Goal: Entertainment & Leisure: Browse casually

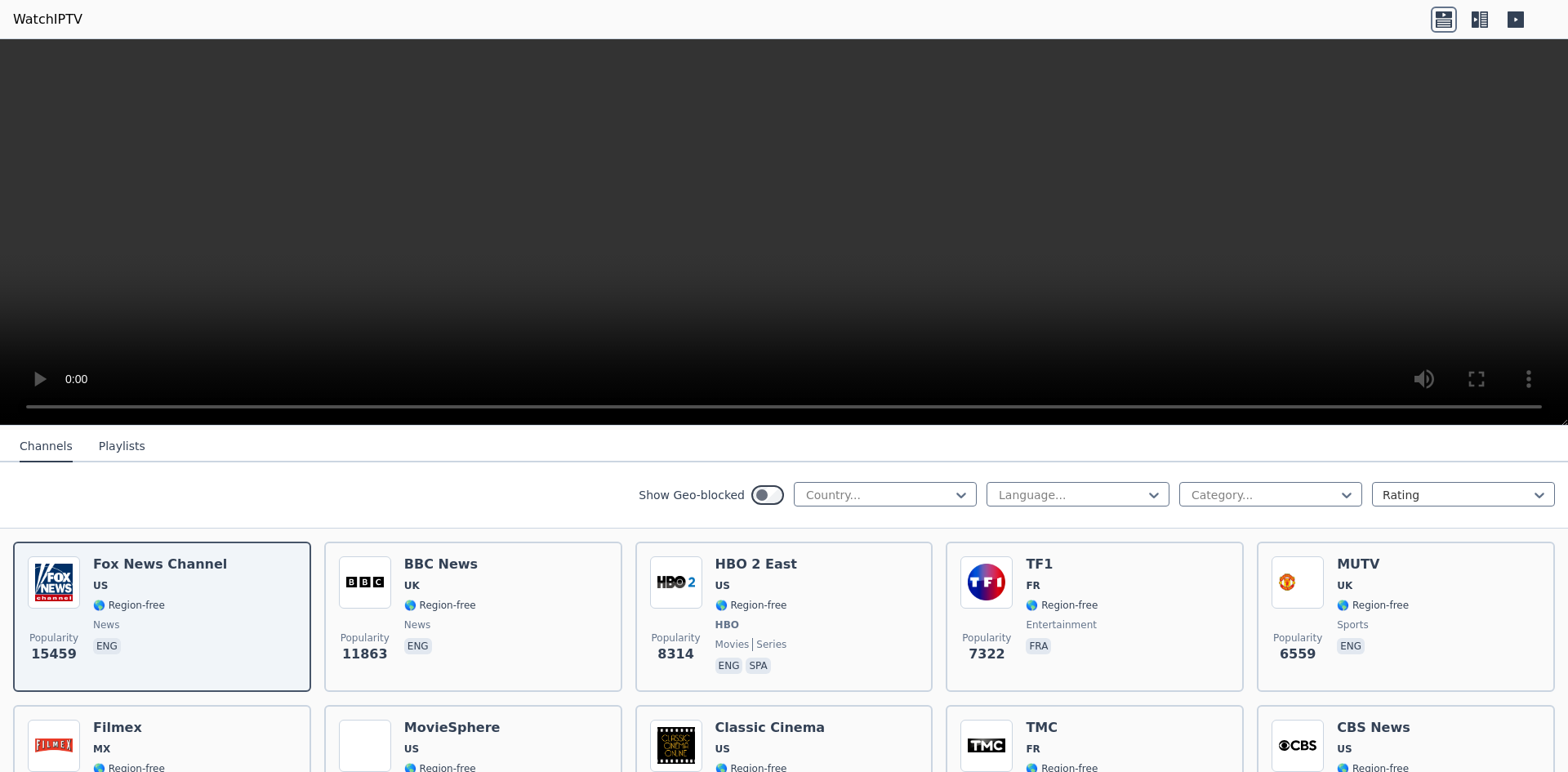
scroll to position [153, 0]
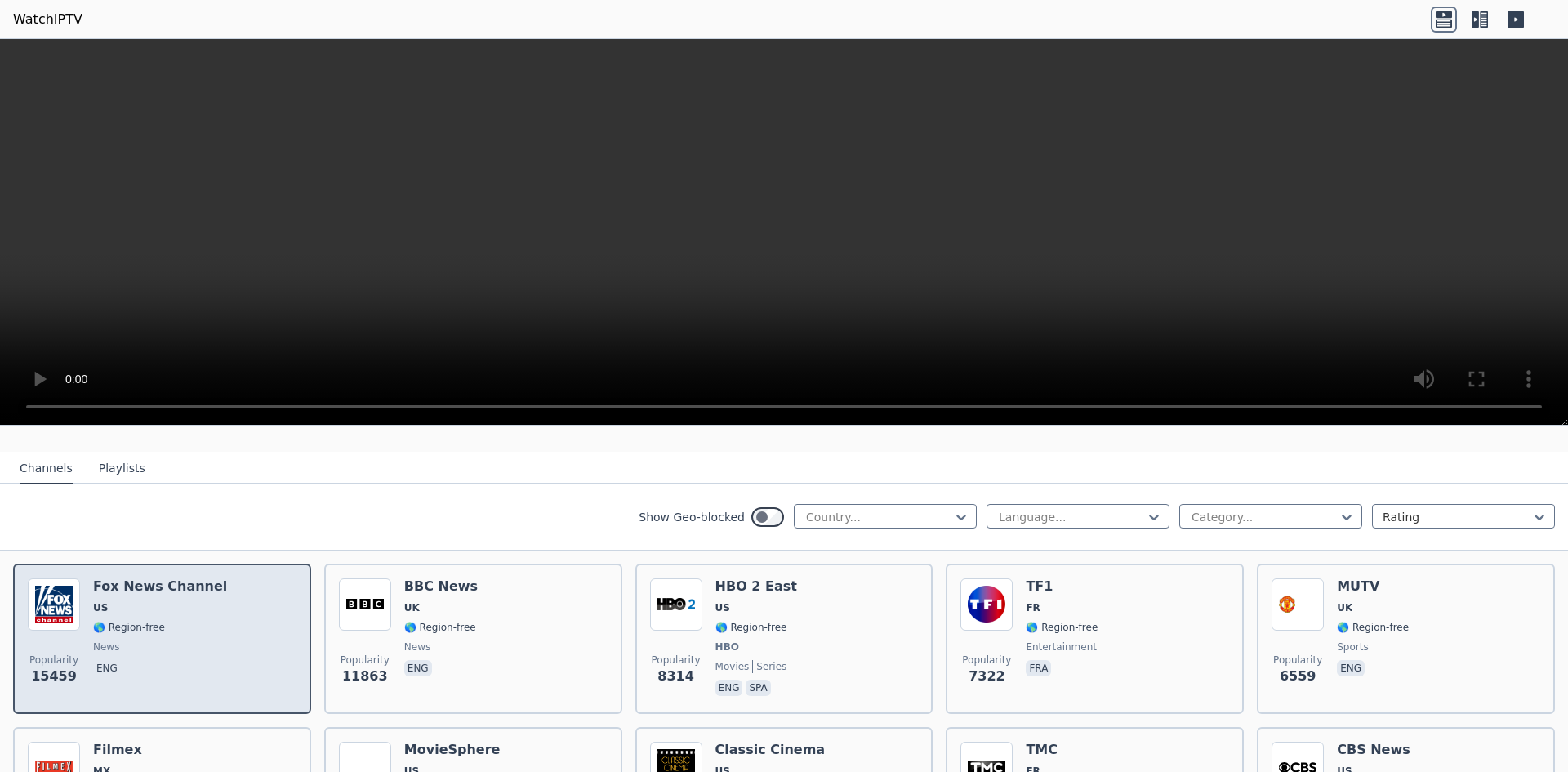
click at [166, 640] on span "news" at bounding box center [160, 647] width 134 height 13
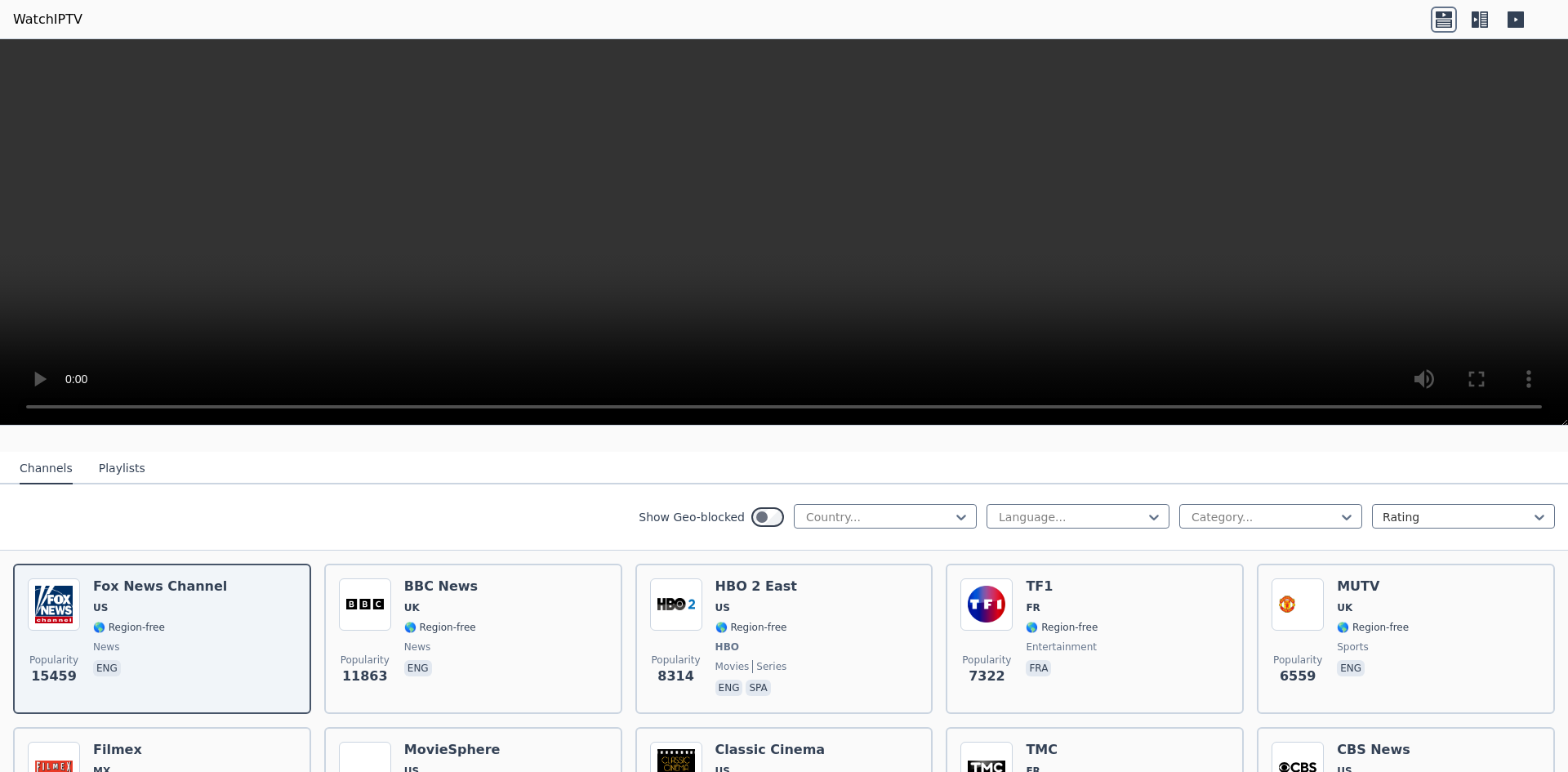
click at [1314, 82] on video at bounding box center [784, 233] width 1568 height 386
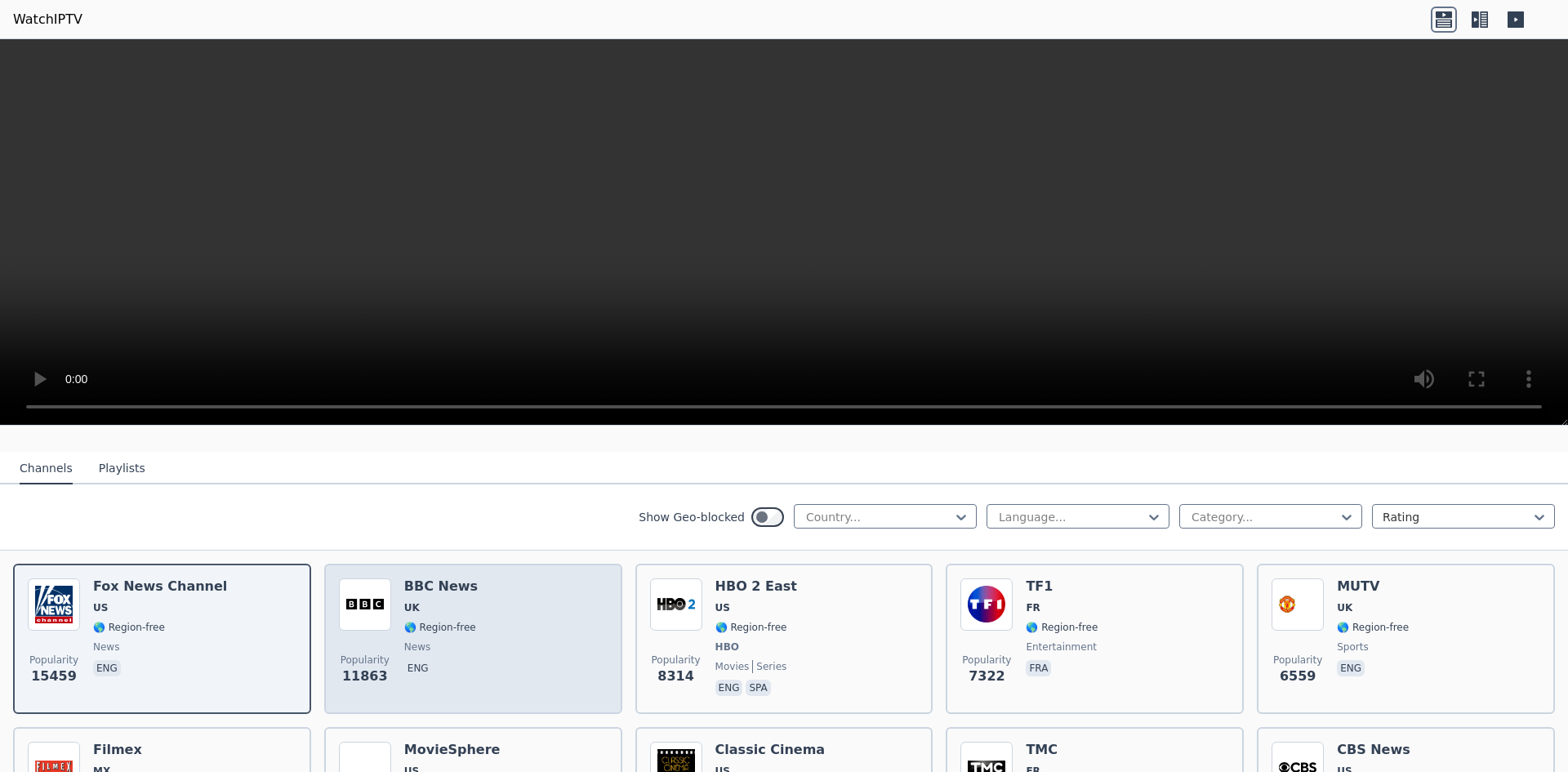
click at [490, 601] on div "Popularity 11863 BBC News UK 🌎 Region-free news eng" at bounding box center [474, 639] width 269 height 121
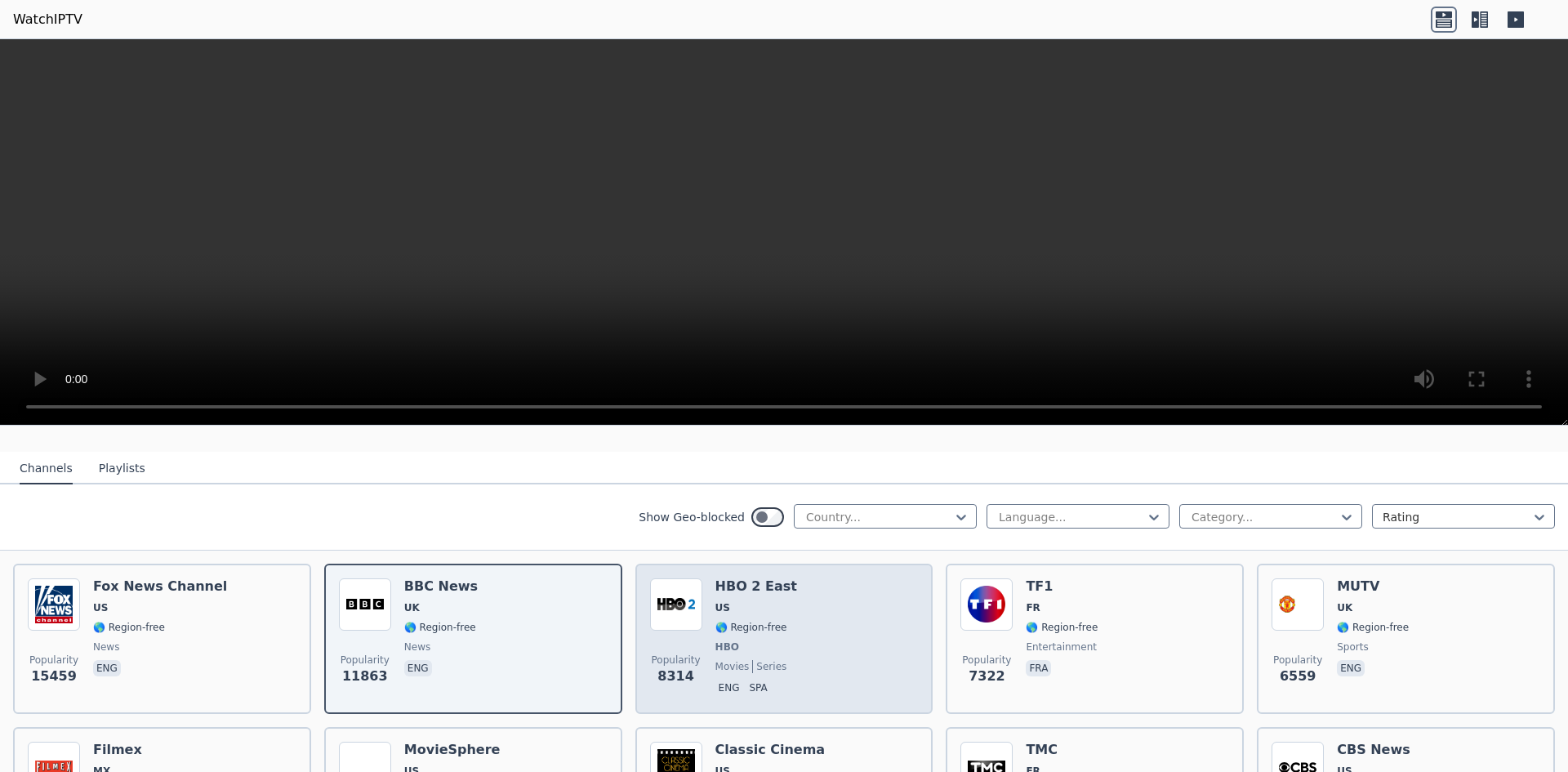
click at [792, 617] on div "Popularity 8314 HBO 2 East US 🌎 Region-free HBO movies series eng spa" at bounding box center [784, 639] width 269 height 121
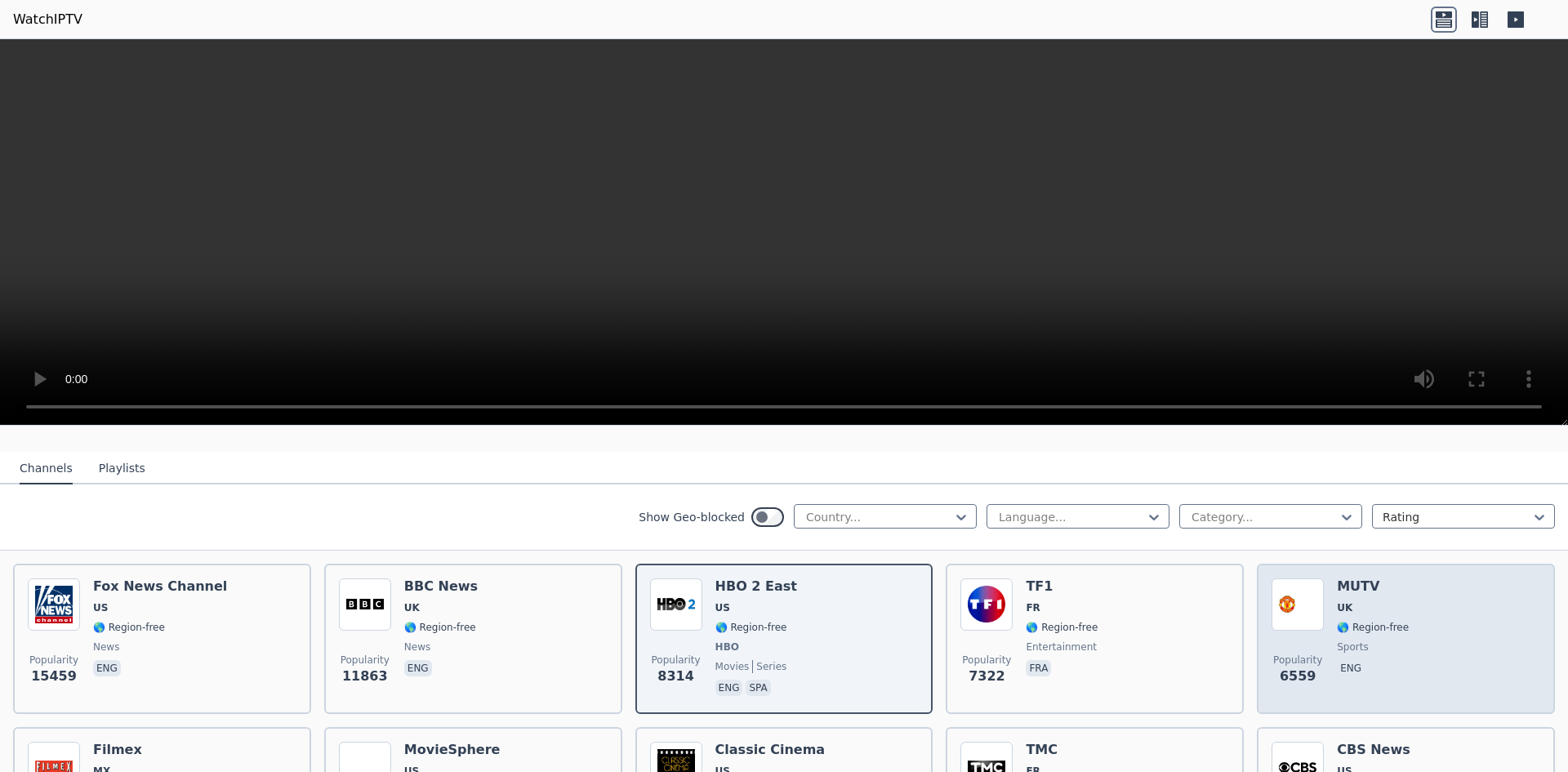
click at [1386, 624] on div "MUTV UK 🌎 Region-free sports eng" at bounding box center [1373, 639] width 72 height 121
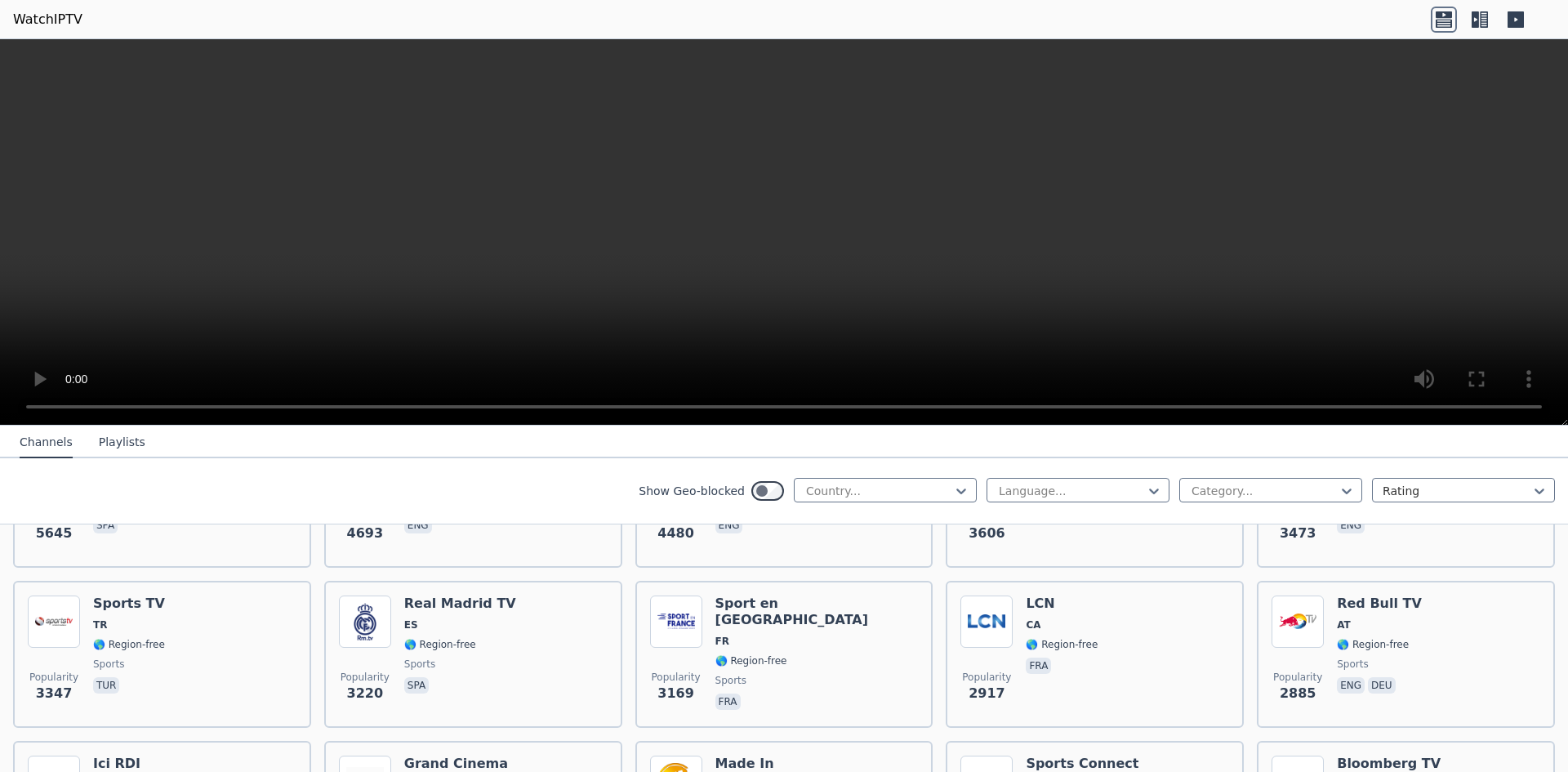
scroll to position [416, 0]
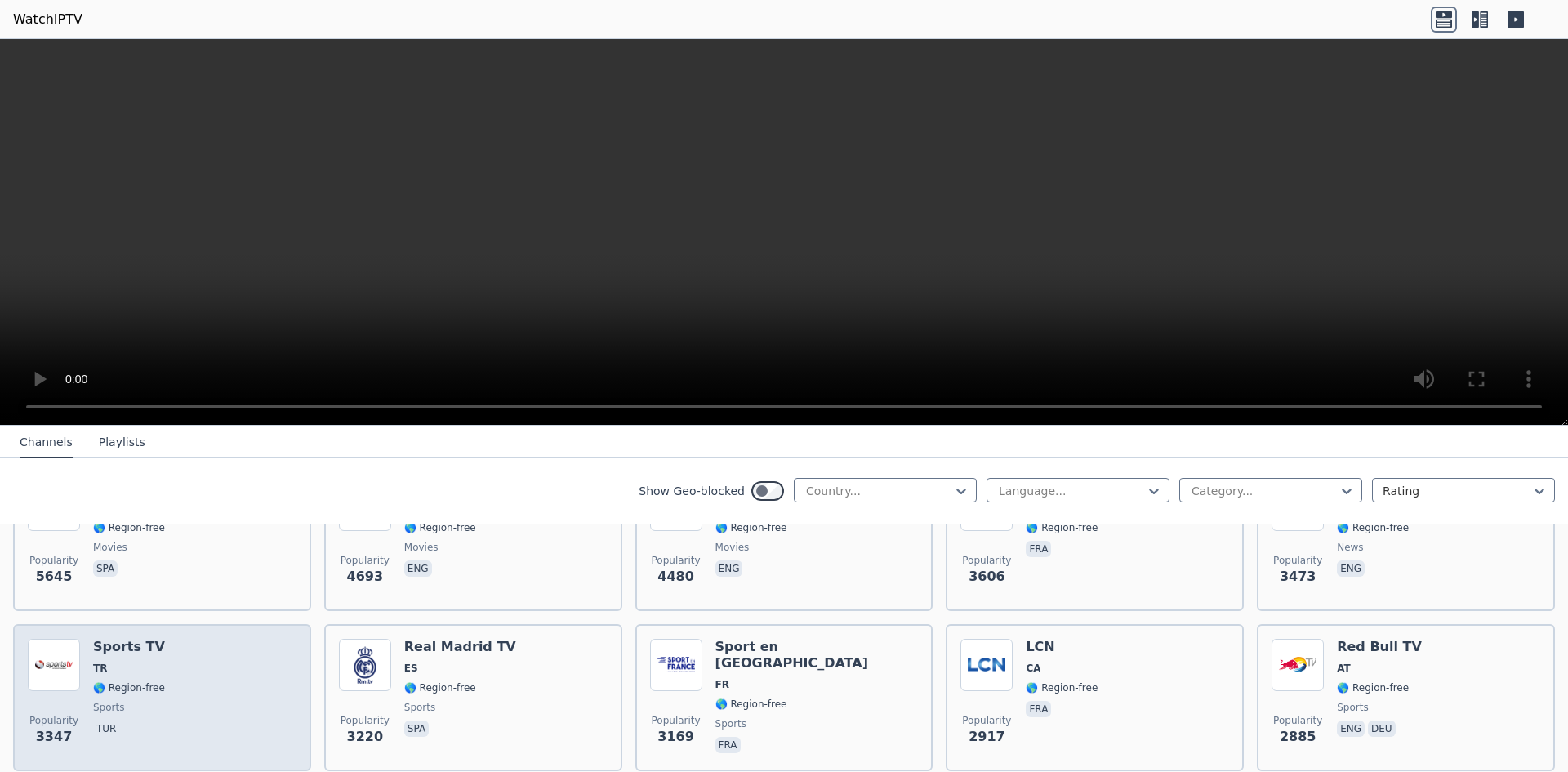
click at [93, 660] on div "Popularity 3347 Sports TV TR 🌎 Region-free sports tur" at bounding box center [162, 697] width 269 height 118
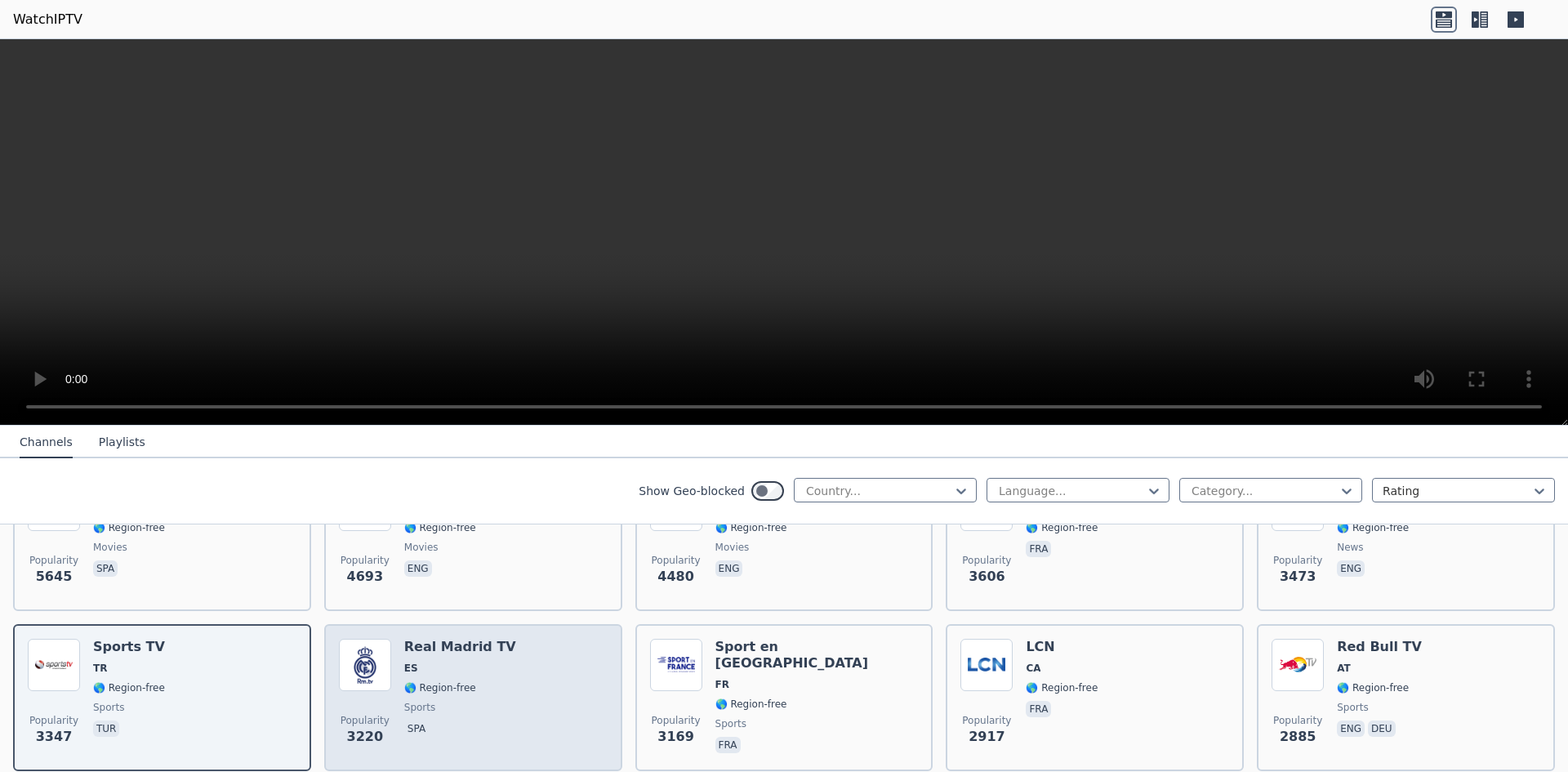
click at [484, 682] on span "🌎 Region-free" at bounding box center [461, 688] width 112 height 13
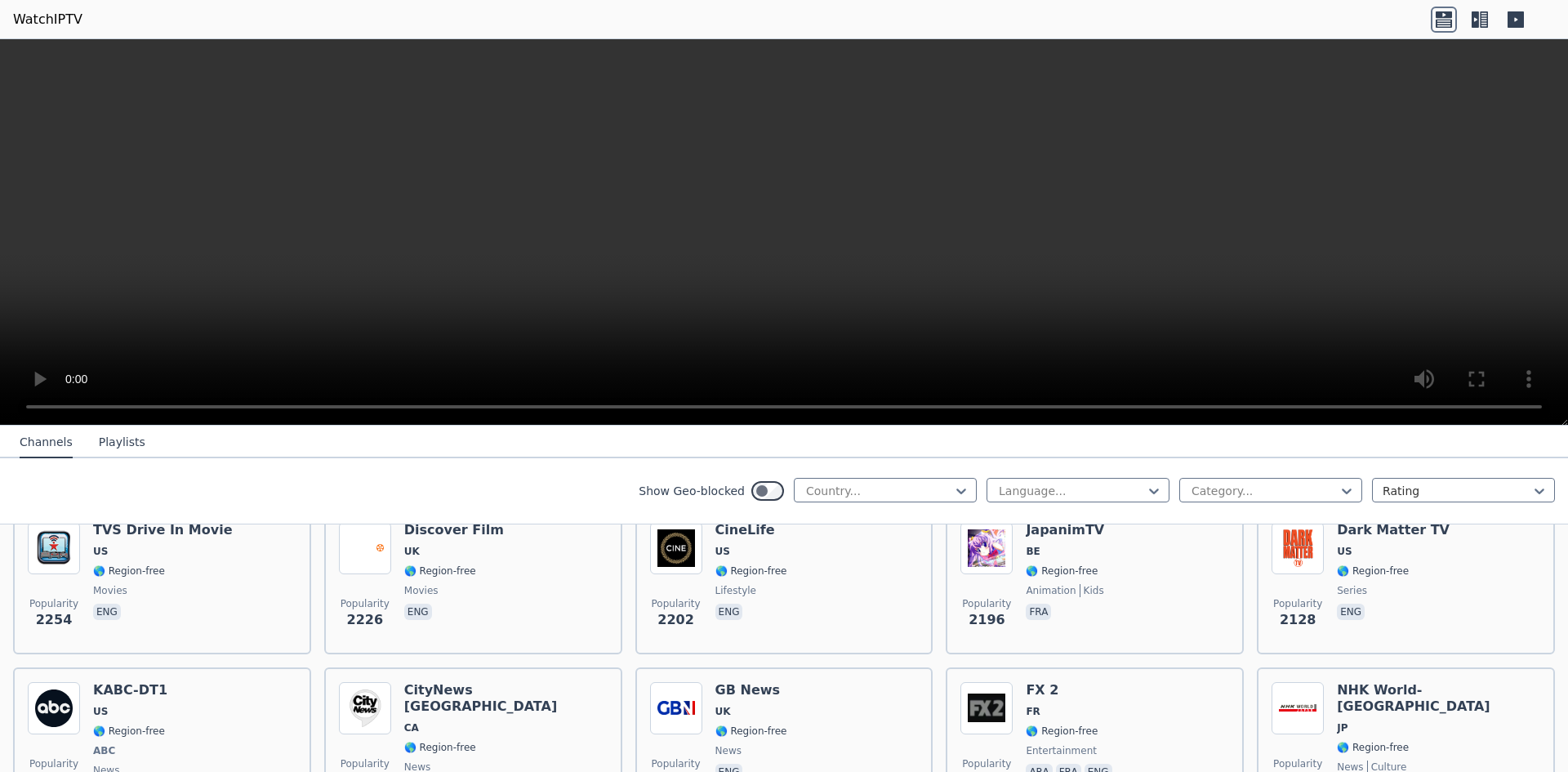
scroll to position [810, 0]
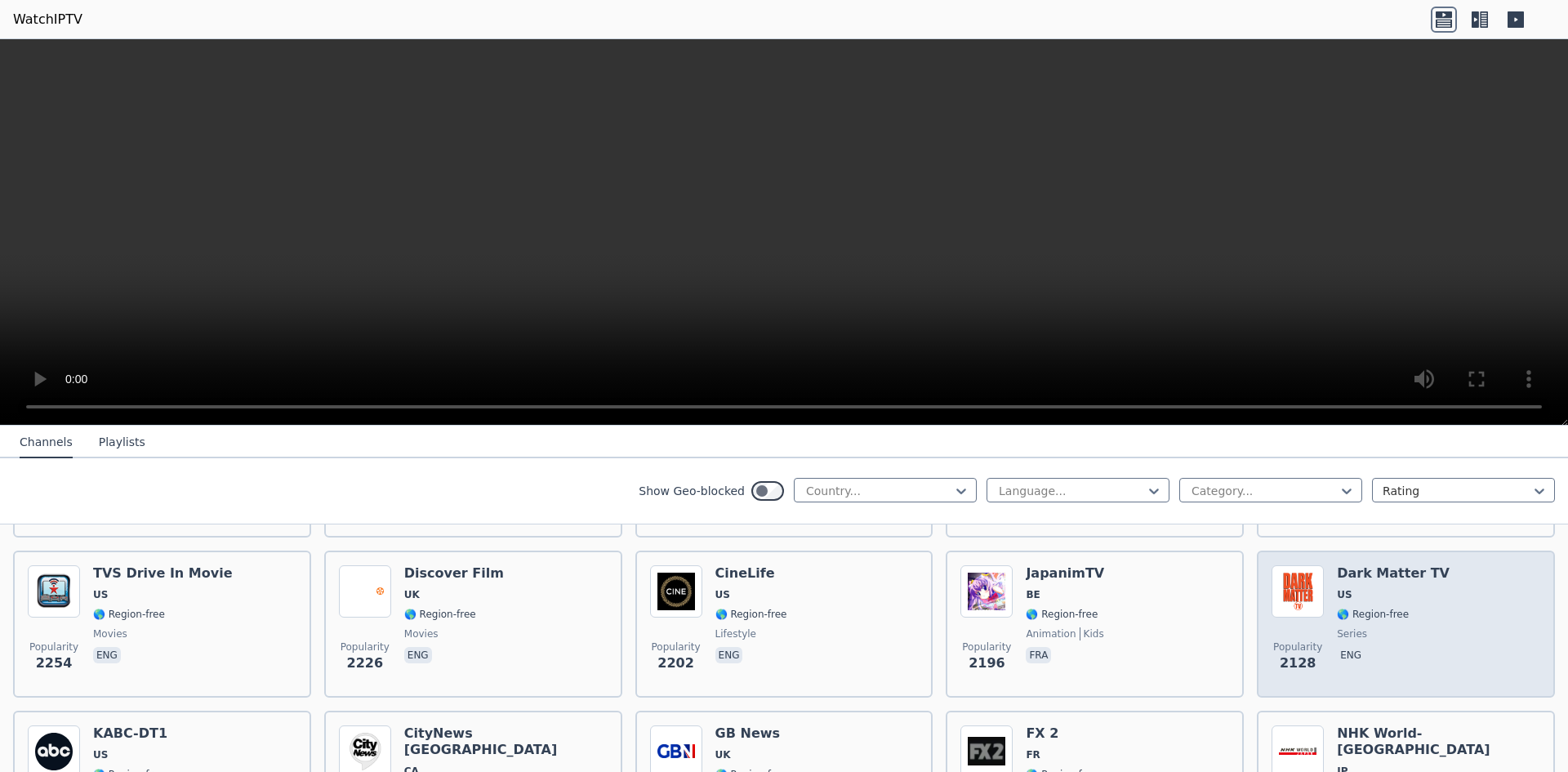
click at [1399, 608] on span "🌎 Region-free" at bounding box center [1393, 615] width 113 height 13
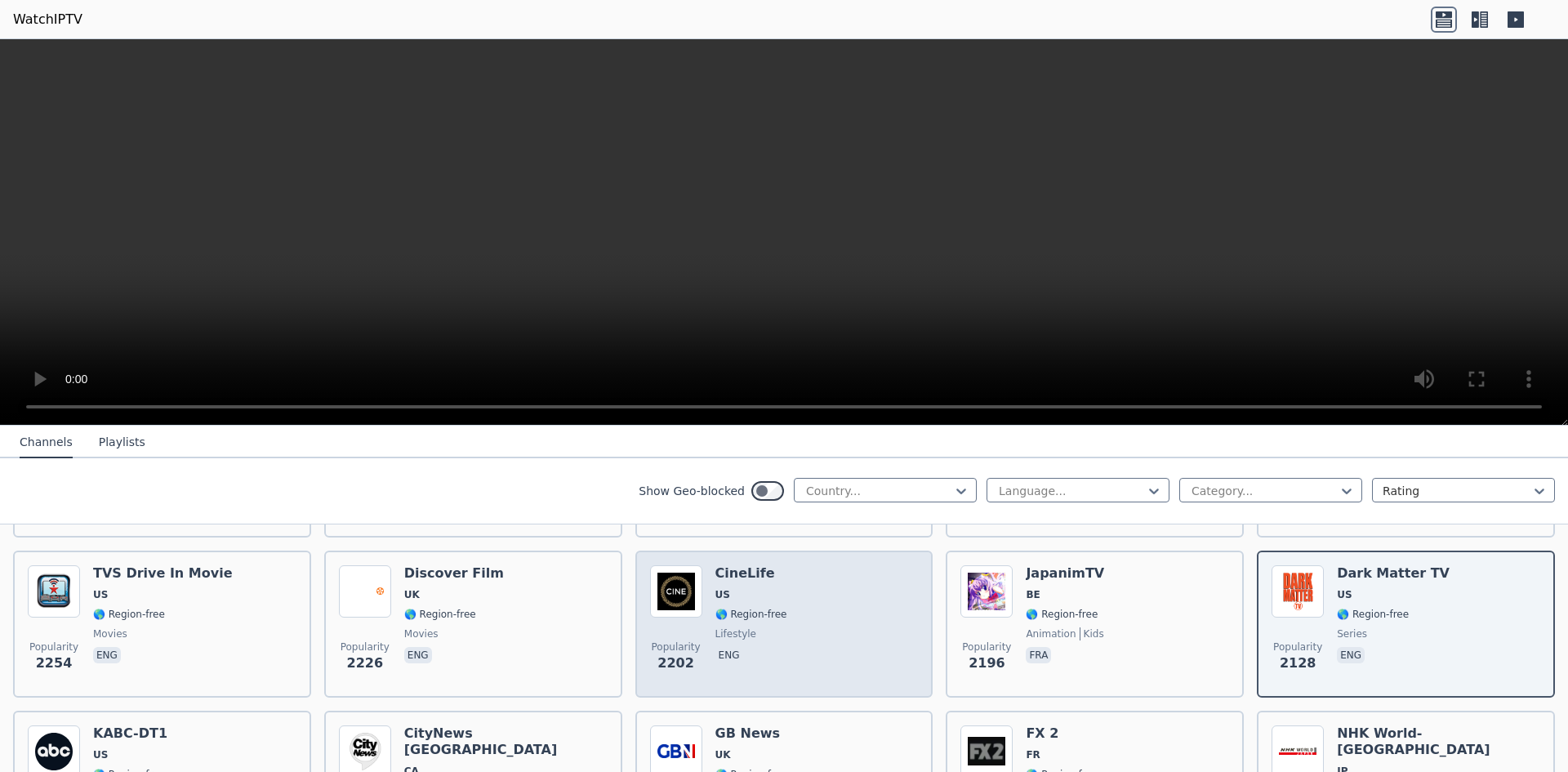
click at [757, 608] on span "🌎 Region-free" at bounding box center [751, 615] width 72 height 13
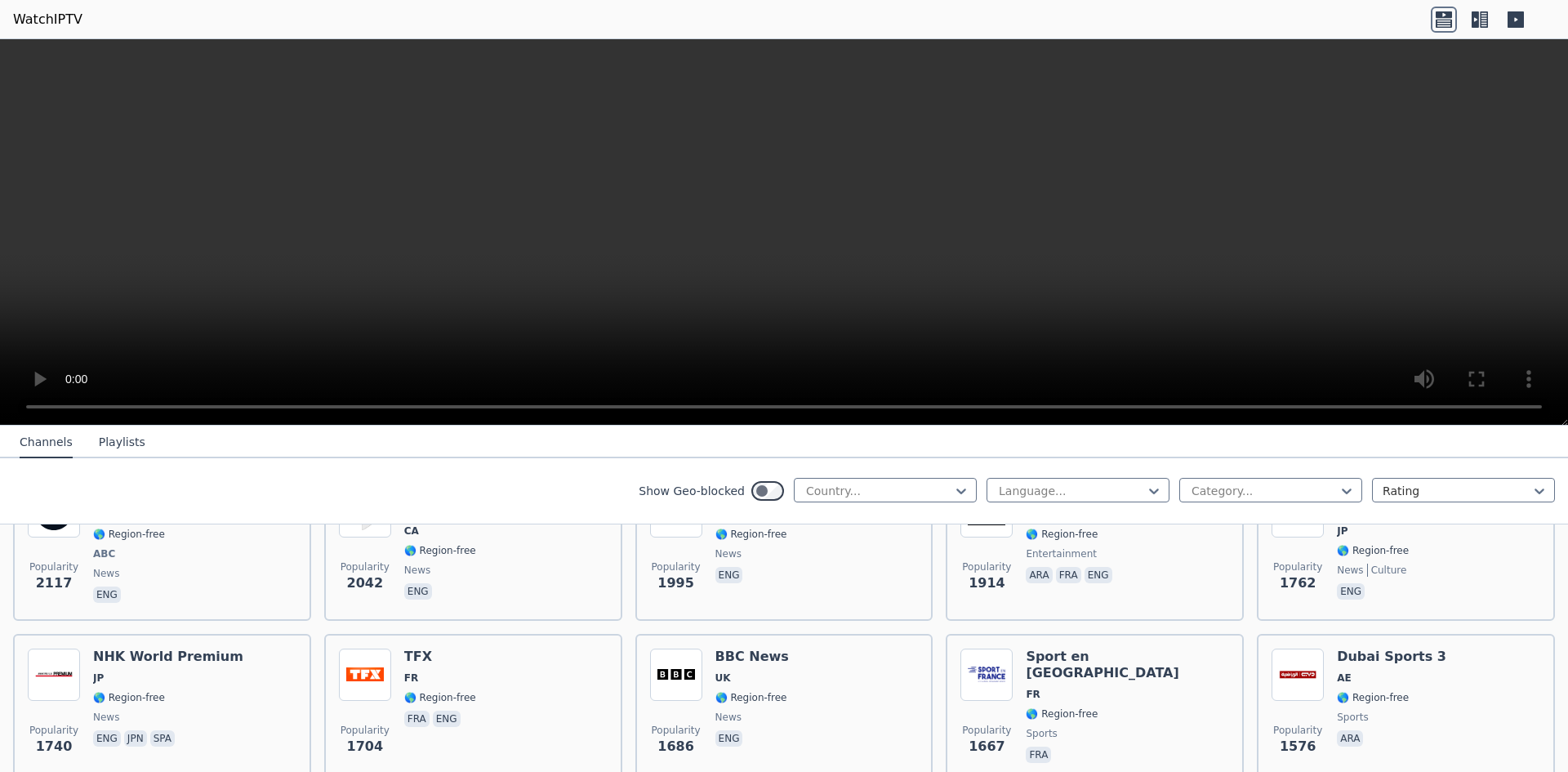
scroll to position [1072, 0]
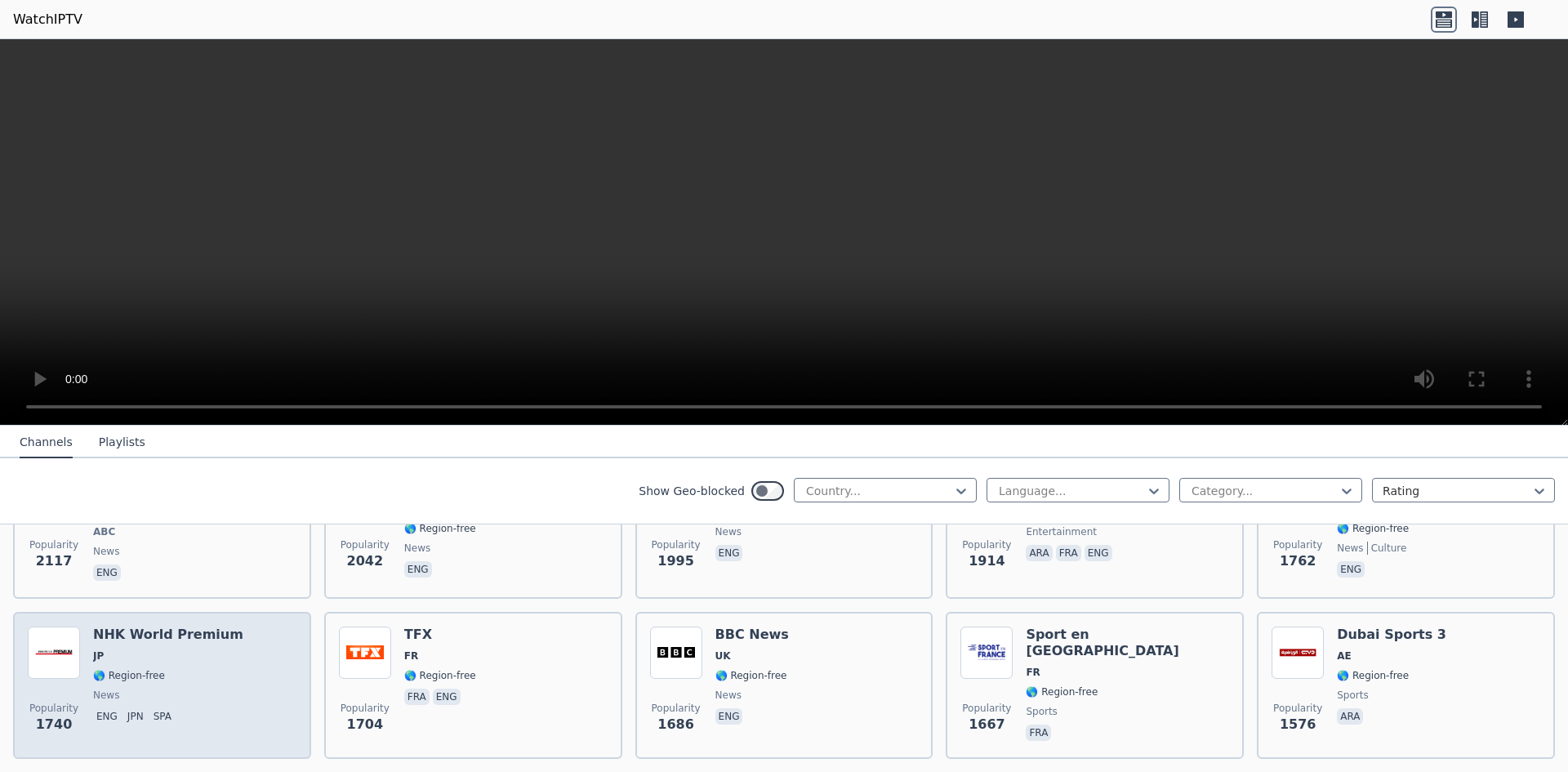
click at [132, 654] on div "NHK World Premium JP 🌎 Region-free news eng jpn spa" at bounding box center [167, 686] width 150 height 118
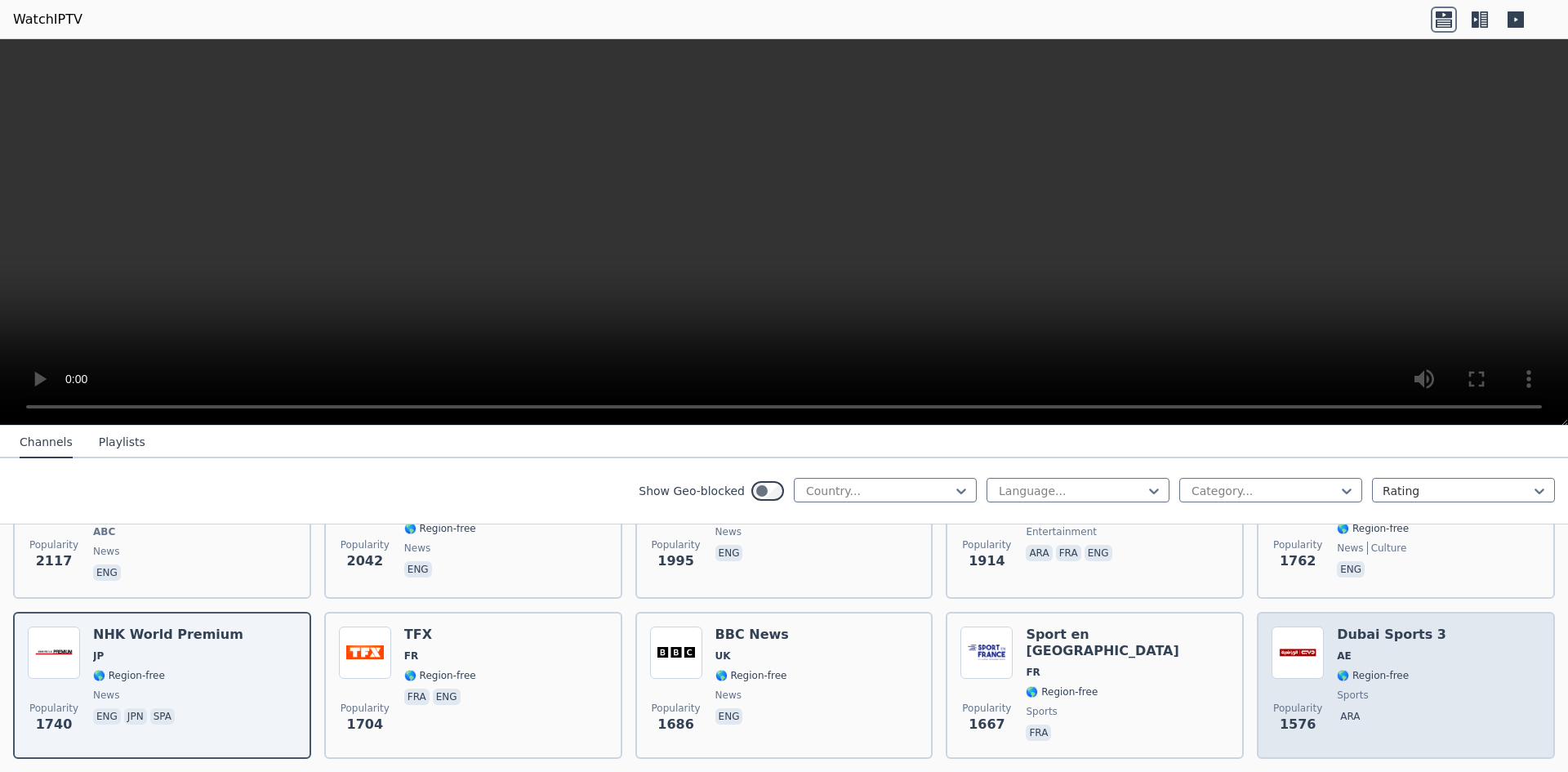
click at [1383, 669] on span "🌎 Region-free" at bounding box center [1373, 675] width 72 height 13
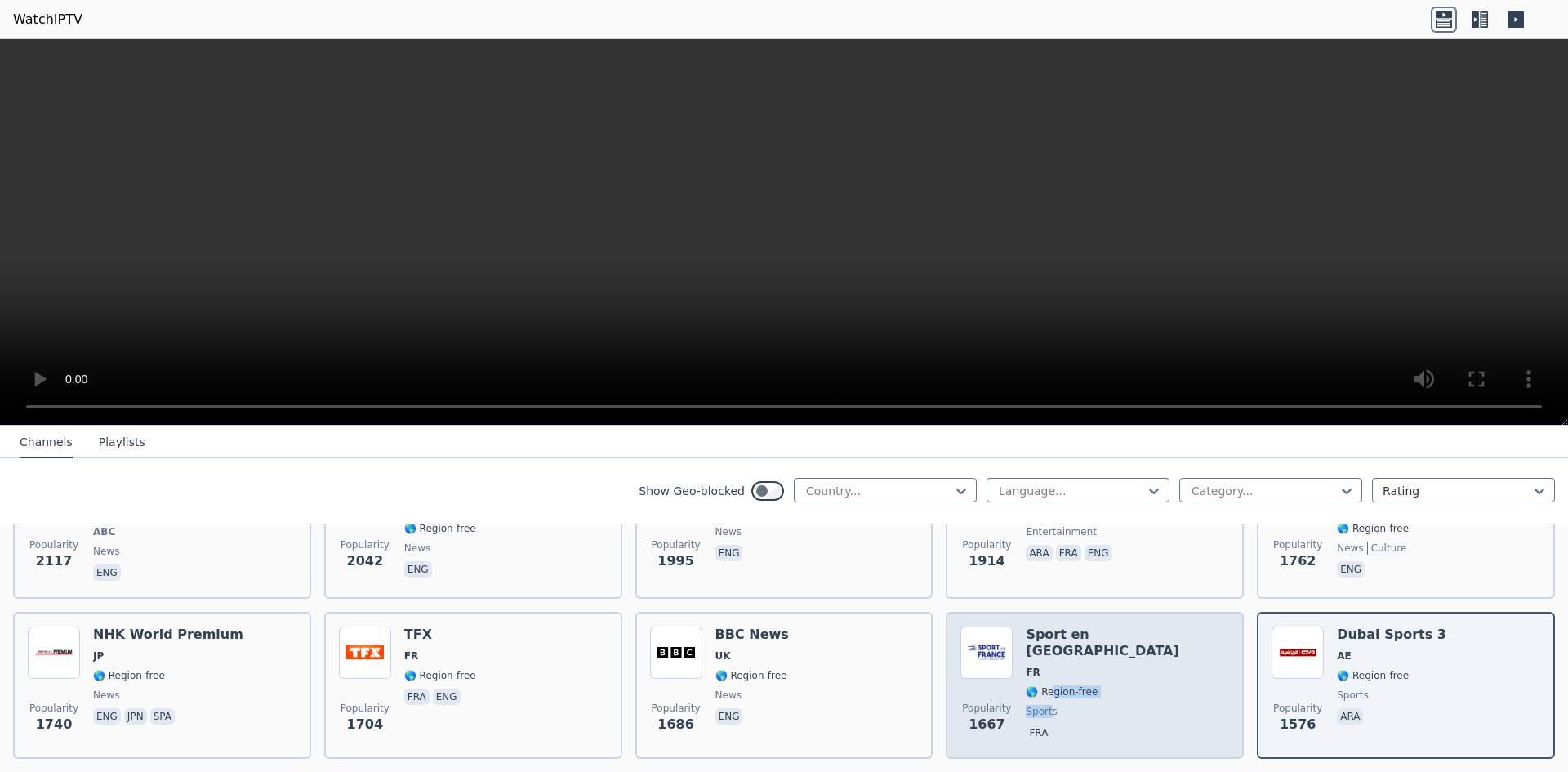
click at [1044, 670] on div "Sport en [GEOGRAPHIC_DATA] FR 🌎 Region-free sports fra" at bounding box center [1127, 686] width 203 height 118
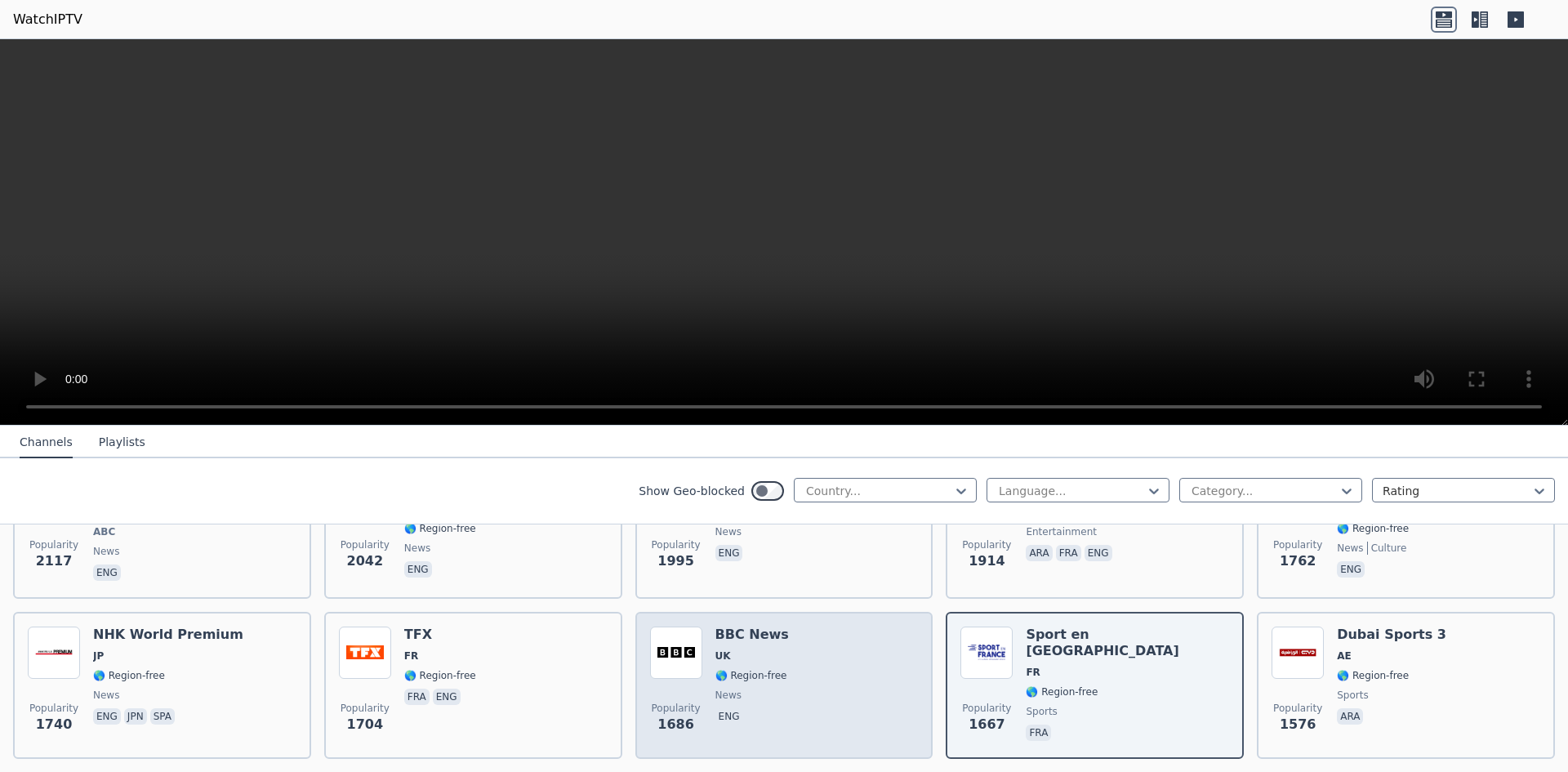
click at [719, 669] on span "🌎 Region-free" at bounding box center [751, 675] width 72 height 13
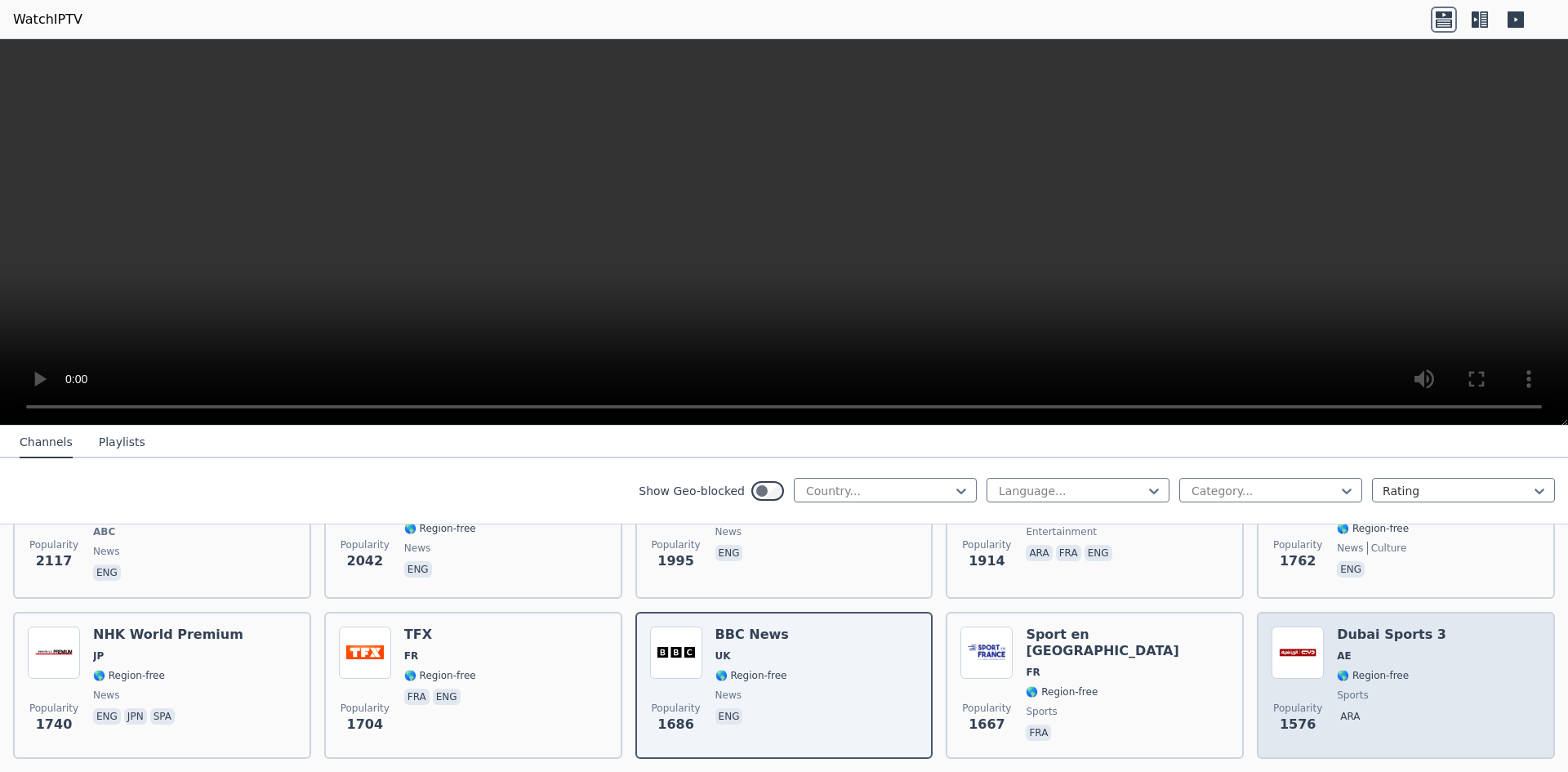
click at [1425, 666] on div "Popularity 1576 Dubai Sports 3 AE 🌎 Region-free sports ara" at bounding box center [1406, 686] width 269 height 118
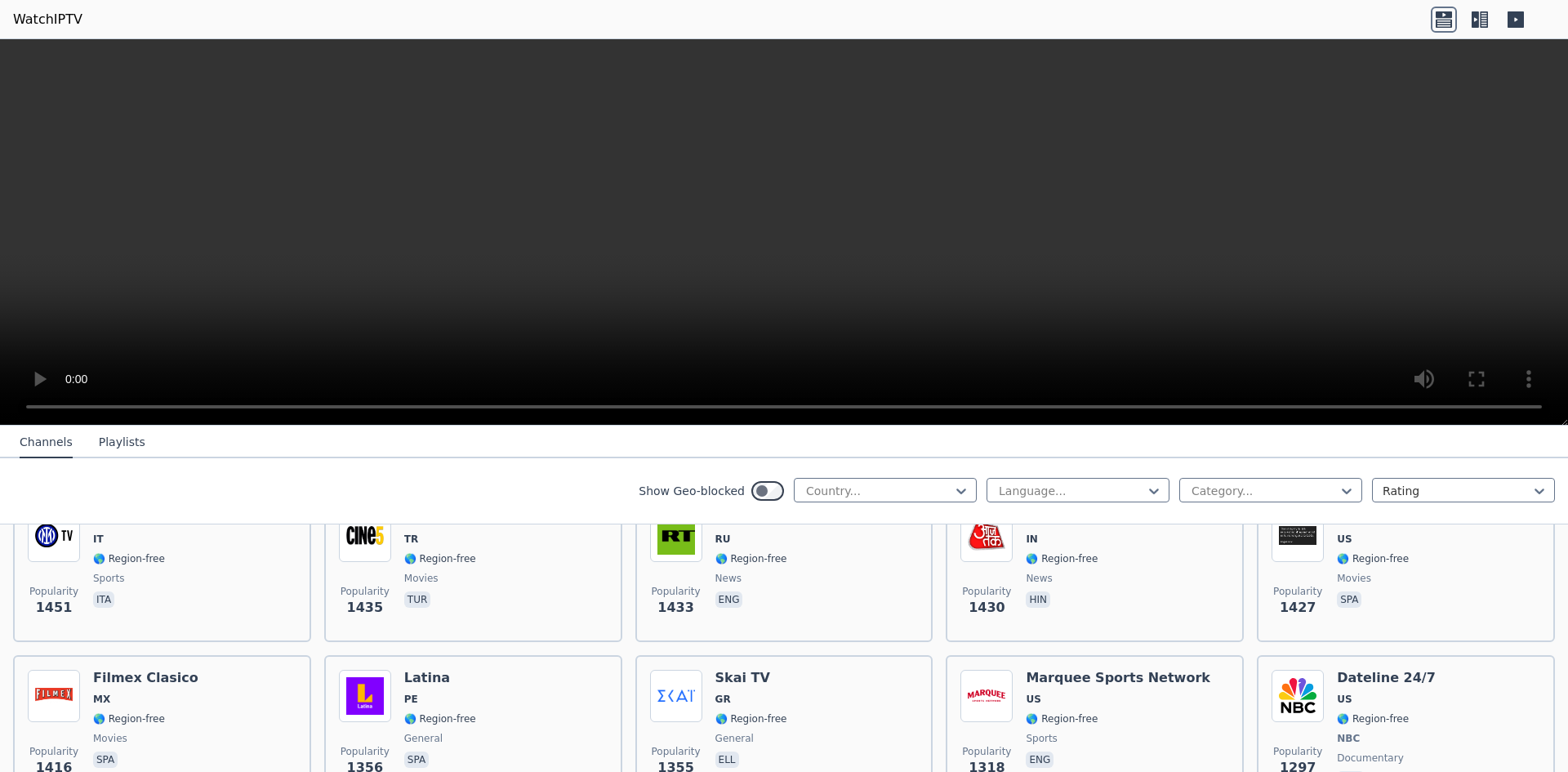
scroll to position [1531, 0]
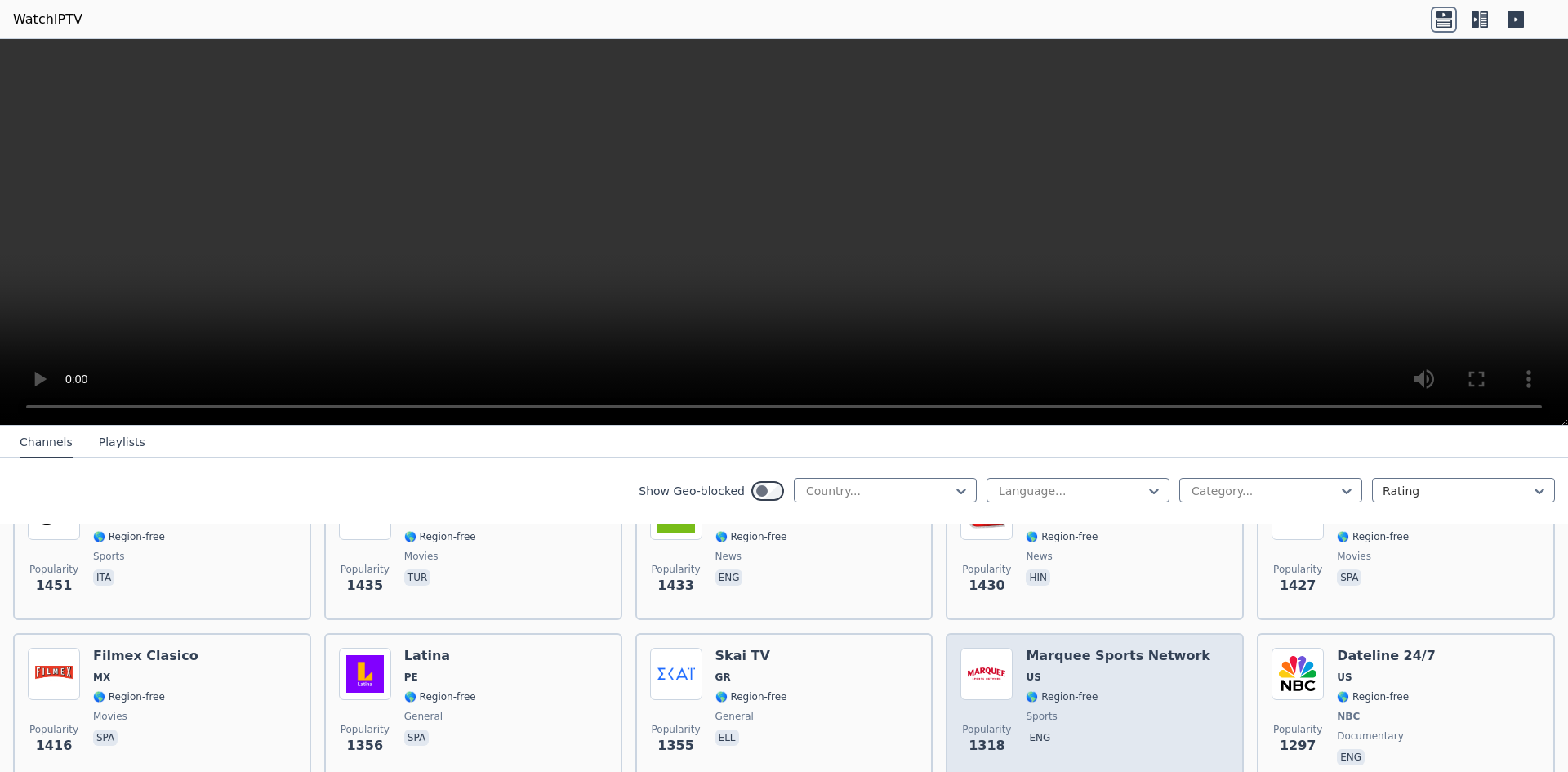
click at [1180, 663] on div "Popularity 1318 Marquee Sports Network US 🌎 Region-free sports eng" at bounding box center [1094, 708] width 269 height 121
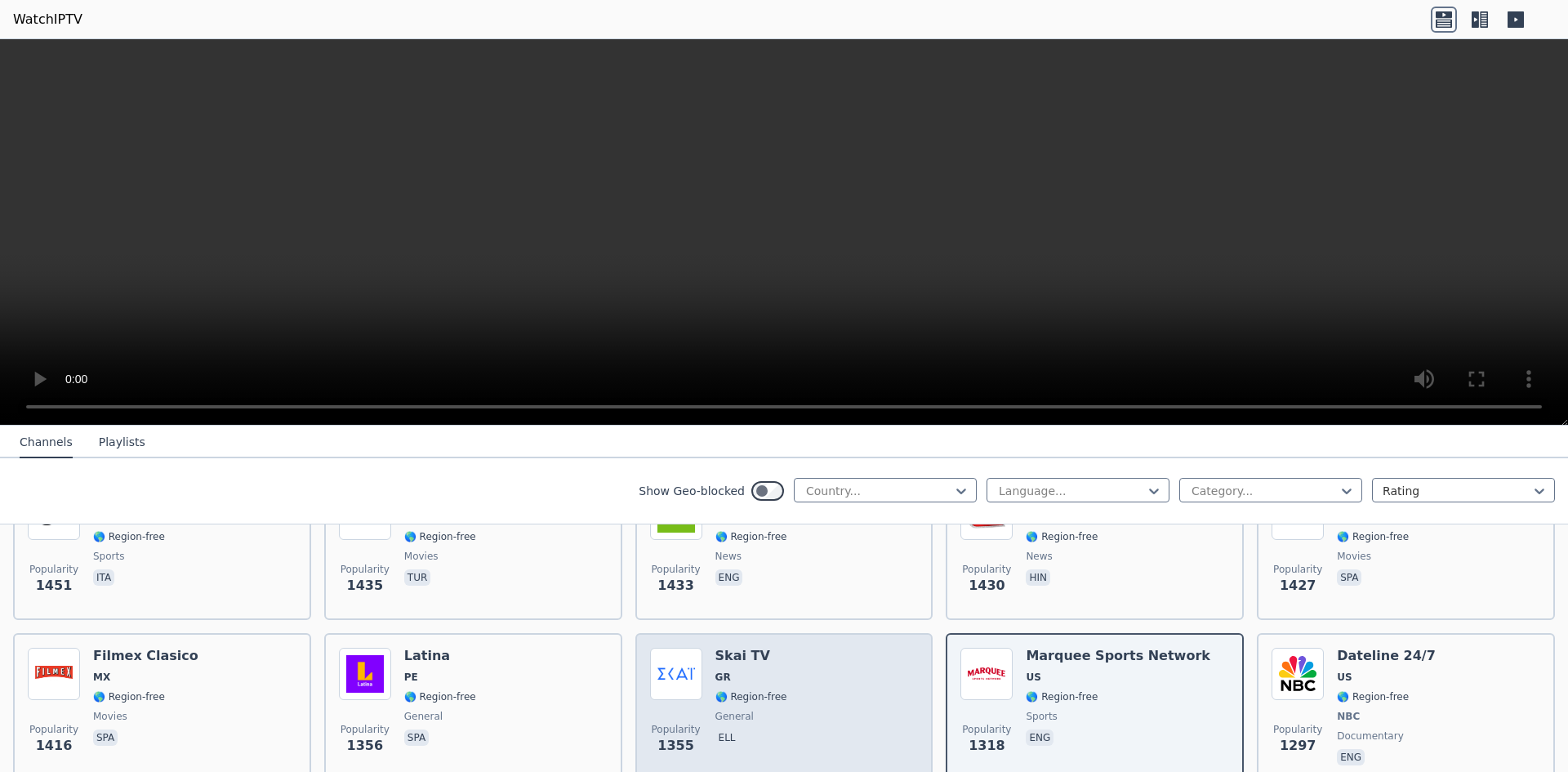
click at [777, 702] on div "Popularity 1355 Skai TV GR 🌎 Region-free general ell" at bounding box center [784, 708] width 269 height 121
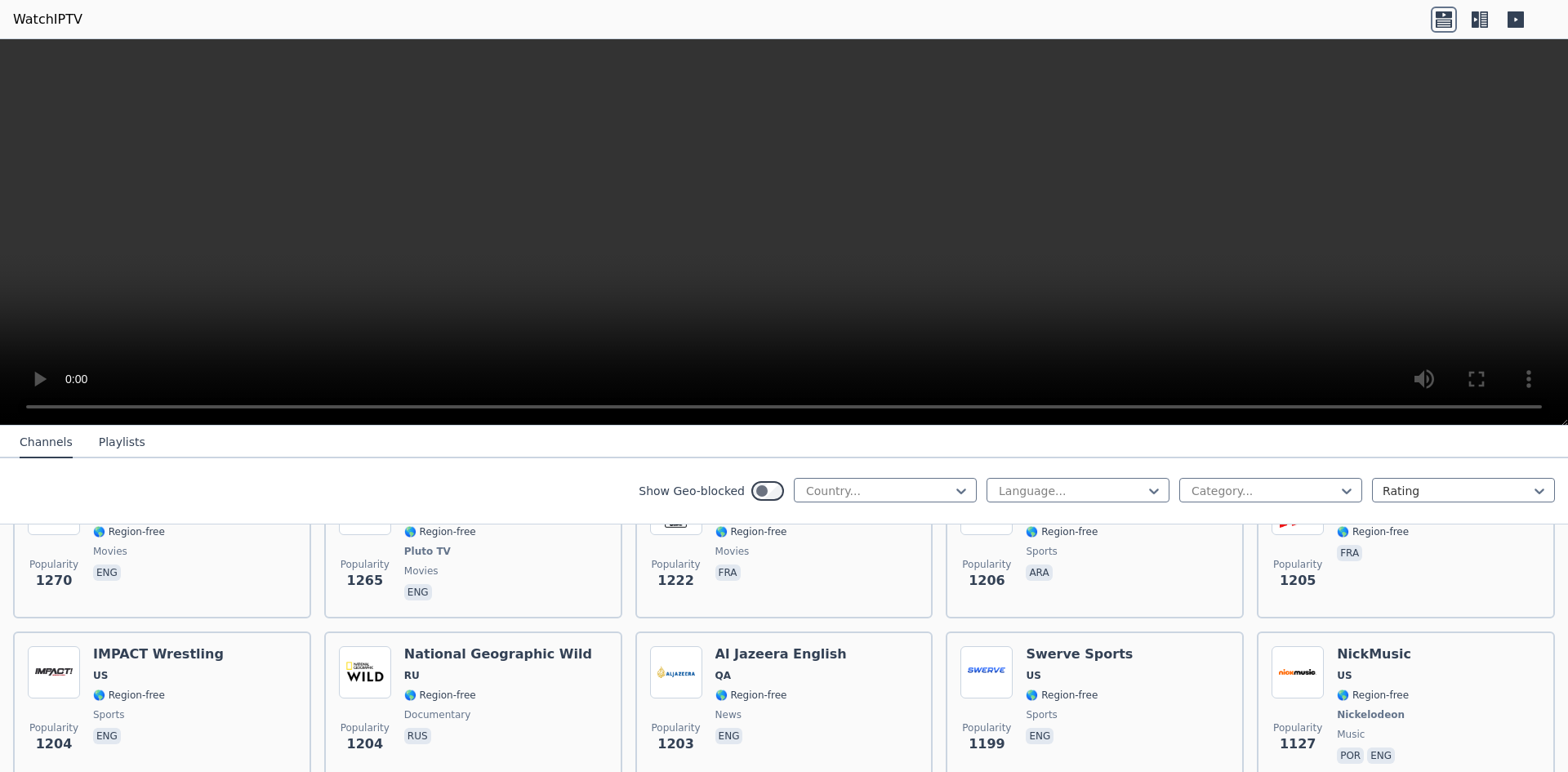
scroll to position [1881, 0]
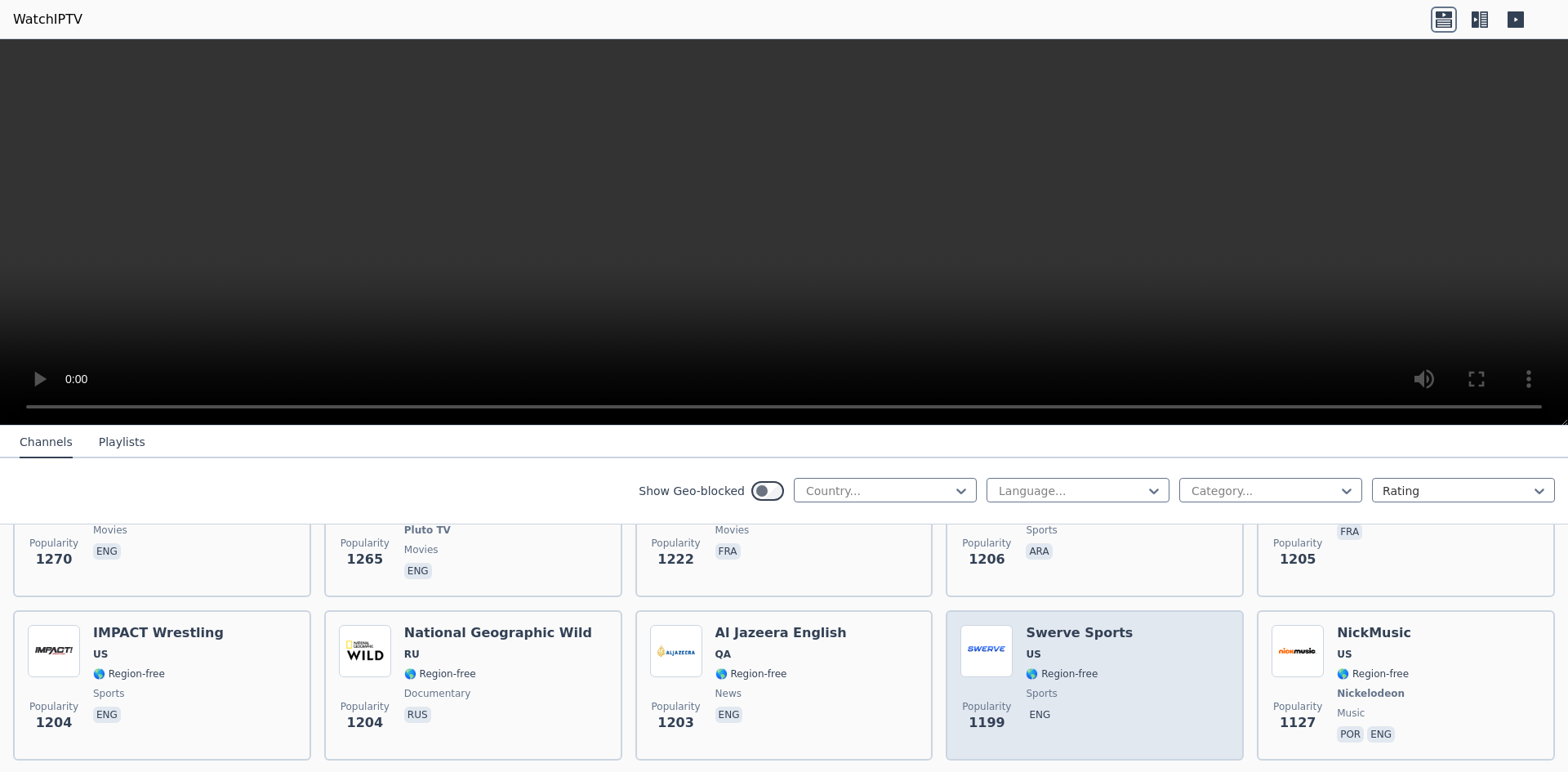
click at [1074, 648] on span "US" at bounding box center [1079, 654] width 107 height 13
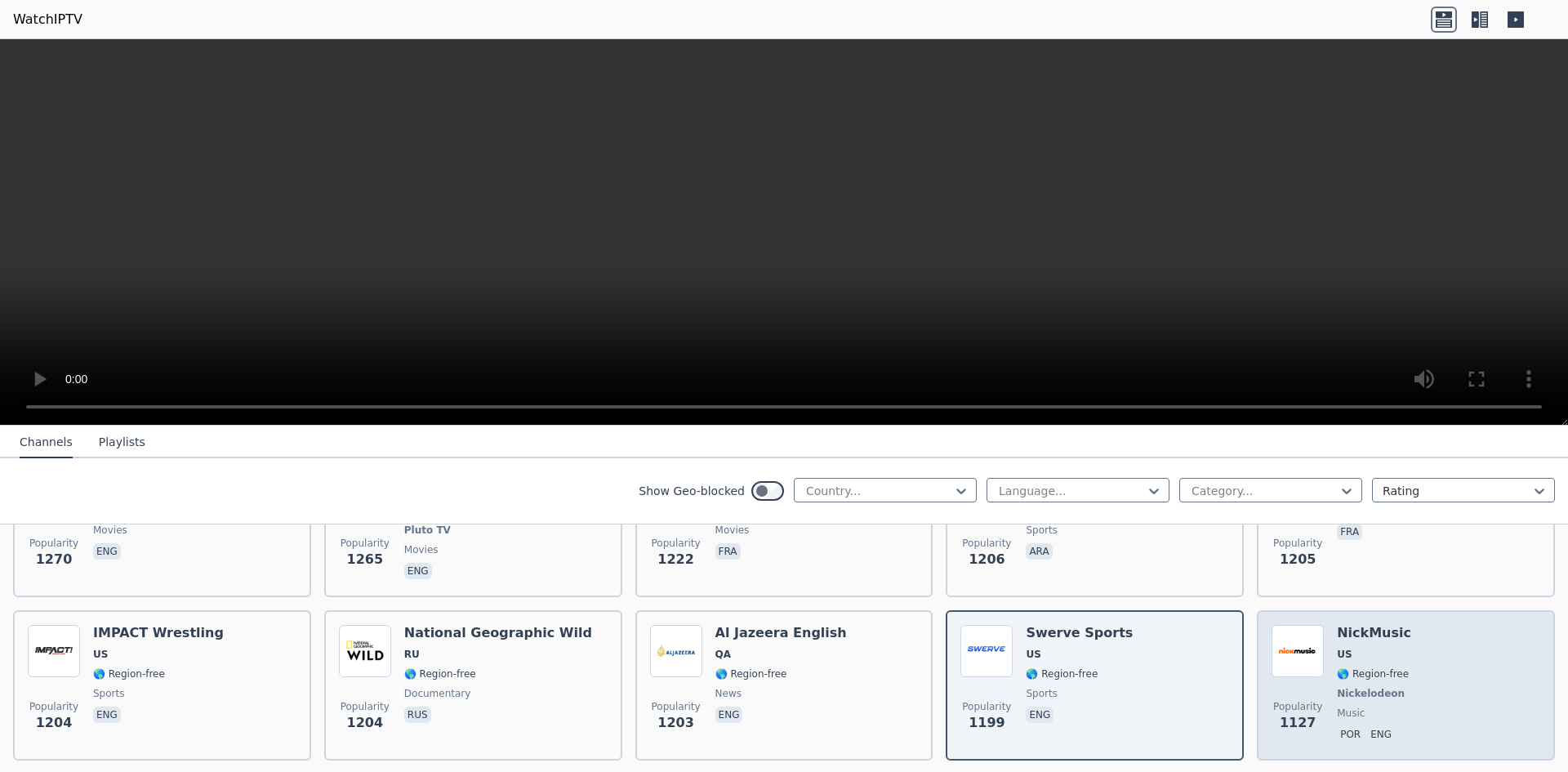
click at [1410, 664] on div "Popularity 1127 NickMusic US 🌎 Region-free Nickelodeon music por eng" at bounding box center [1406, 685] width 269 height 121
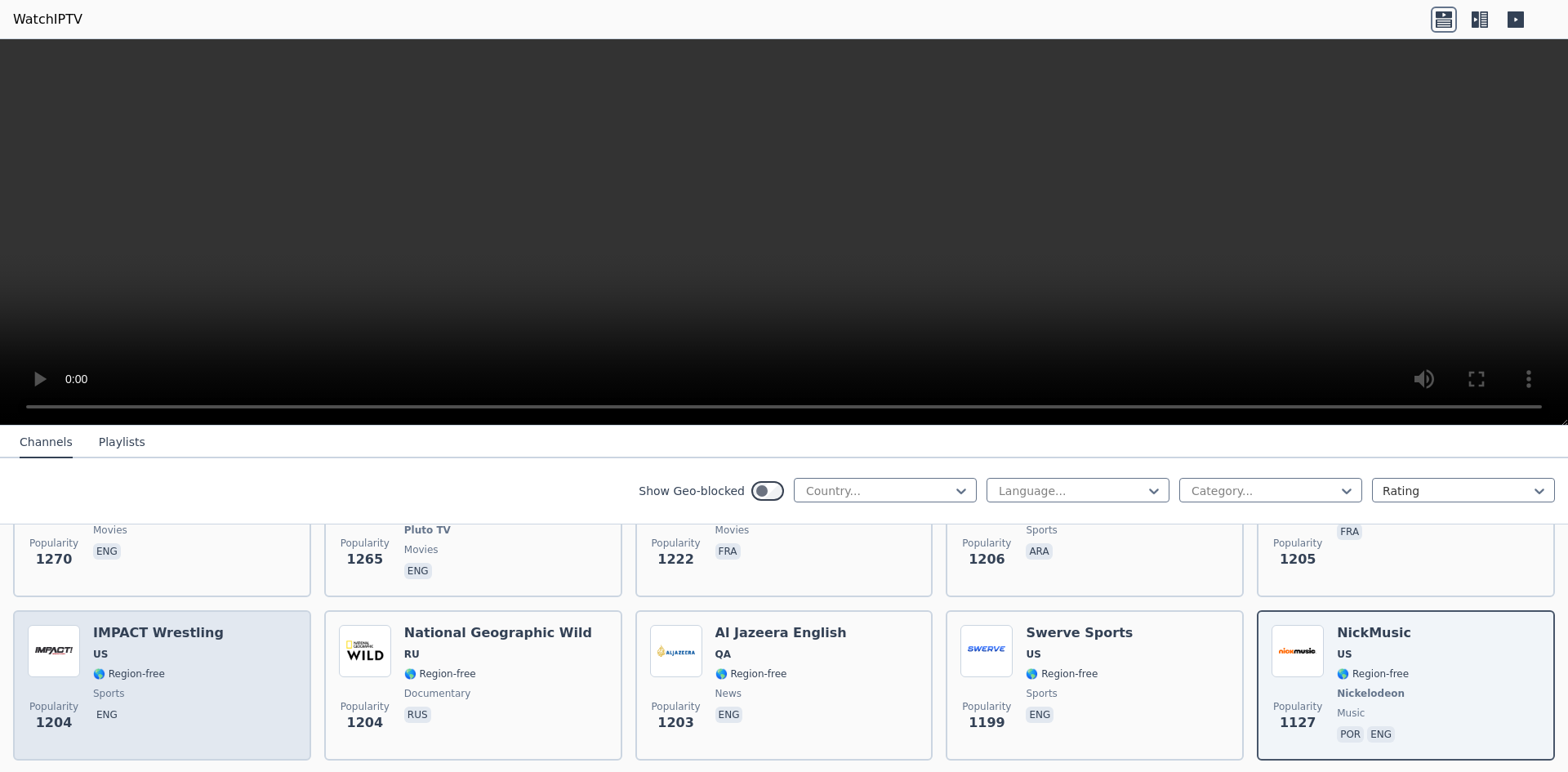
click at [182, 668] on div "IMPACT Wrestling US 🌎 Region-free sports eng" at bounding box center [158, 685] width 131 height 121
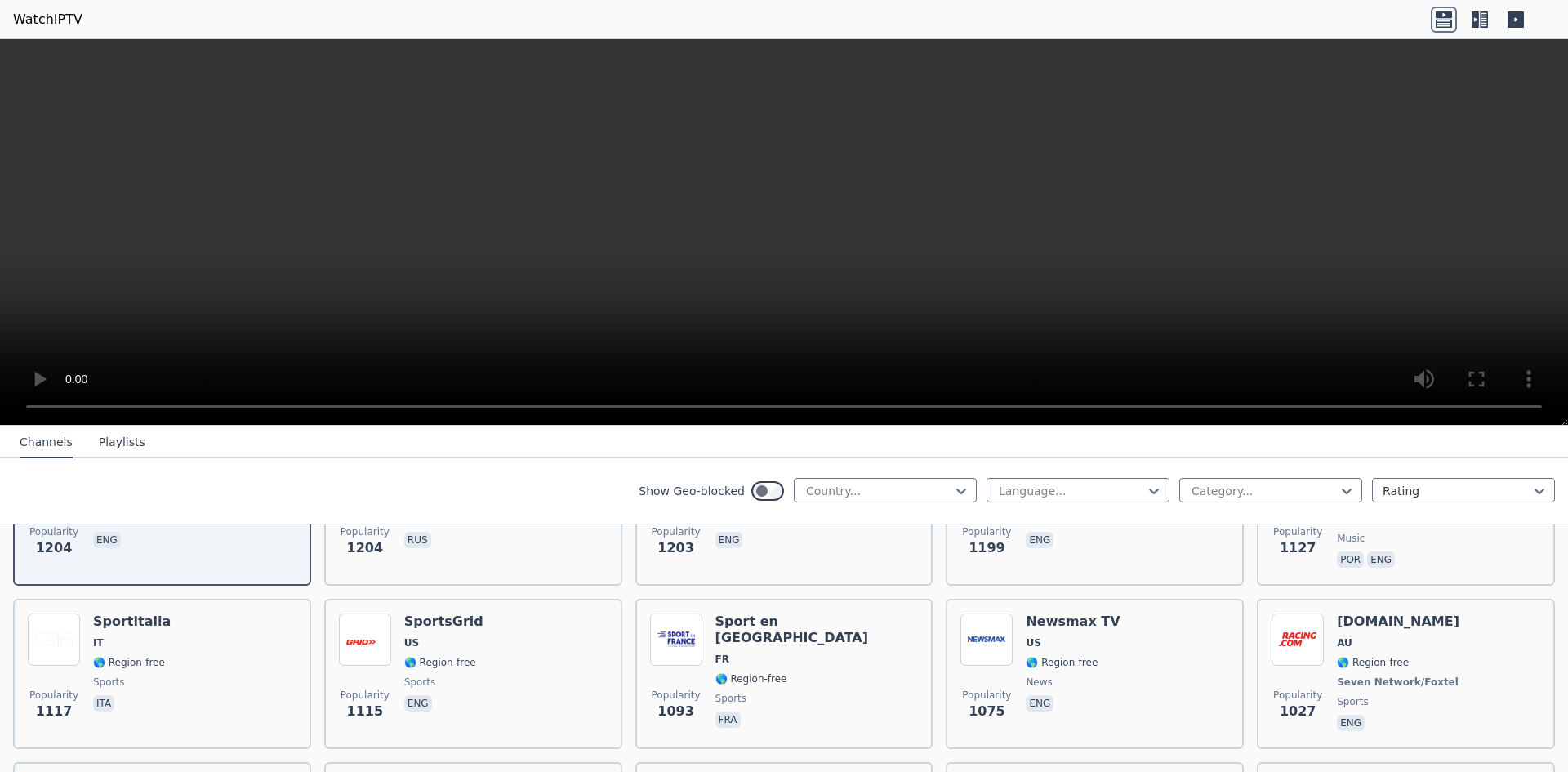
scroll to position [2078, 0]
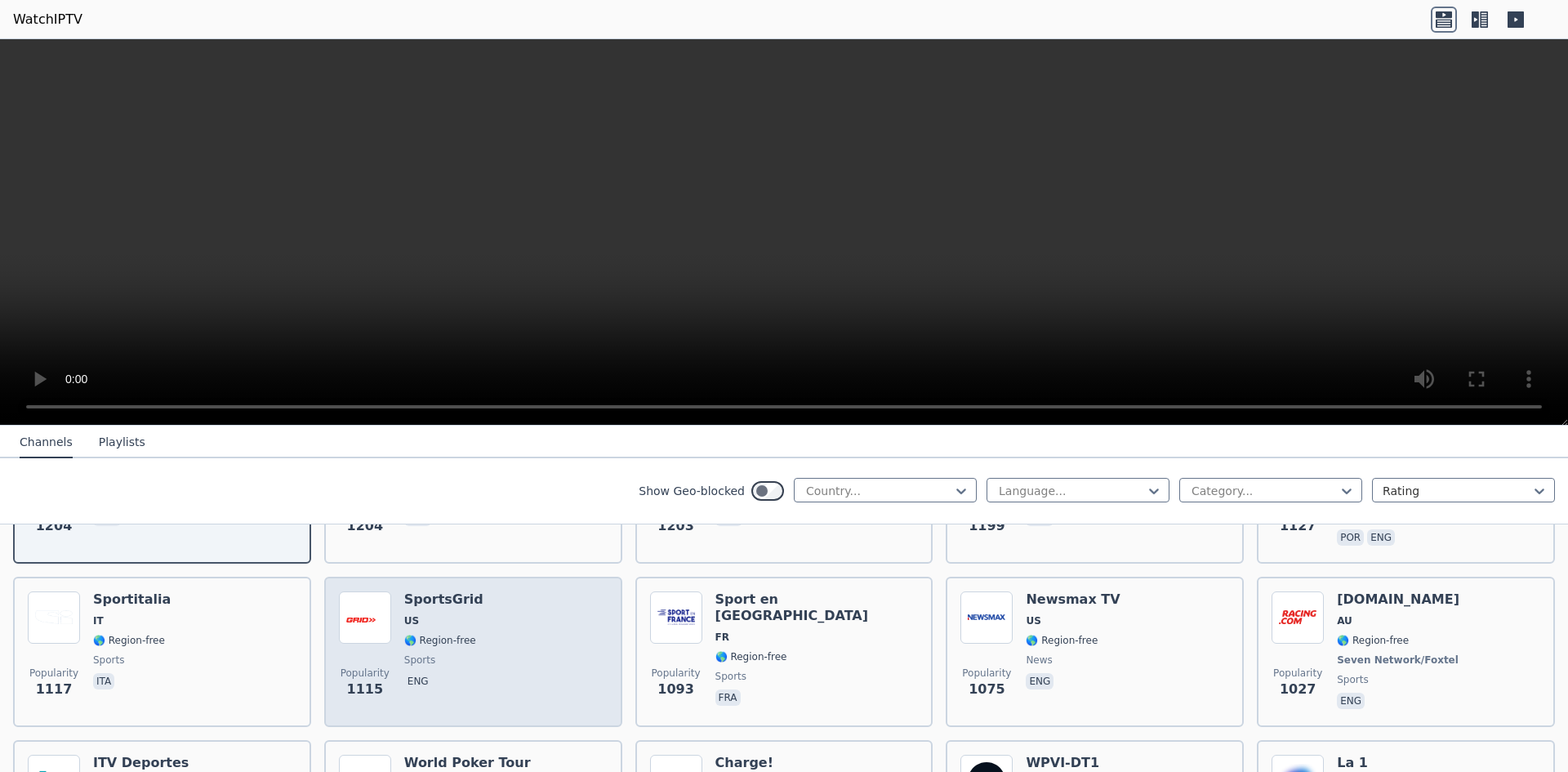
click at [469, 633] on div "Popularity 1115 SportsGrid US 🌎 Region-free sports eng" at bounding box center [474, 651] width 269 height 121
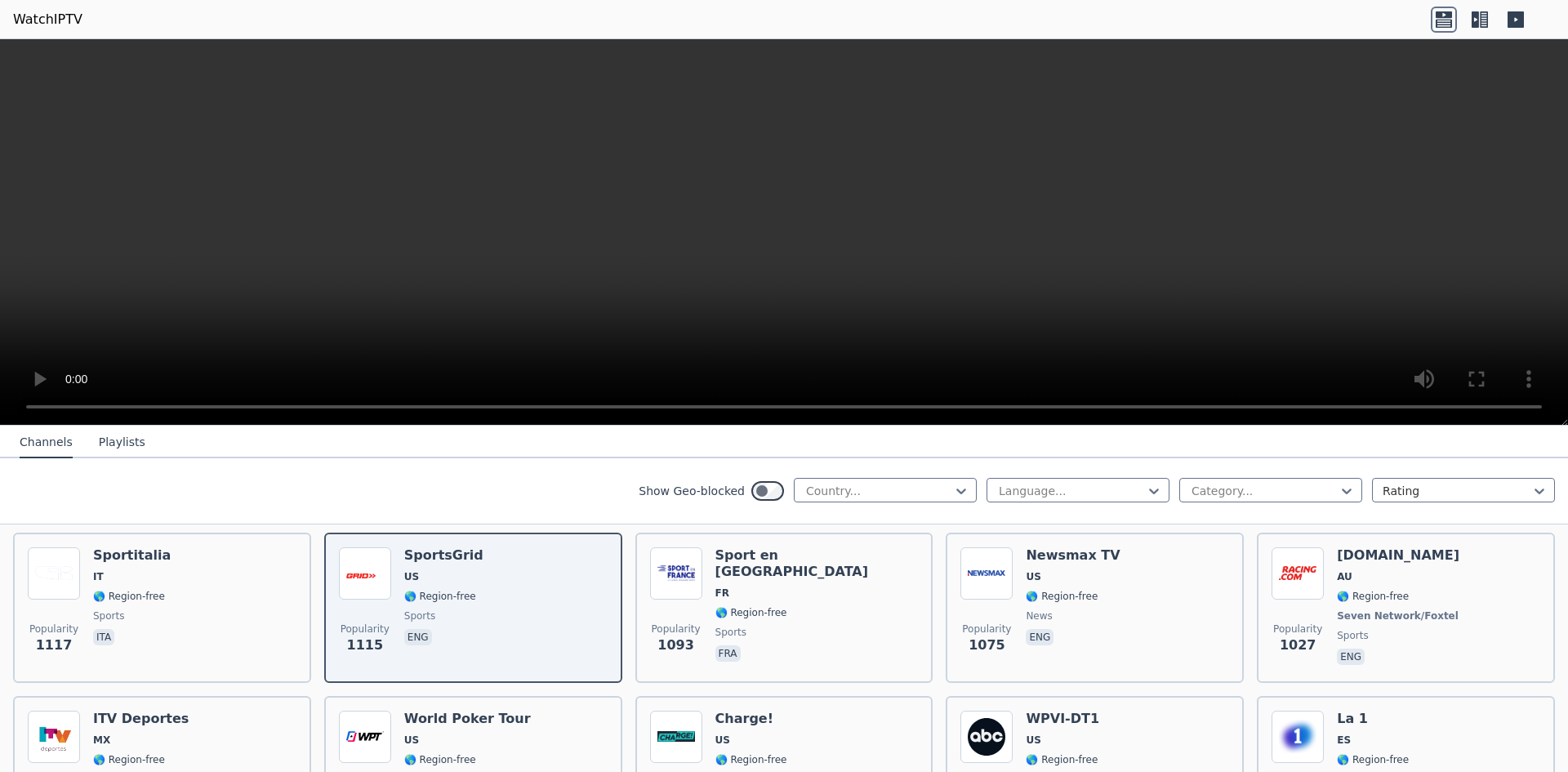
scroll to position [2275, 0]
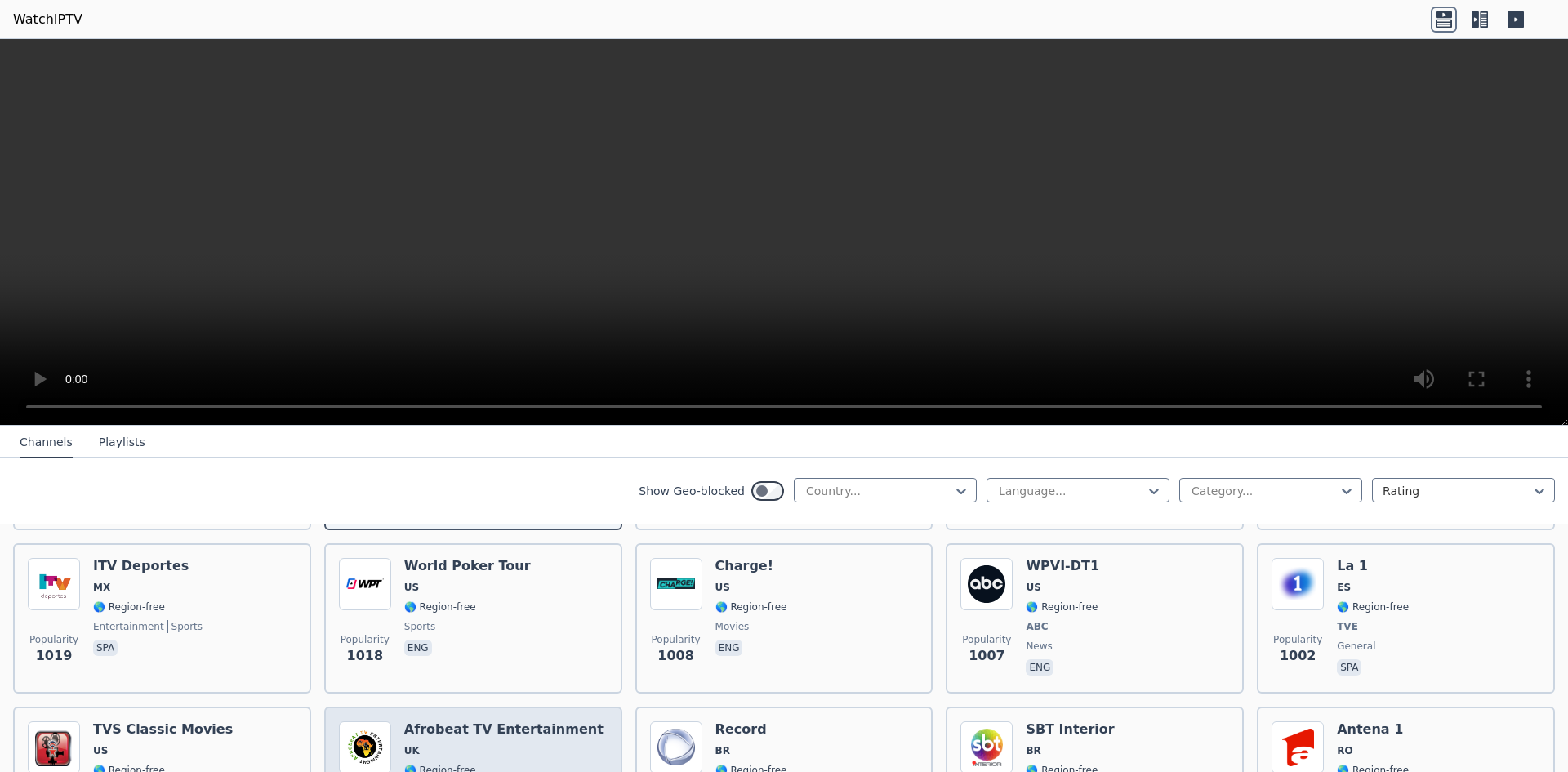
click at [464, 744] on span "UK" at bounding box center [504, 751] width 200 height 13
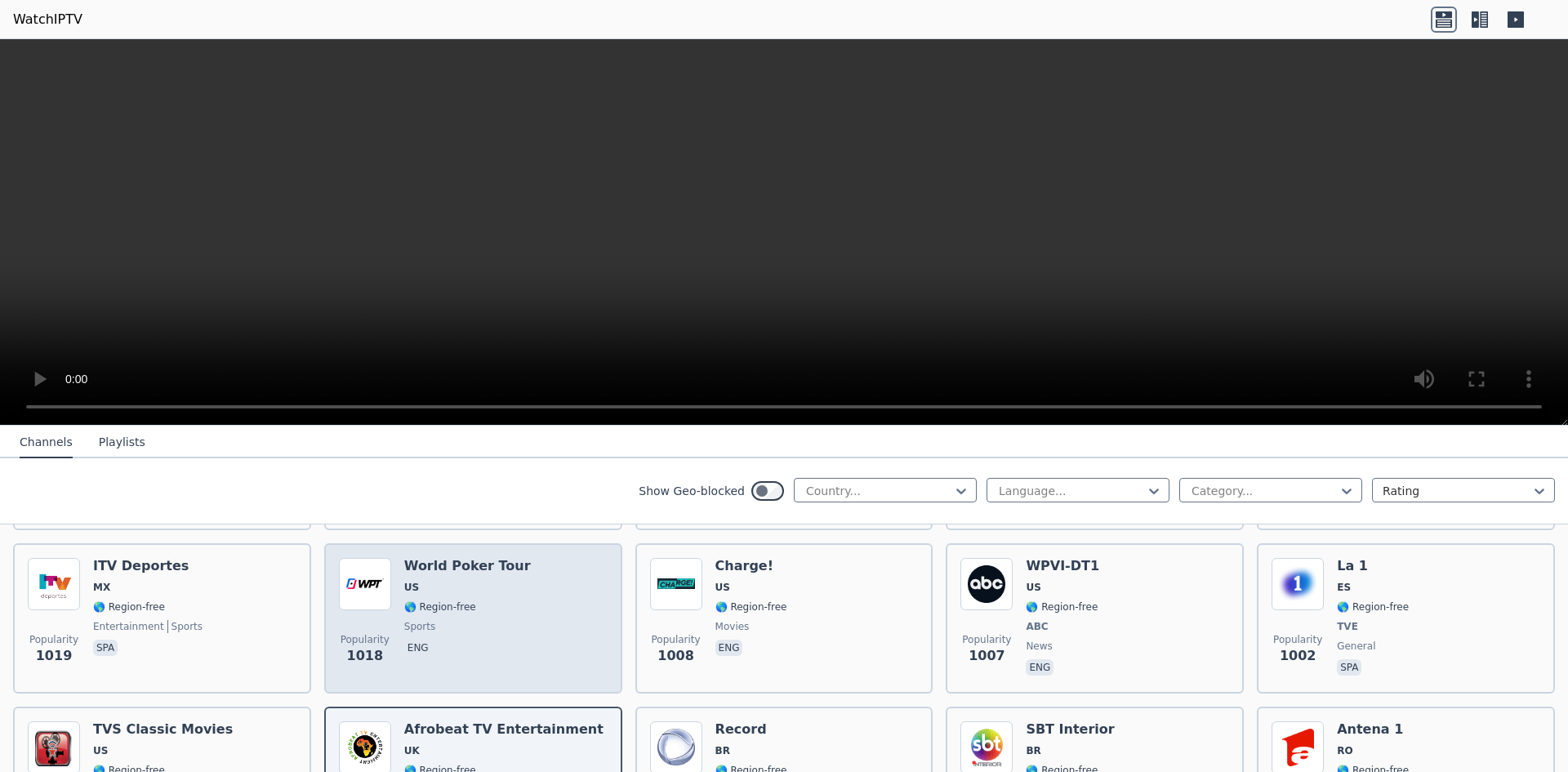
click at [470, 601] on span "🌎 Region-free" at bounding box center [468, 607] width 127 height 13
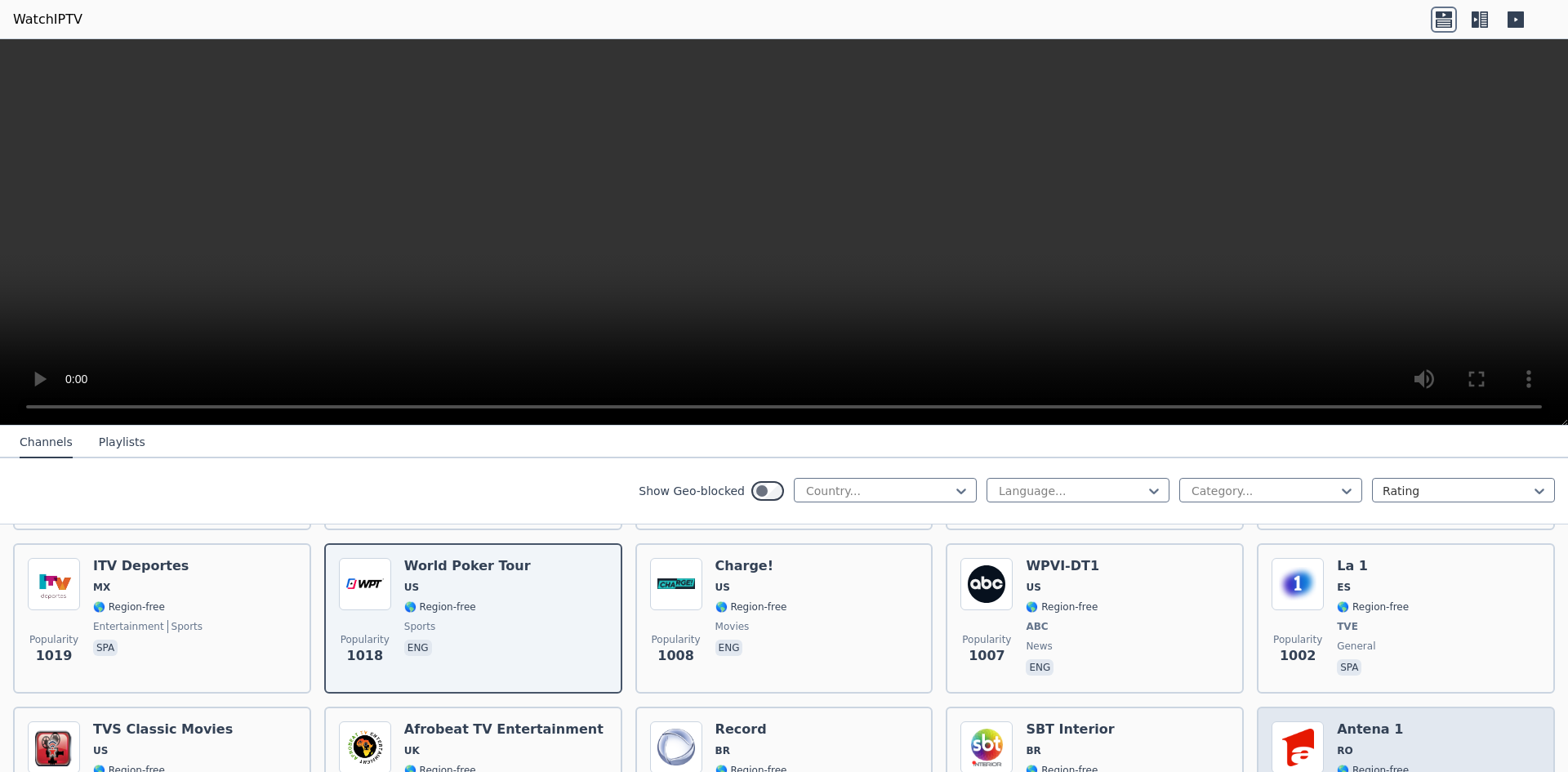
click at [1409, 737] on div "Popularity 978 Antena 1 RO 🌎 Region-free Antena Group general [PERSON_NAME]" at bounding box center [1406, 781] width 269 height 121
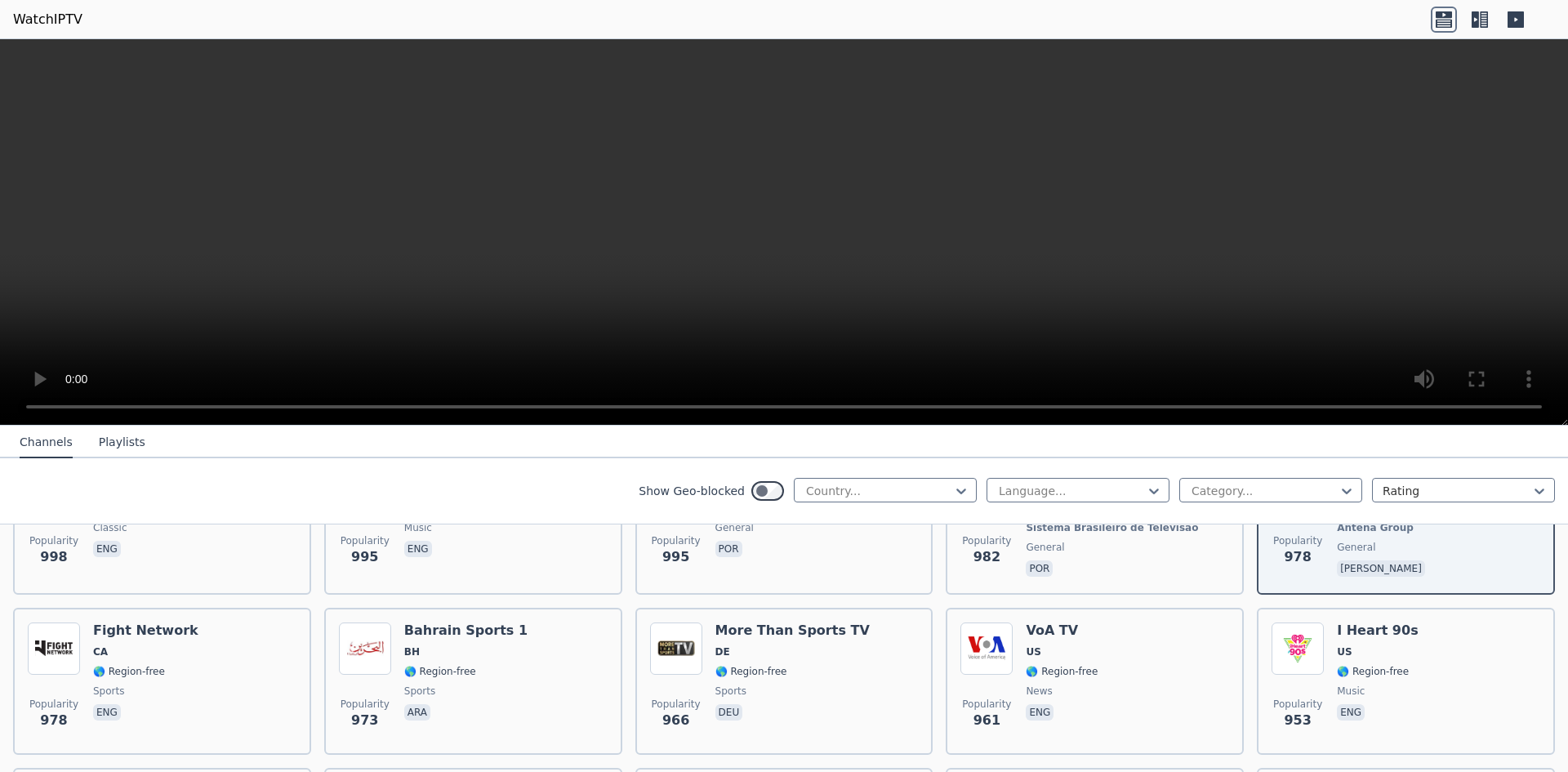
scroll to position [2581, 0]
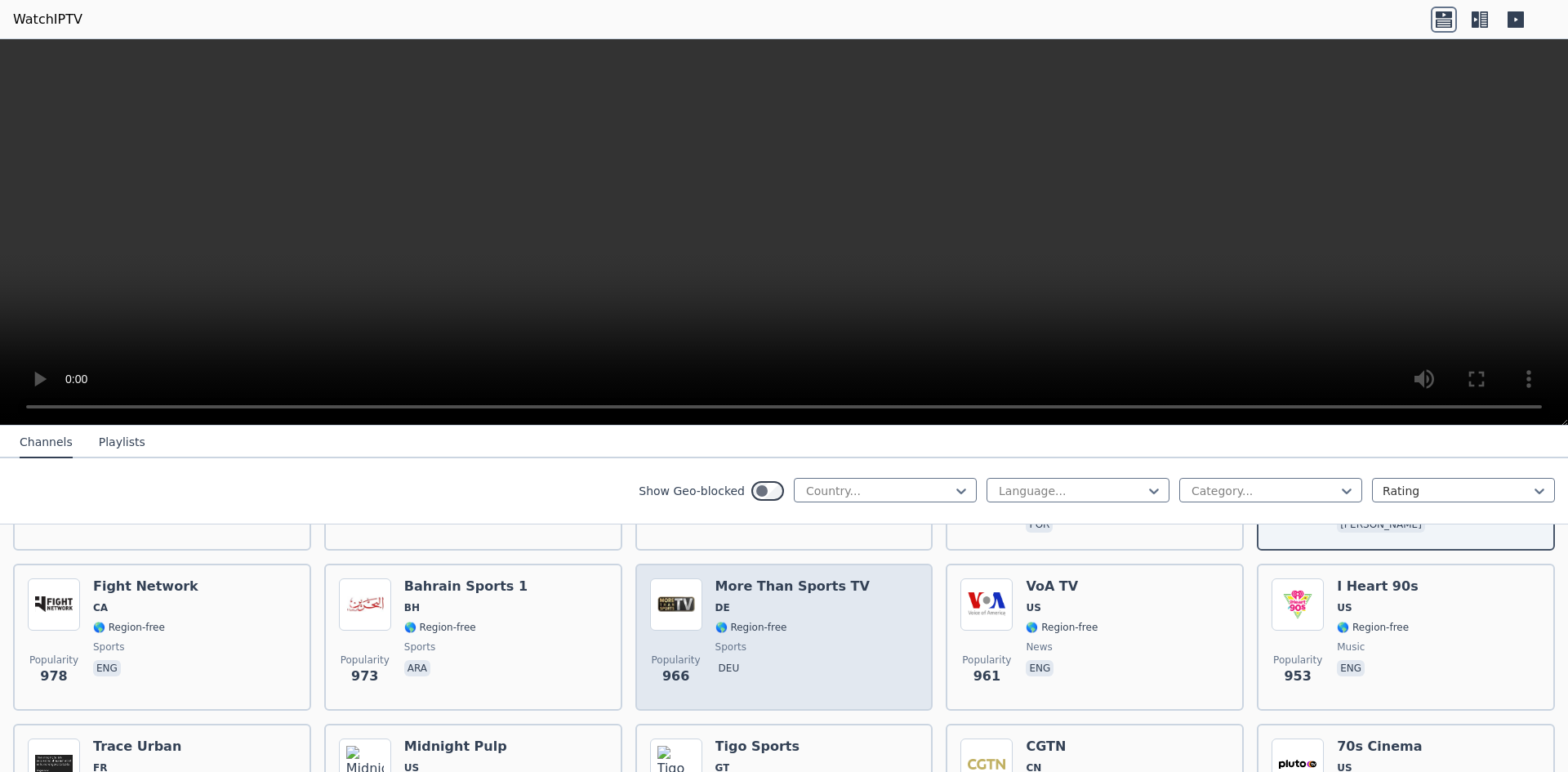
click at [802, 640] on span "sports" at bounding box center [793, 647] width 155 height 13
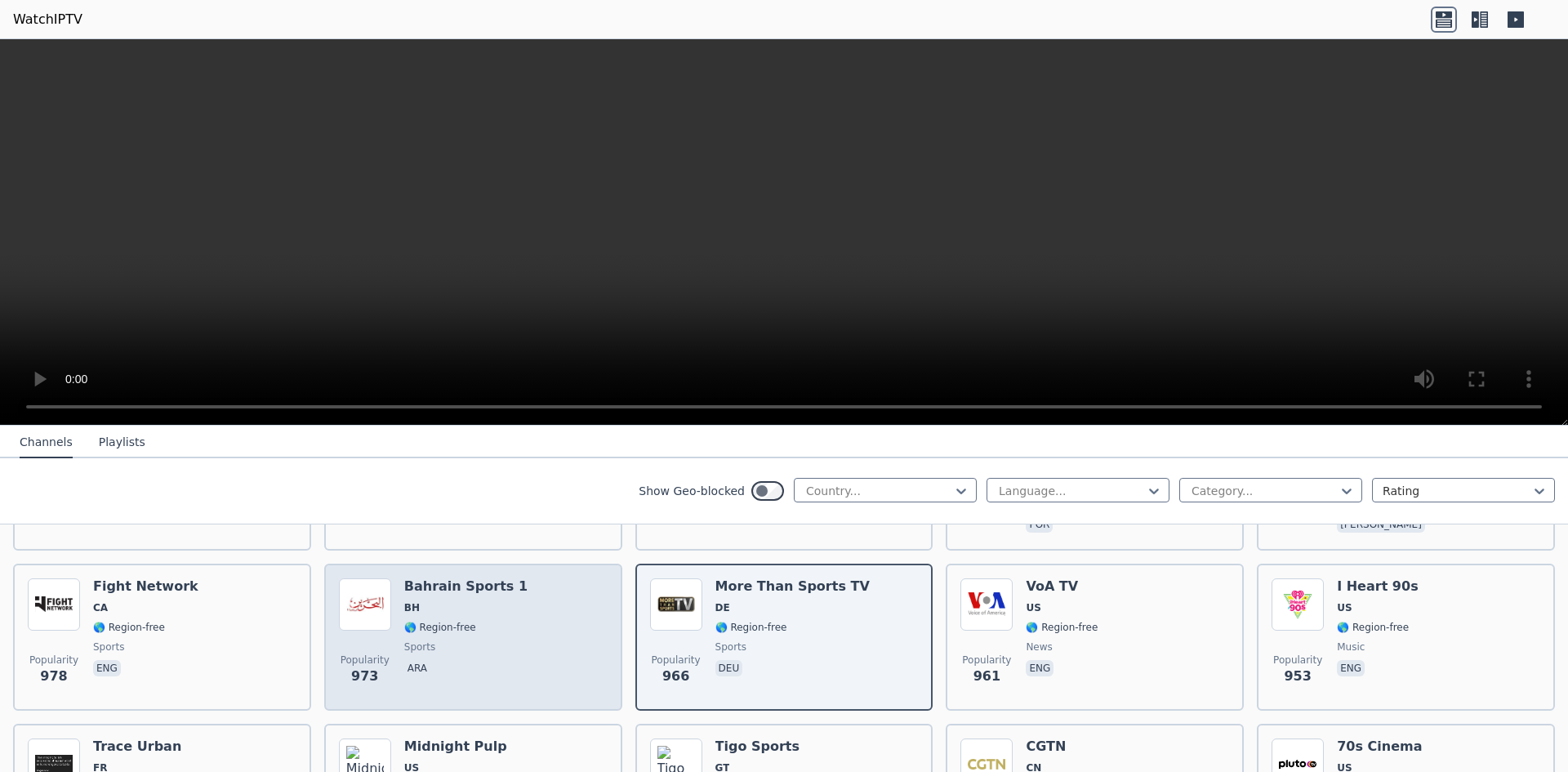
click at [441, 605] on div "Bahrain Sports 1 BH 🌎 Region-free sports ara" at bounding box center [466, 638] width 123 height 118
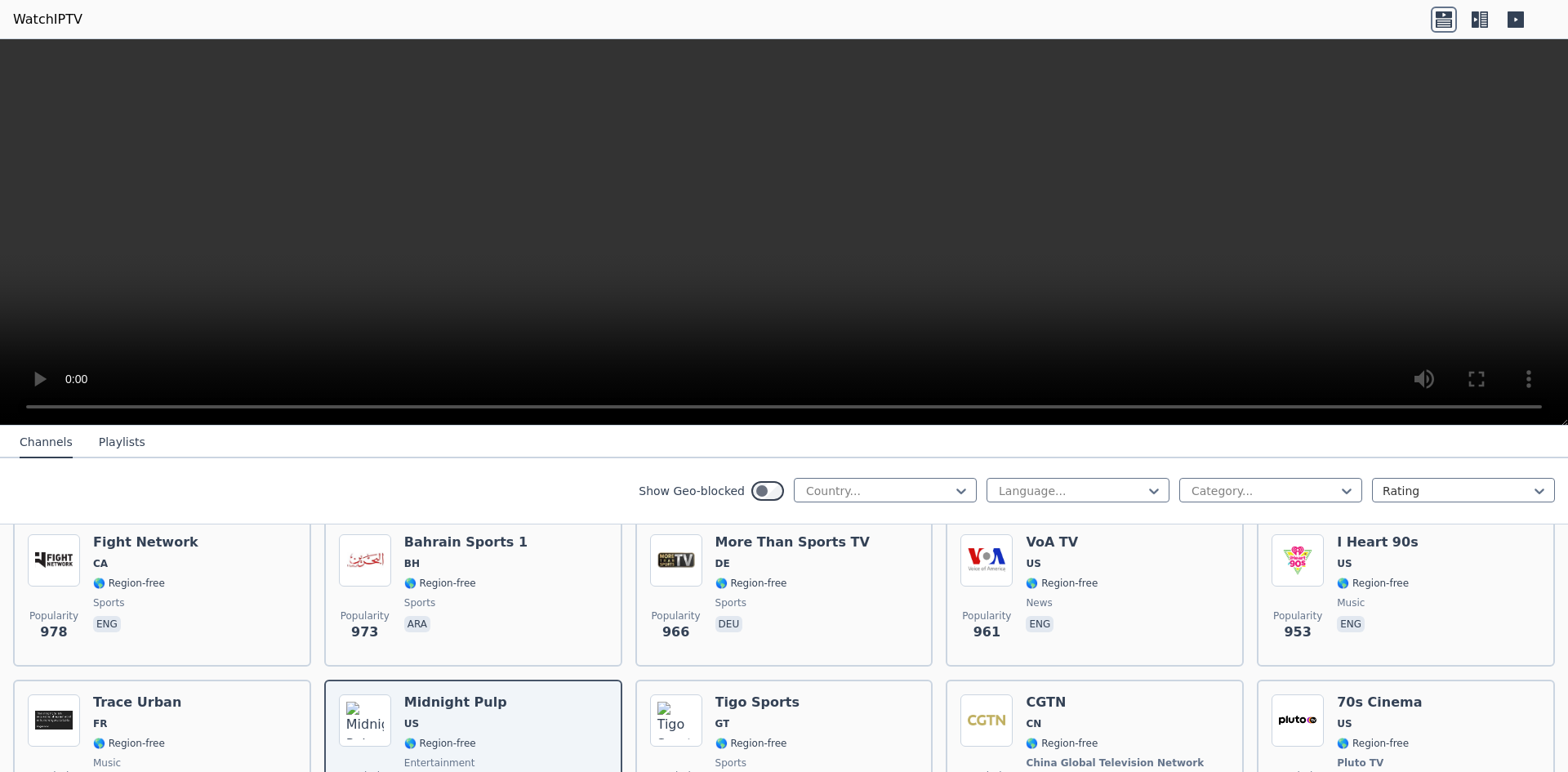
scroll to position [2559, 0]
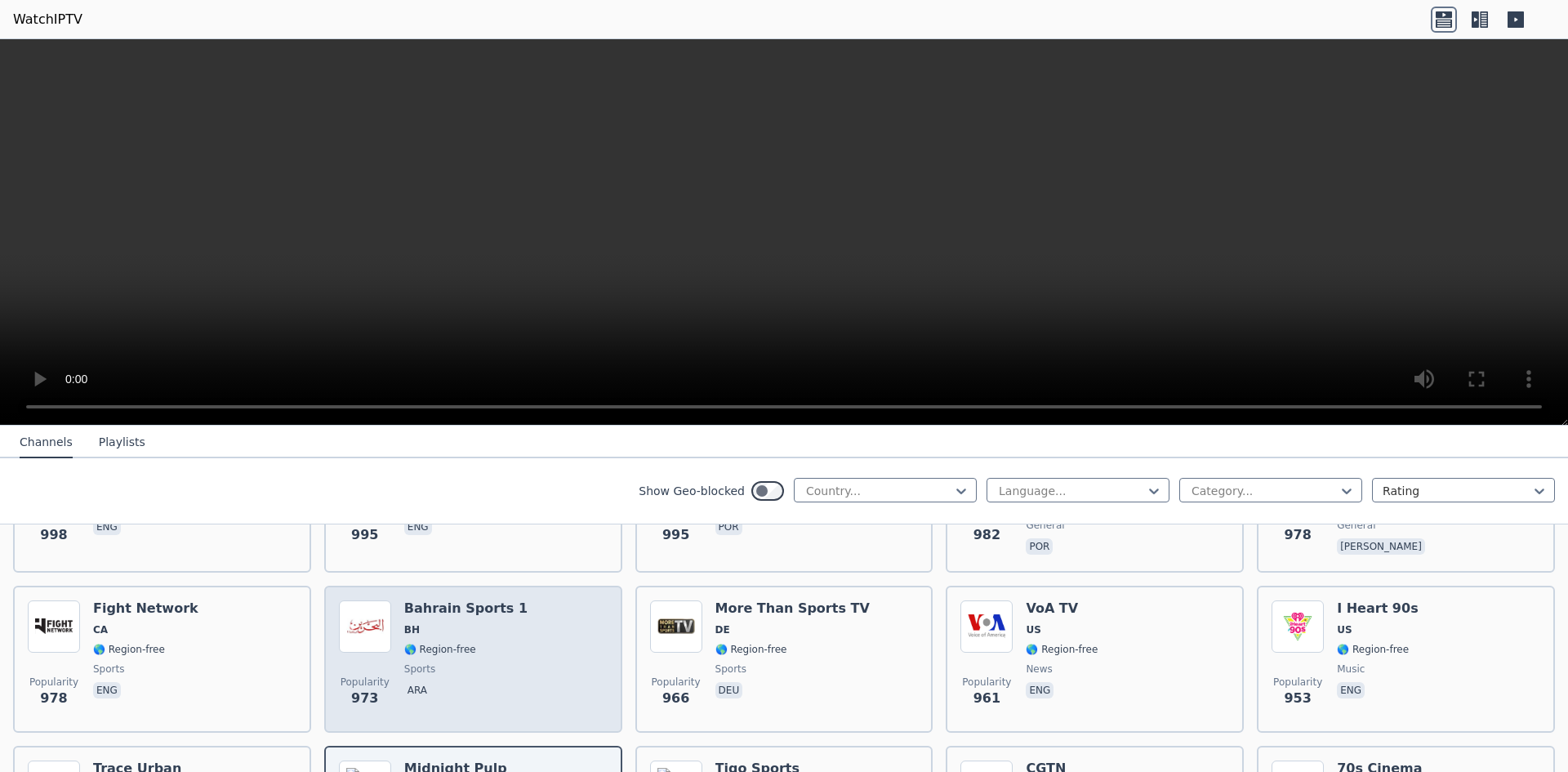
click at [458, 643] on span "🌎 Region-free" at bounding box center [441, 650] width 72 height 13
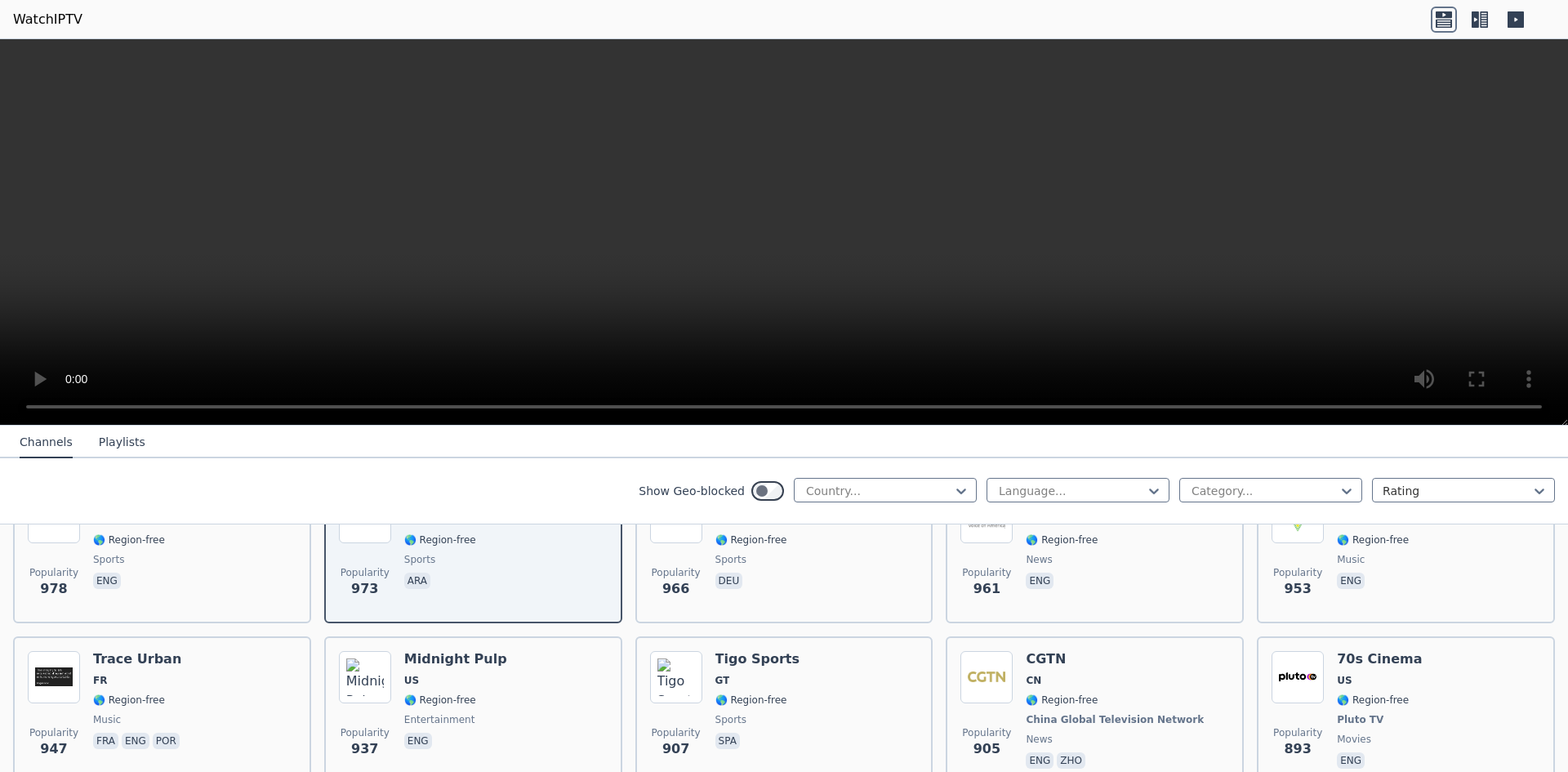
scroll to position [2603, 0]
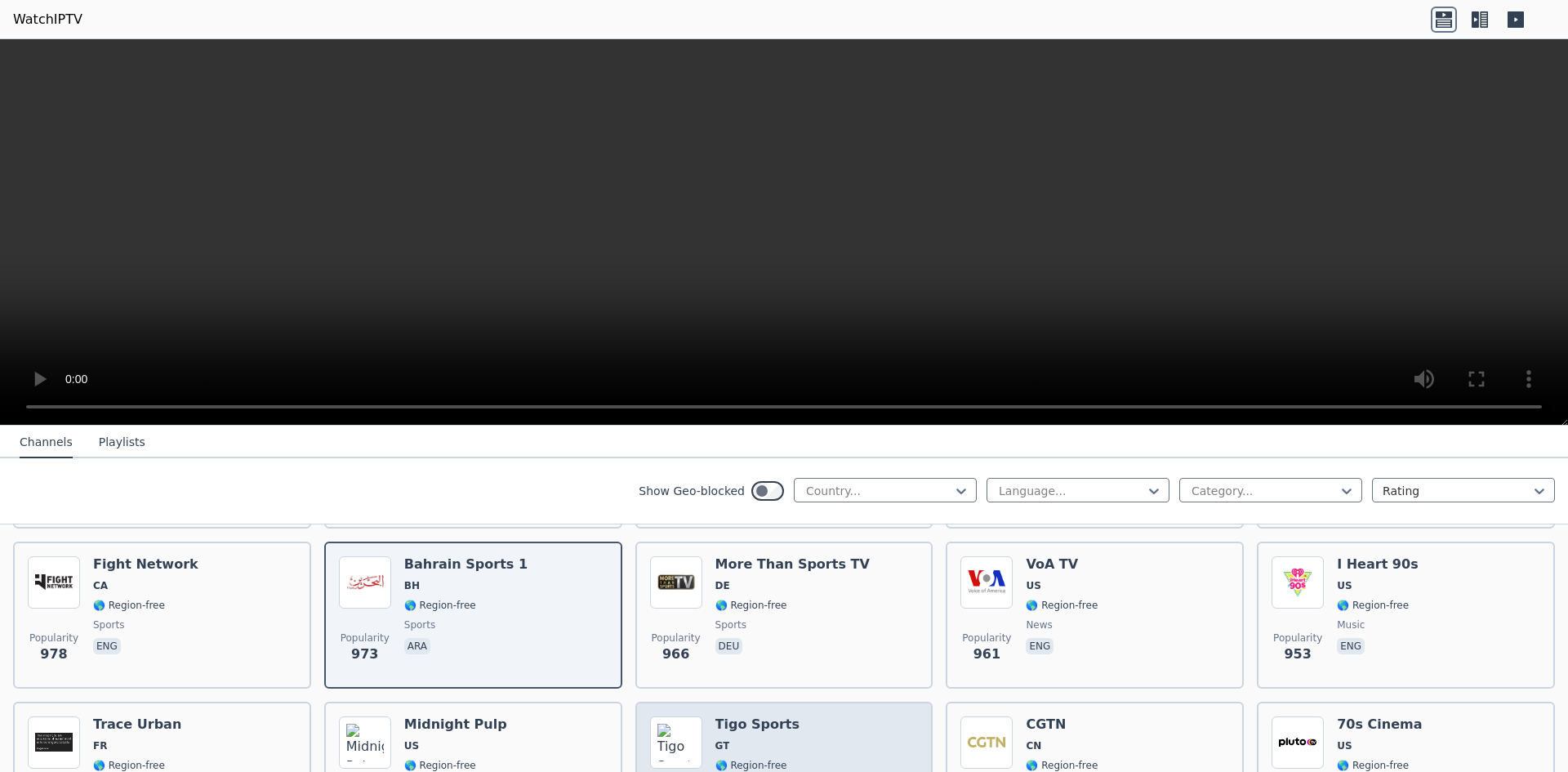
click at [752, 740] on span "GT" at bounding box center [757, 746] width 84 height 13
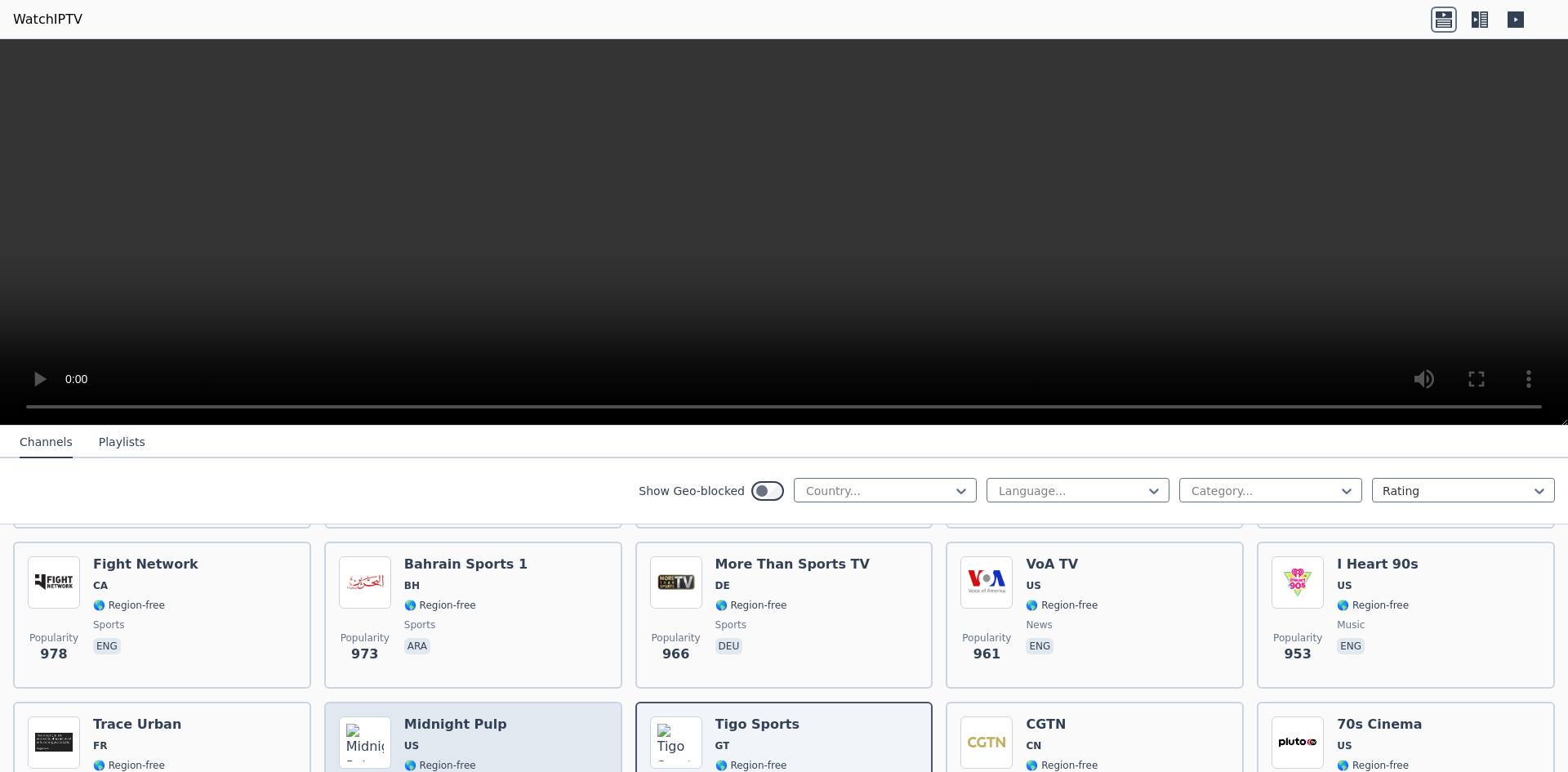
click at [441, 740] on span "US" at bounding box center [456, 746] width 103 height 13
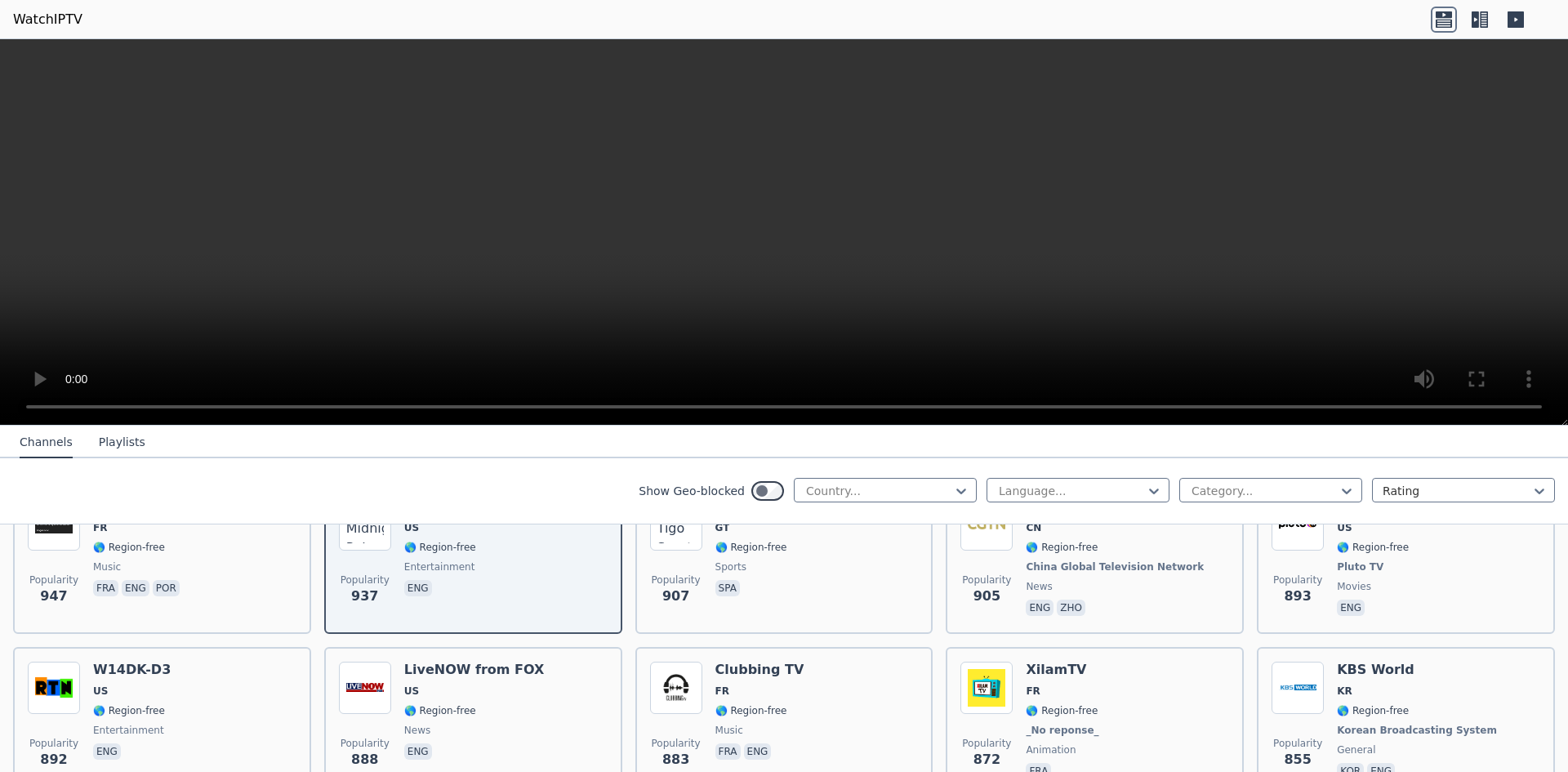
scroll to position [2909, 0]
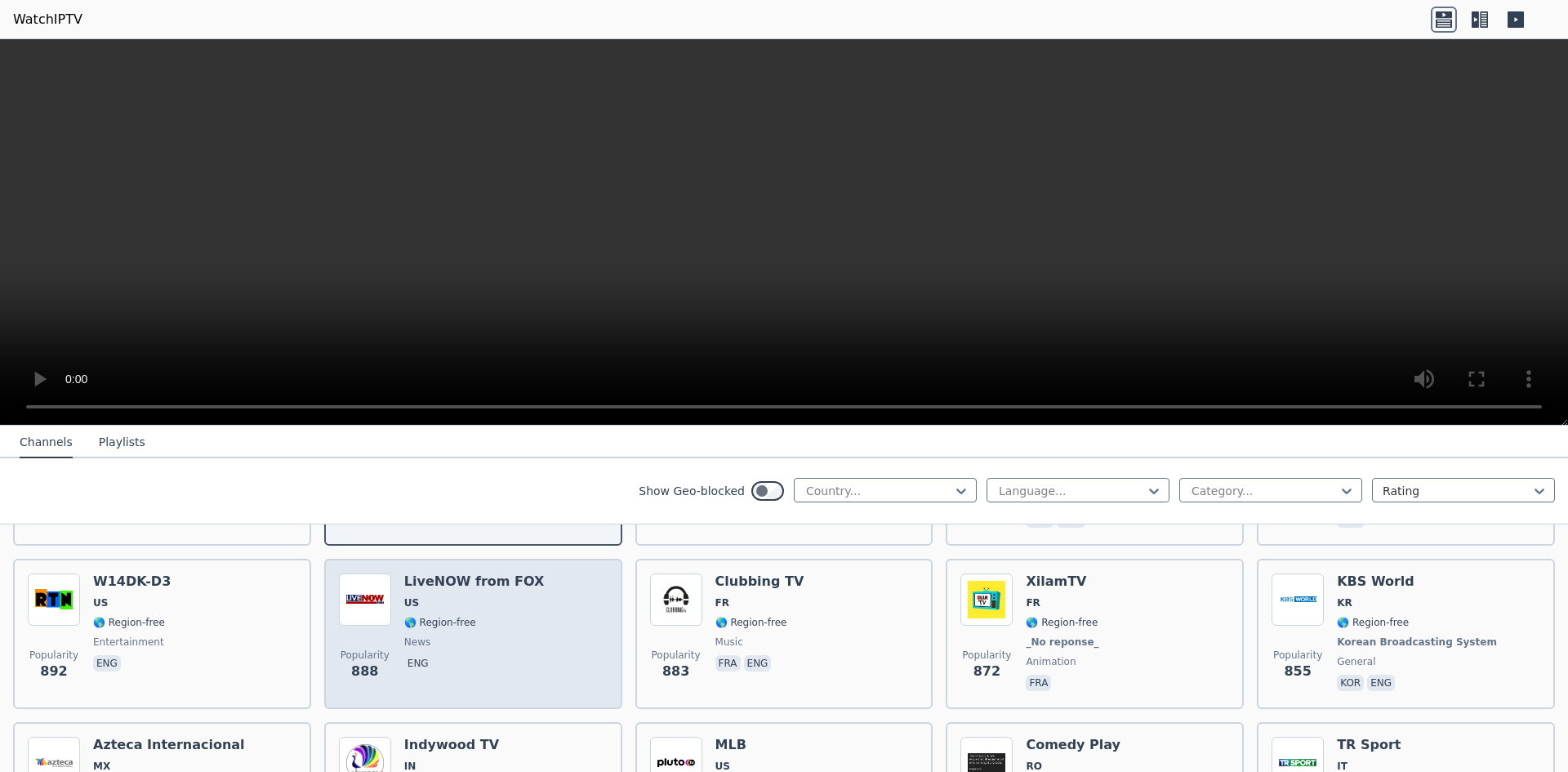
click at [554, 631] on div "Popularity 888 LiveNOW from FOX US 🌎 Region-free news eng" at bounding box center [474, 633] width 269 height 121
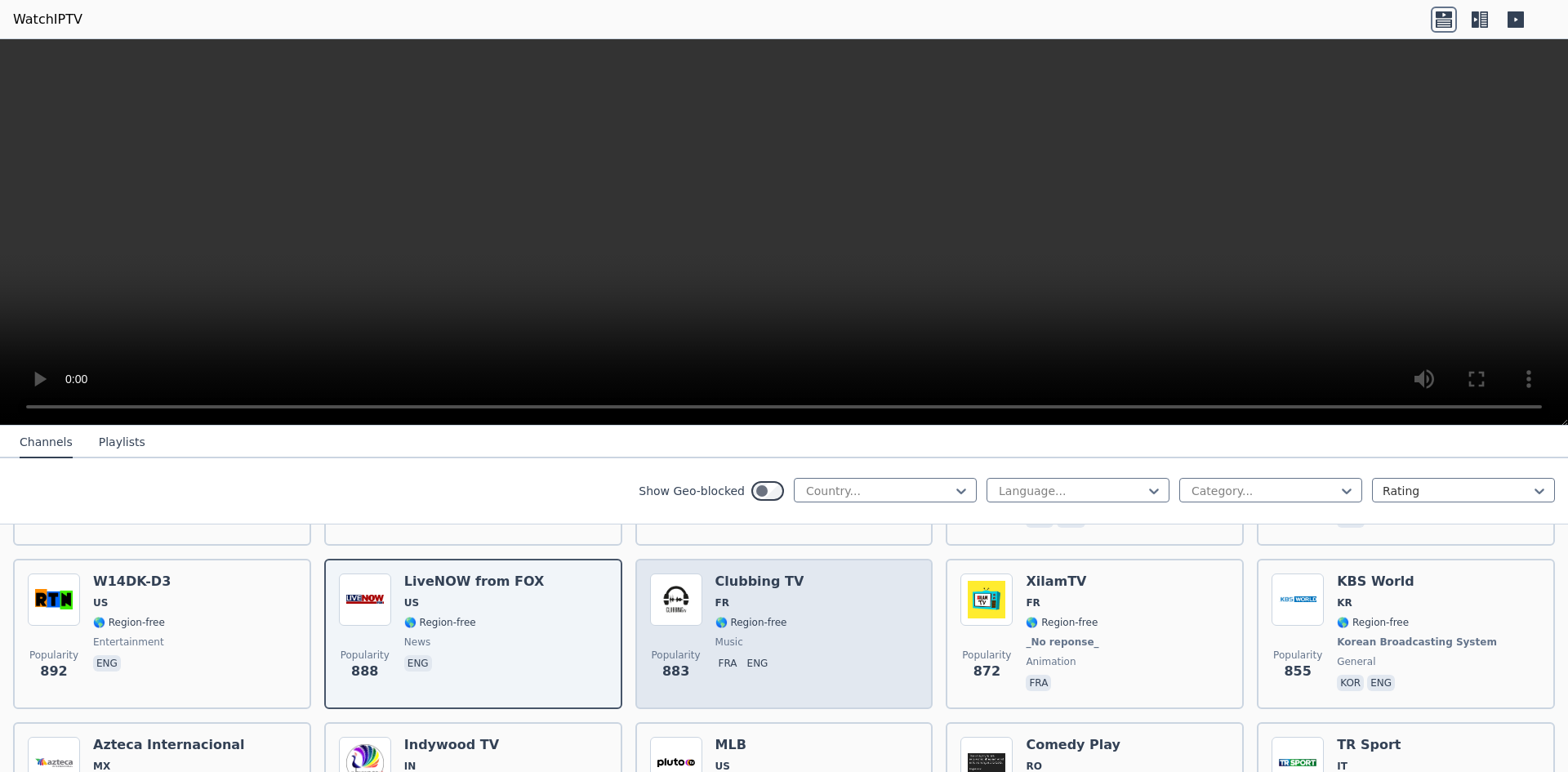
click at [810, 631] on div "Popularity 883 Clubbing TV FR 🌎 Region-free music fra eng" at bounding box center [784, 633] width 269 height 121
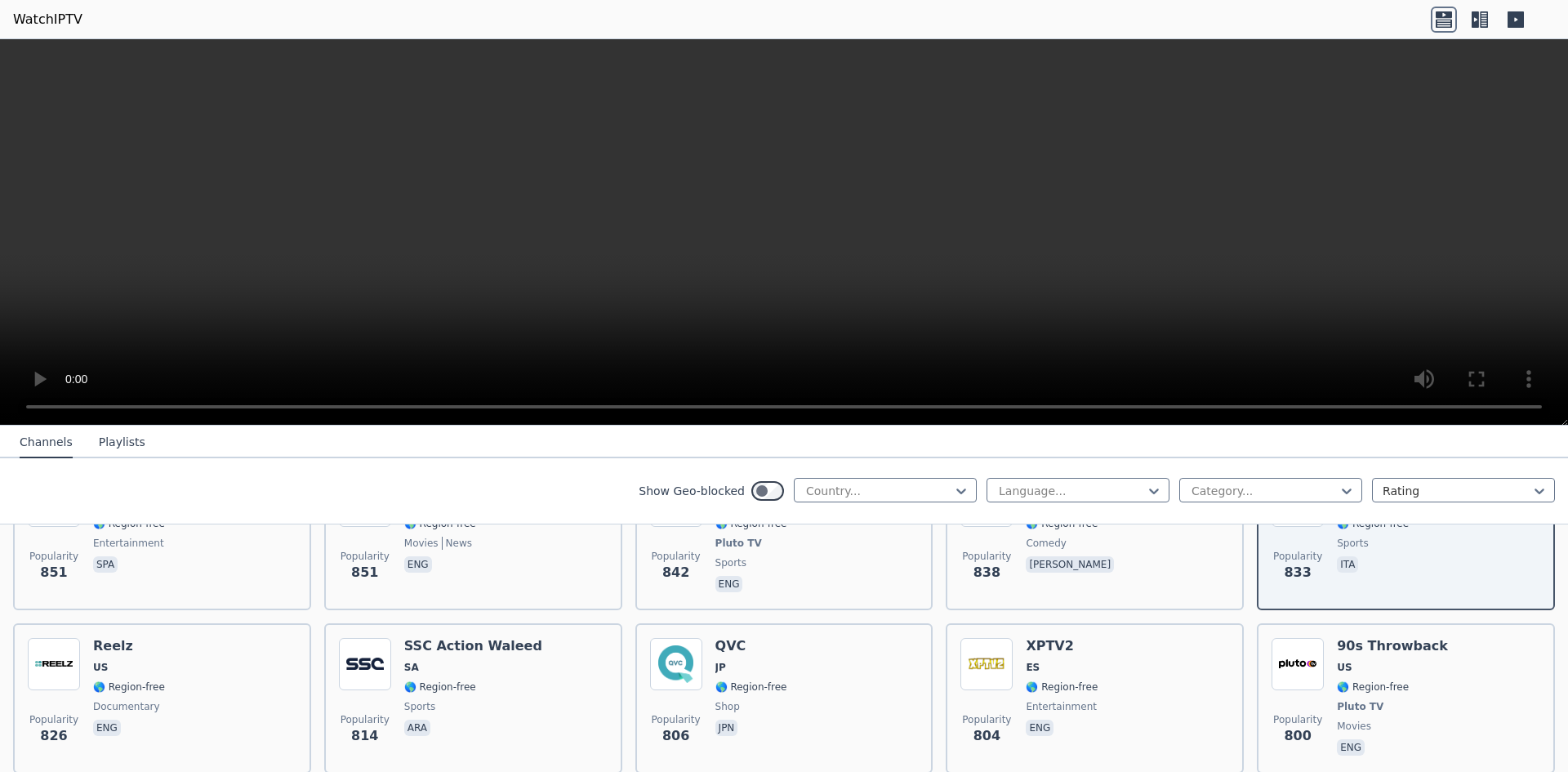
scroll to position [3194, 0]
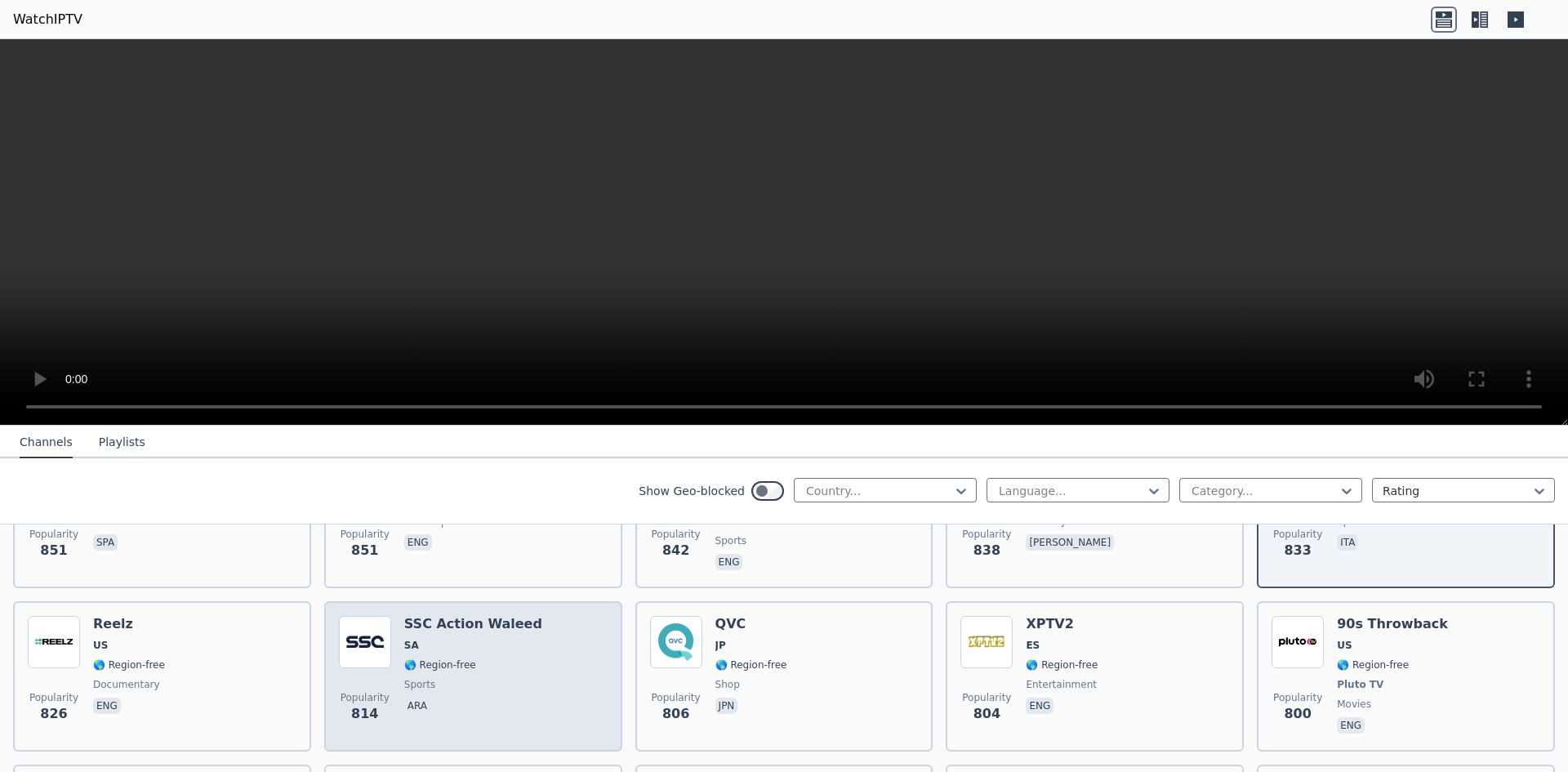
click at [486, 678] on span "sports" at bounding box center [474, 685] width 138 height 13
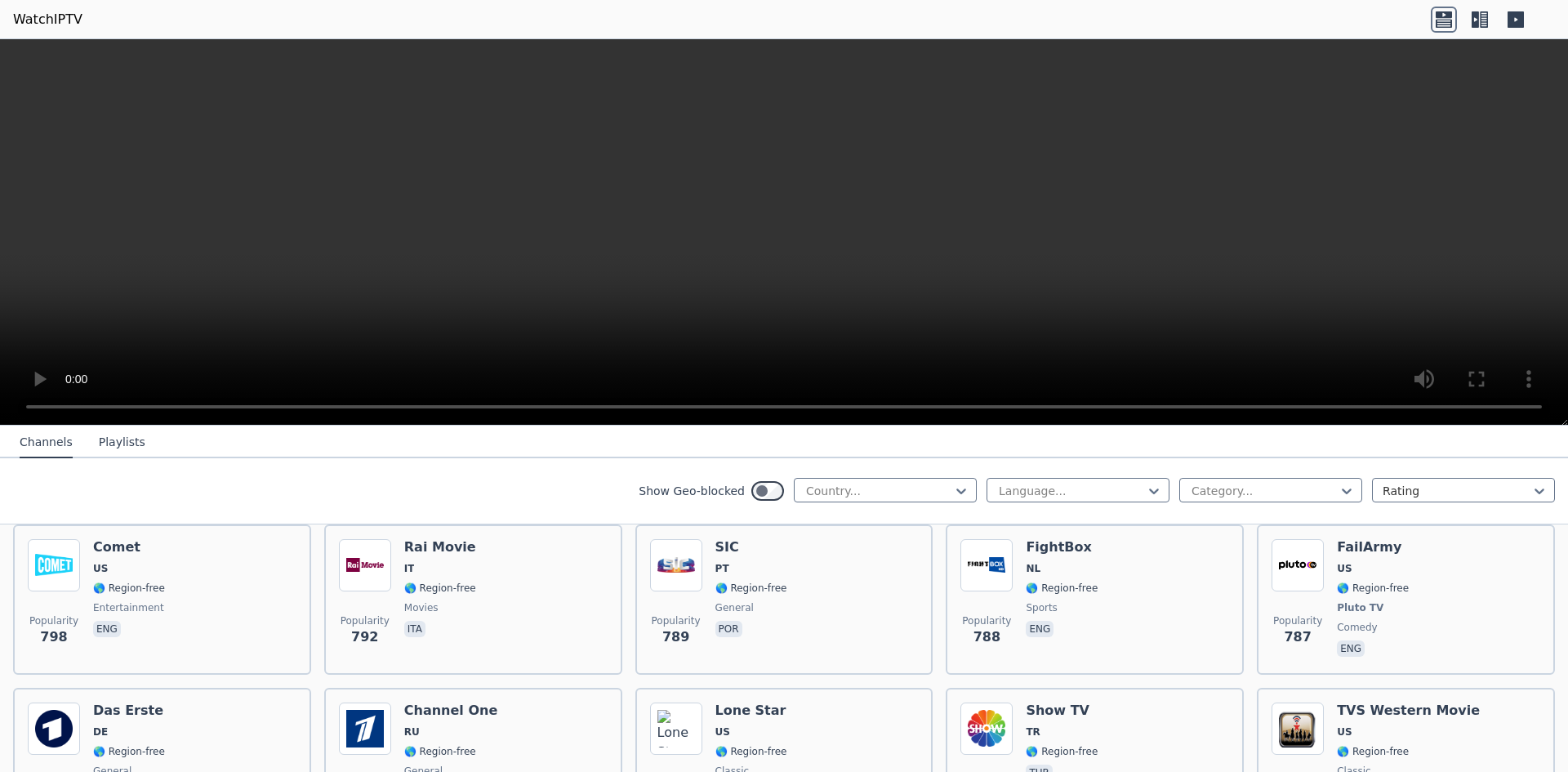
scroll to position [3413, 0]
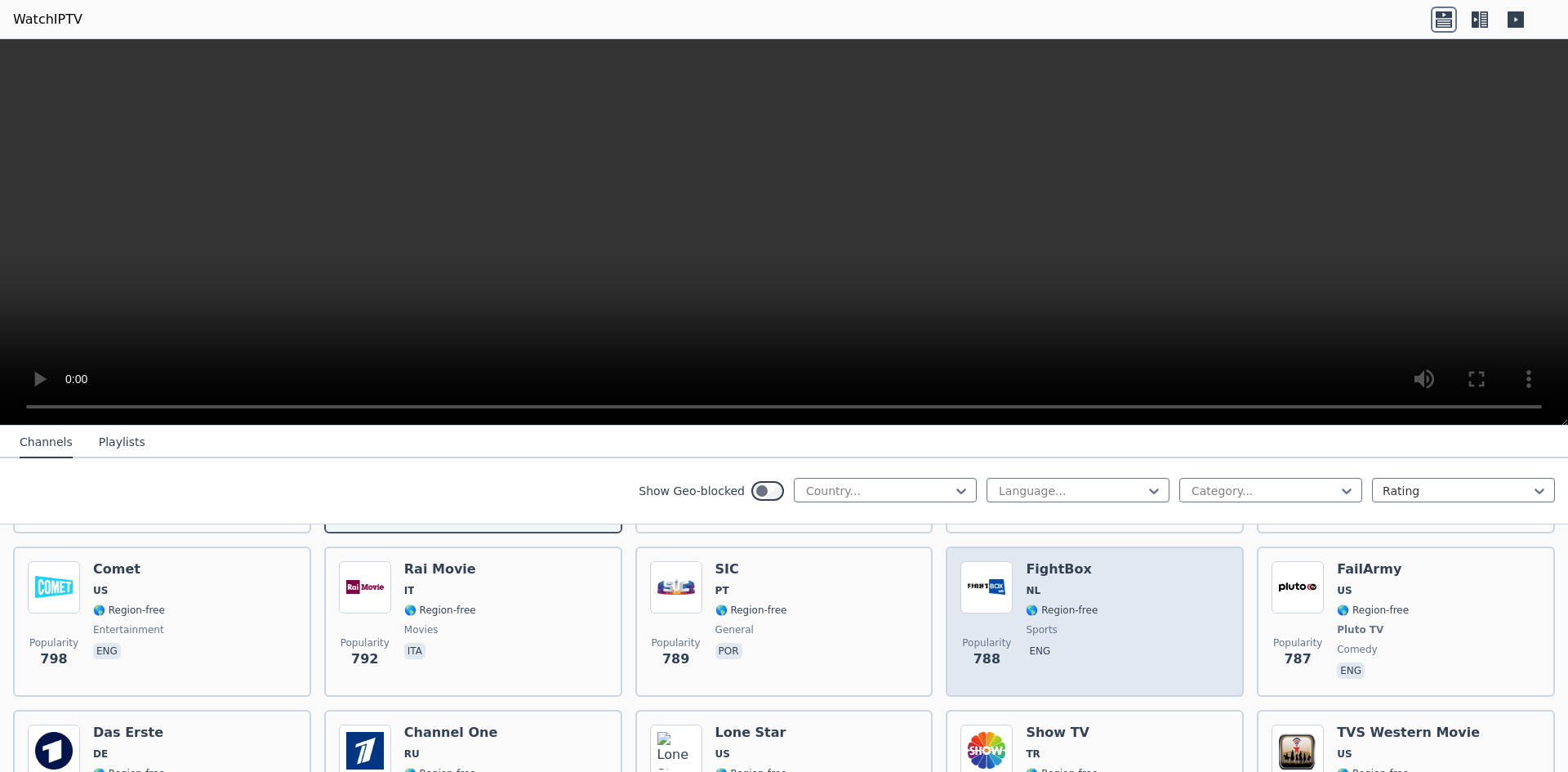
click at [1134, 593] on div "Popularity 788 FightBox NL 🌎 Region-free sports eng" at bounding box center [1094, 621] width 269 height 121
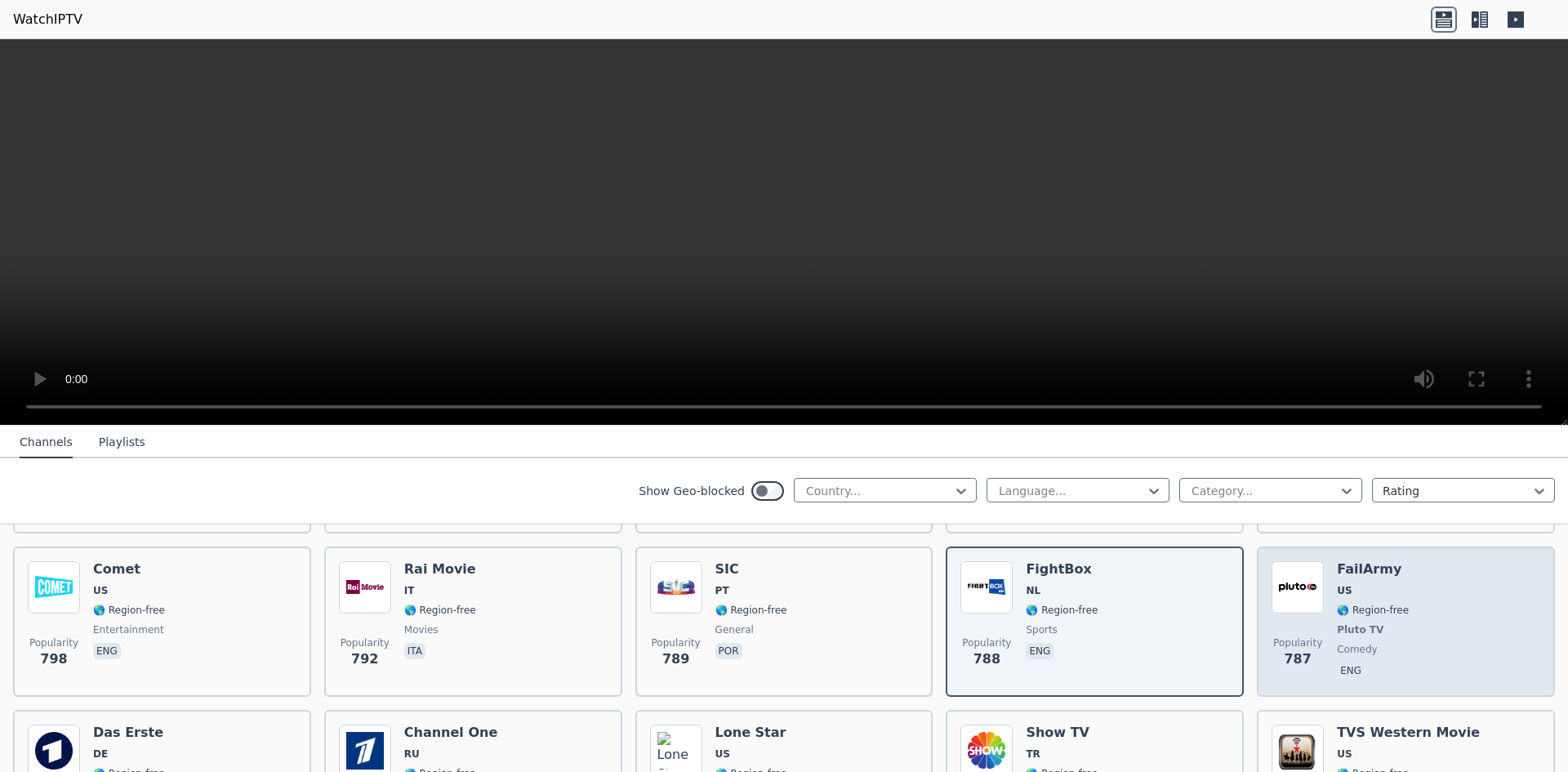
click at [1444, 616] on div "Popularity 787 FailArmy US 🌎 Region-free Pluto TV comedy eng" at bounding box center [1406, 621] width 269 height 121
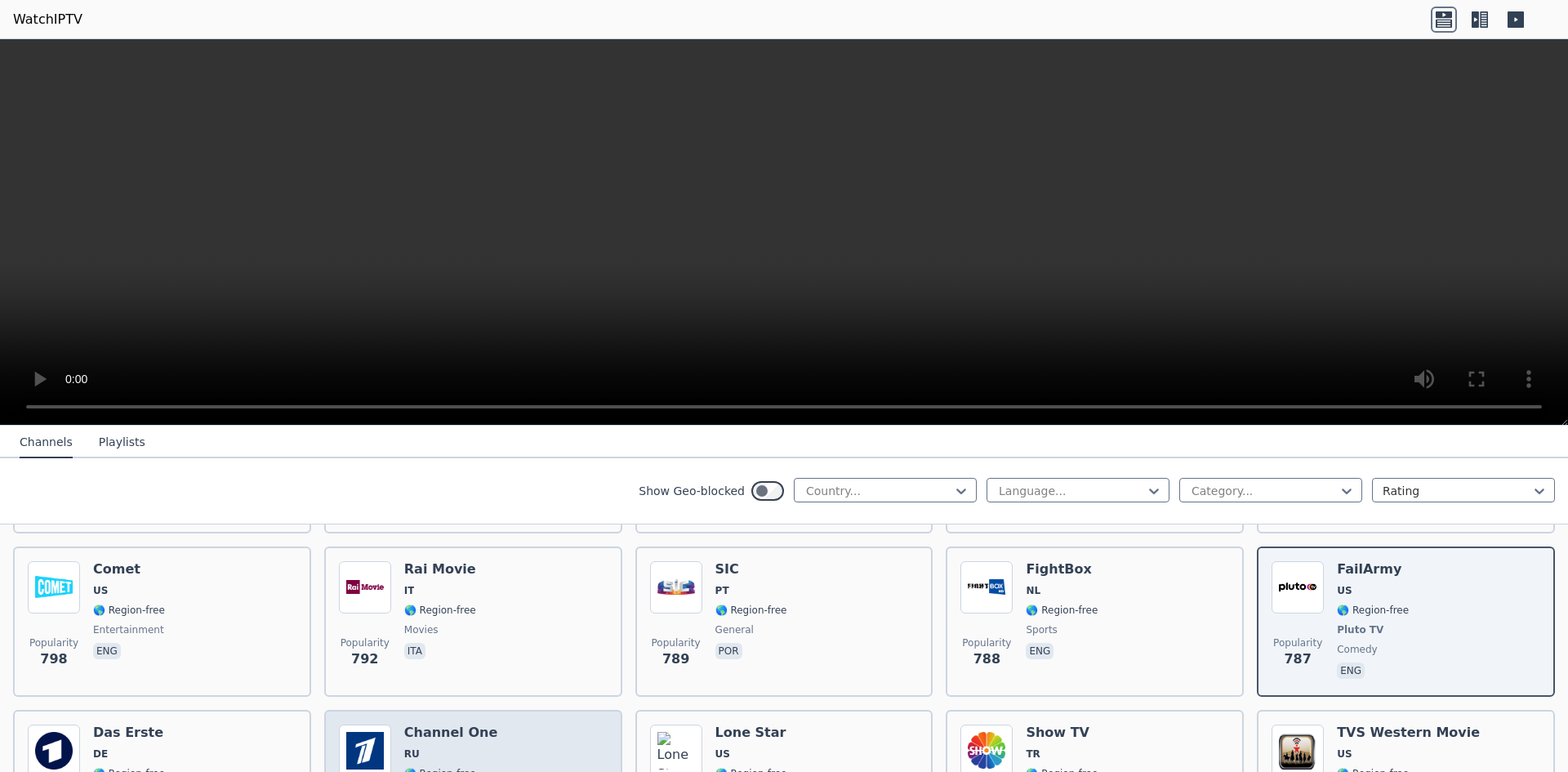
click at [427, 748] on span "RU" at bounding box center [451, 755] width 93 height 13
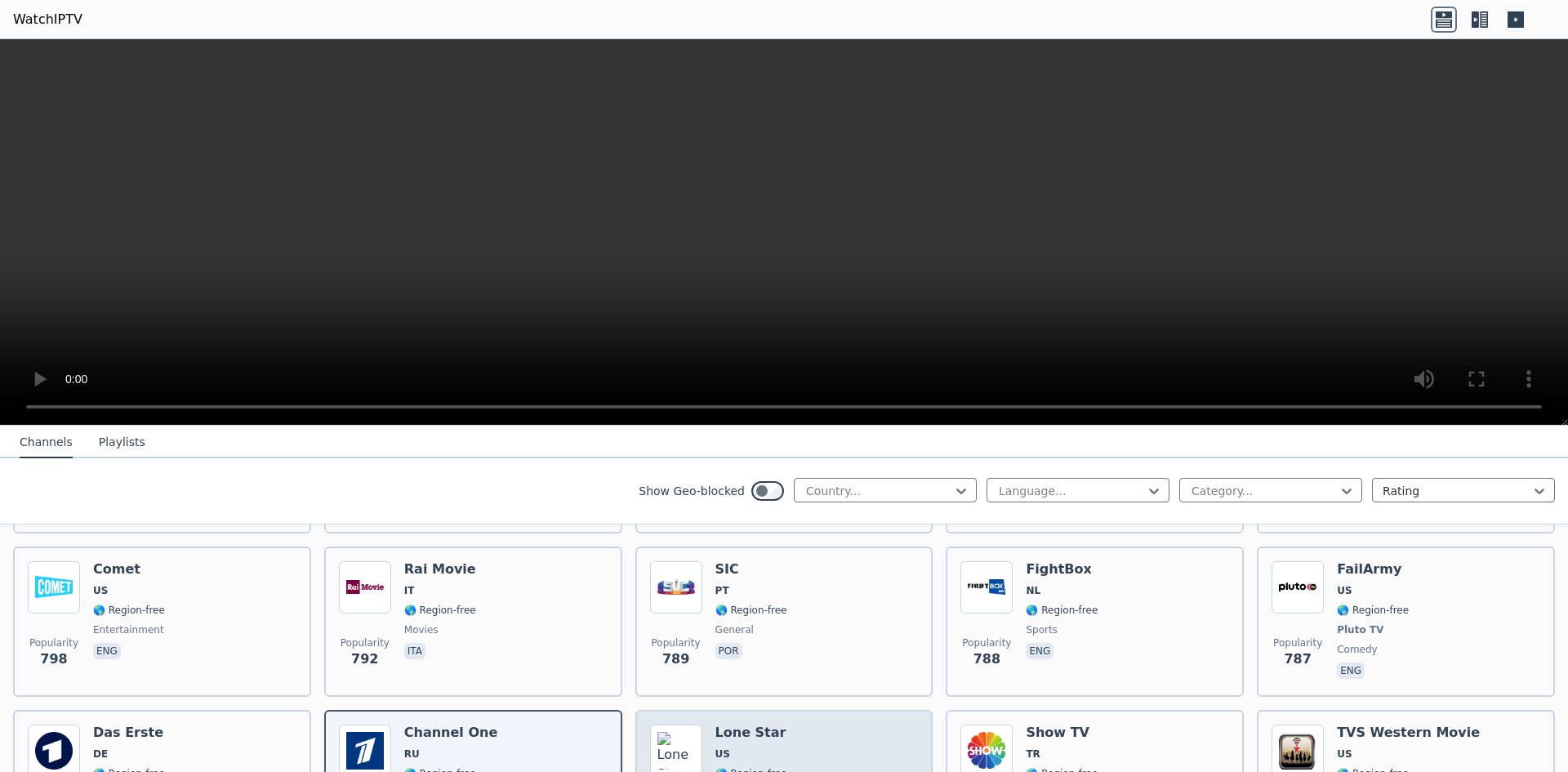
click at [786, 738] on div "Popularity 765 Lone Star US 🌎 Region-free classic eng" at bounding box center [784, 784] width 269 height 118
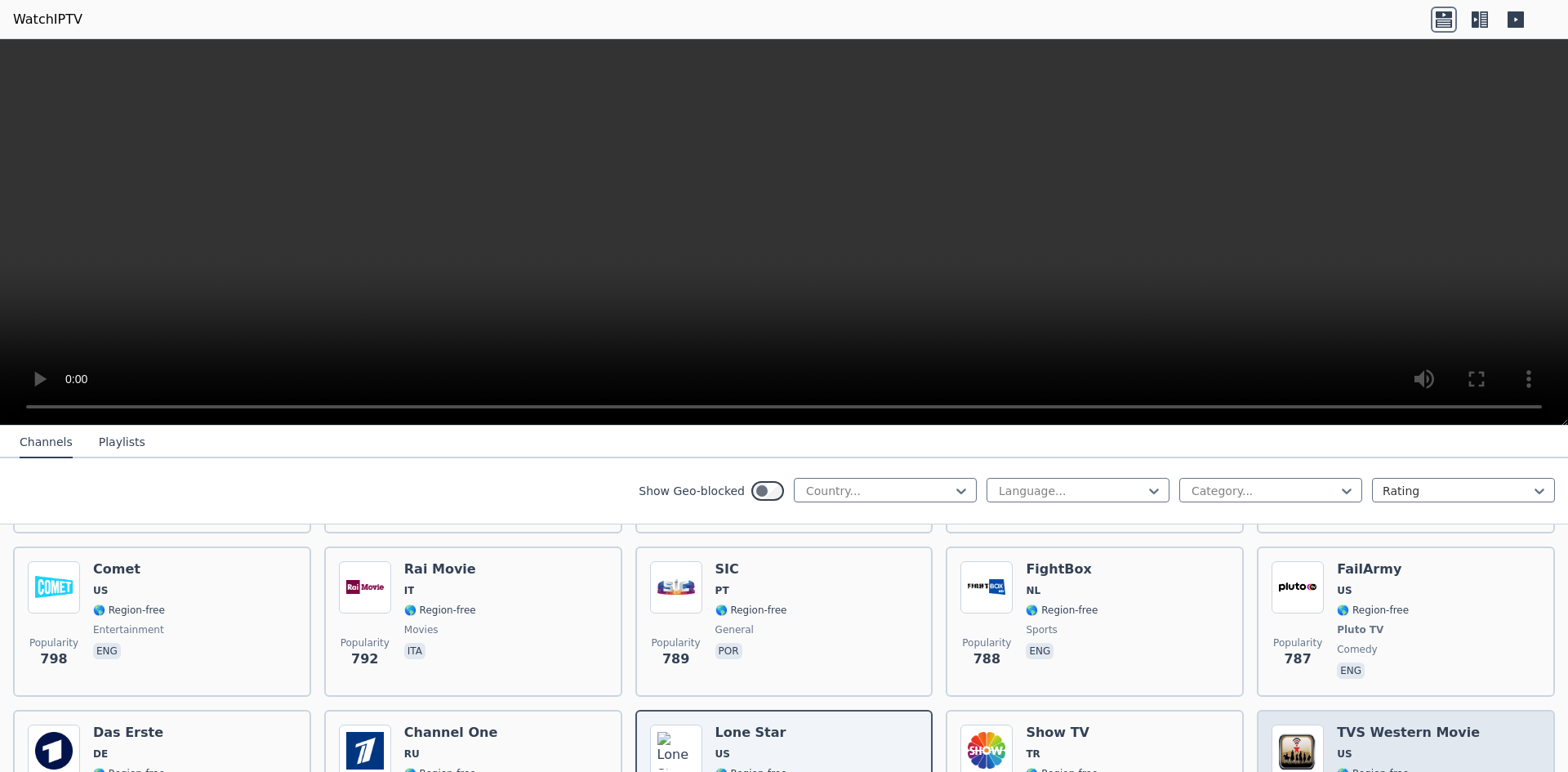
click at [1400, 728] on div "TVS Western Movie US 🌎 Region-free classic eng" at bounding box center [1408, 784] width 143 height 118
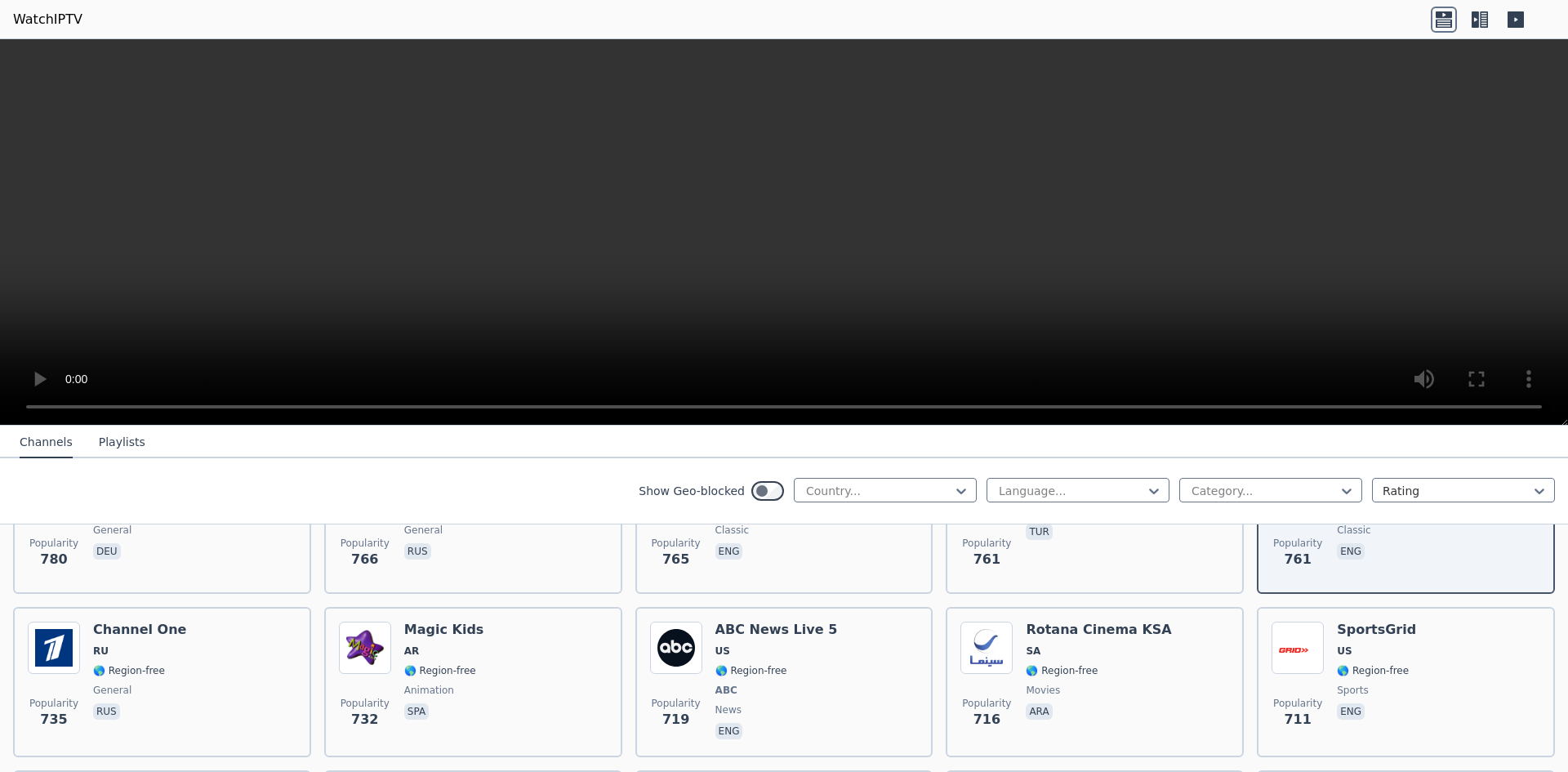
scroll to position [3719, 0]
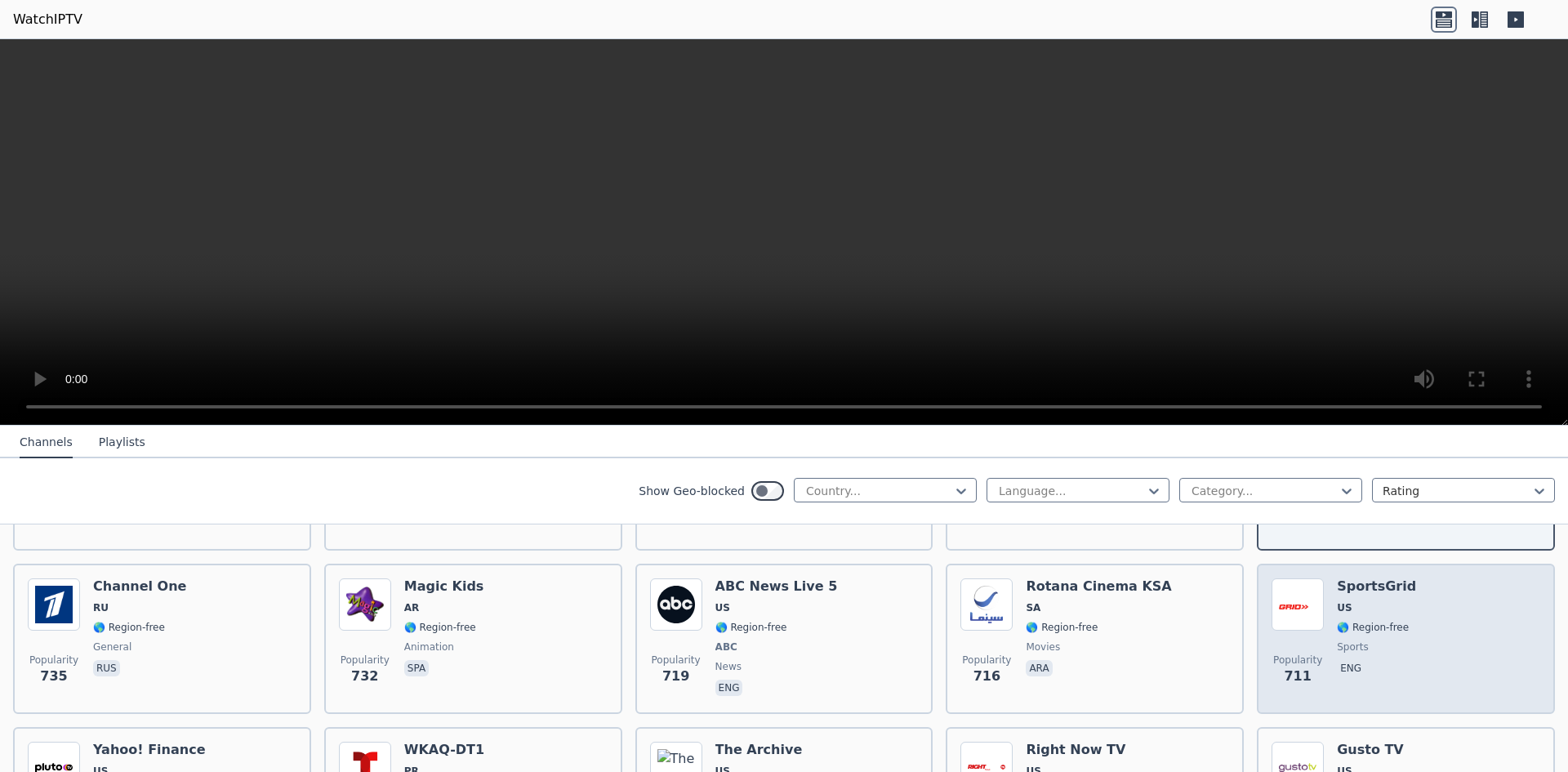
click at [1378, 640] on span "sports" at bounding box center [1377, 647] width 79 height 13
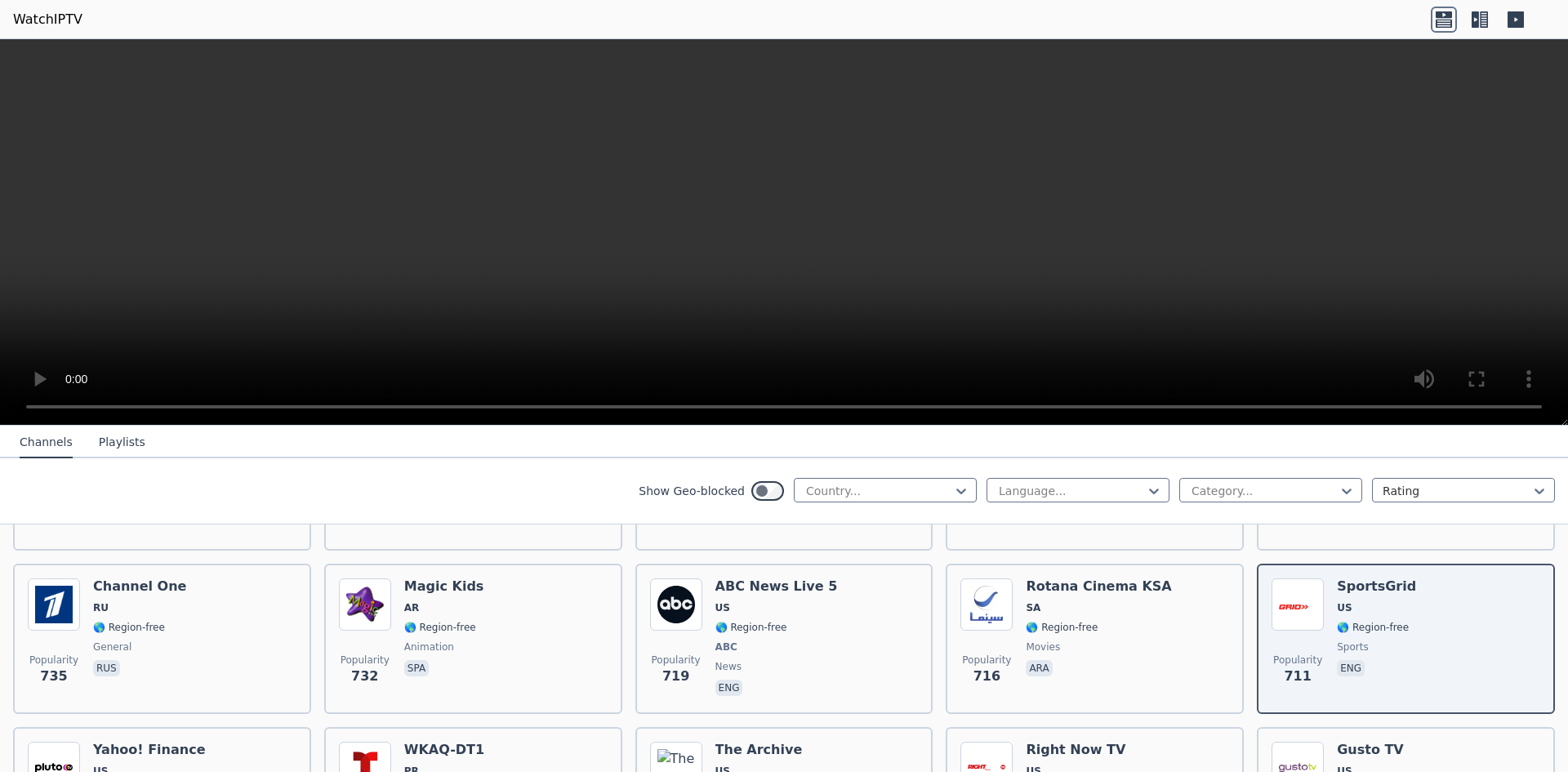
scroll to position [3851, 0]
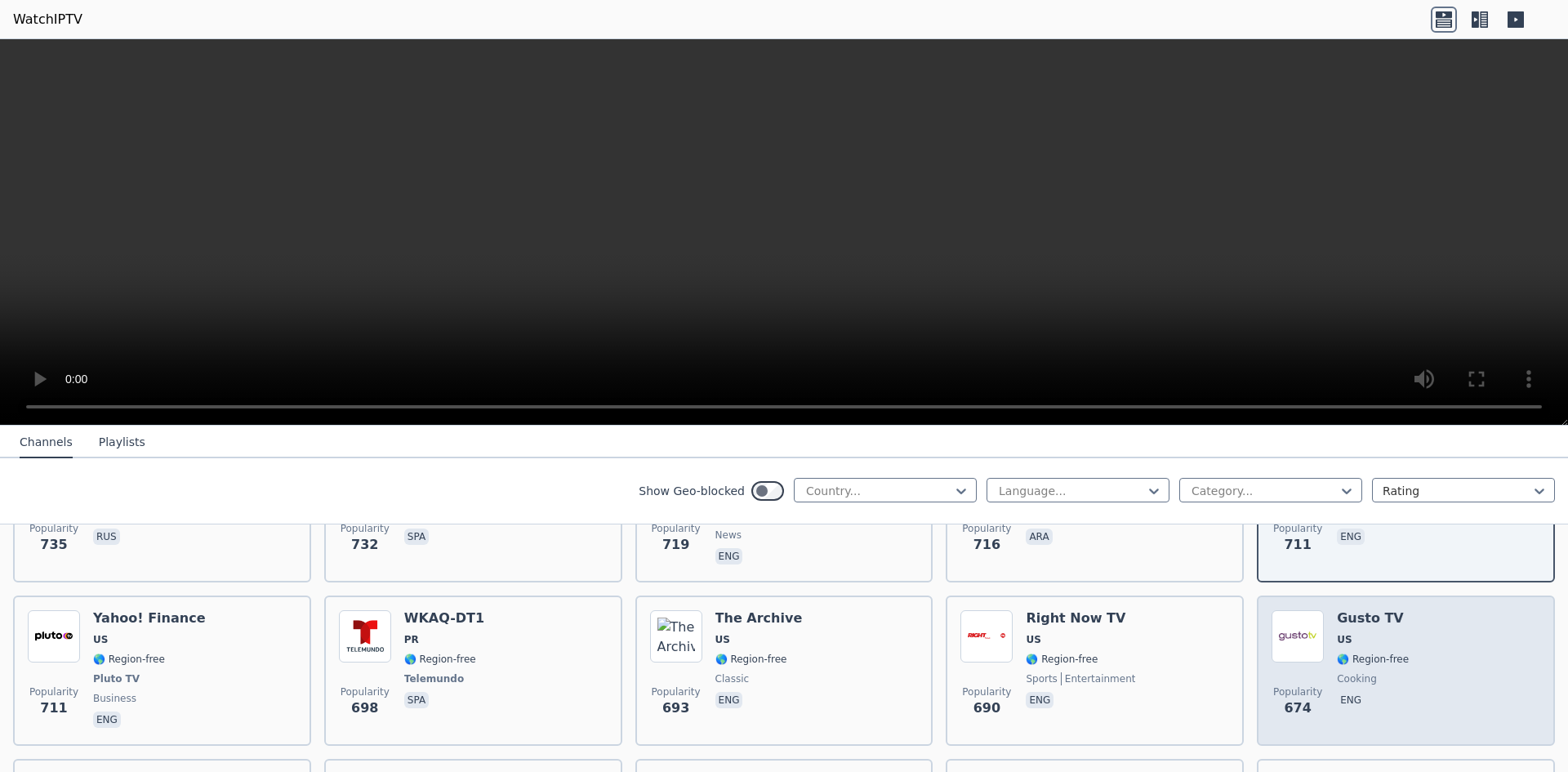
click at [1418, 644] on div "Popularity 674 Gusto TV US 🌎 Region-free cooking eng" at bounding box center [1406, 670] width 269 height 121
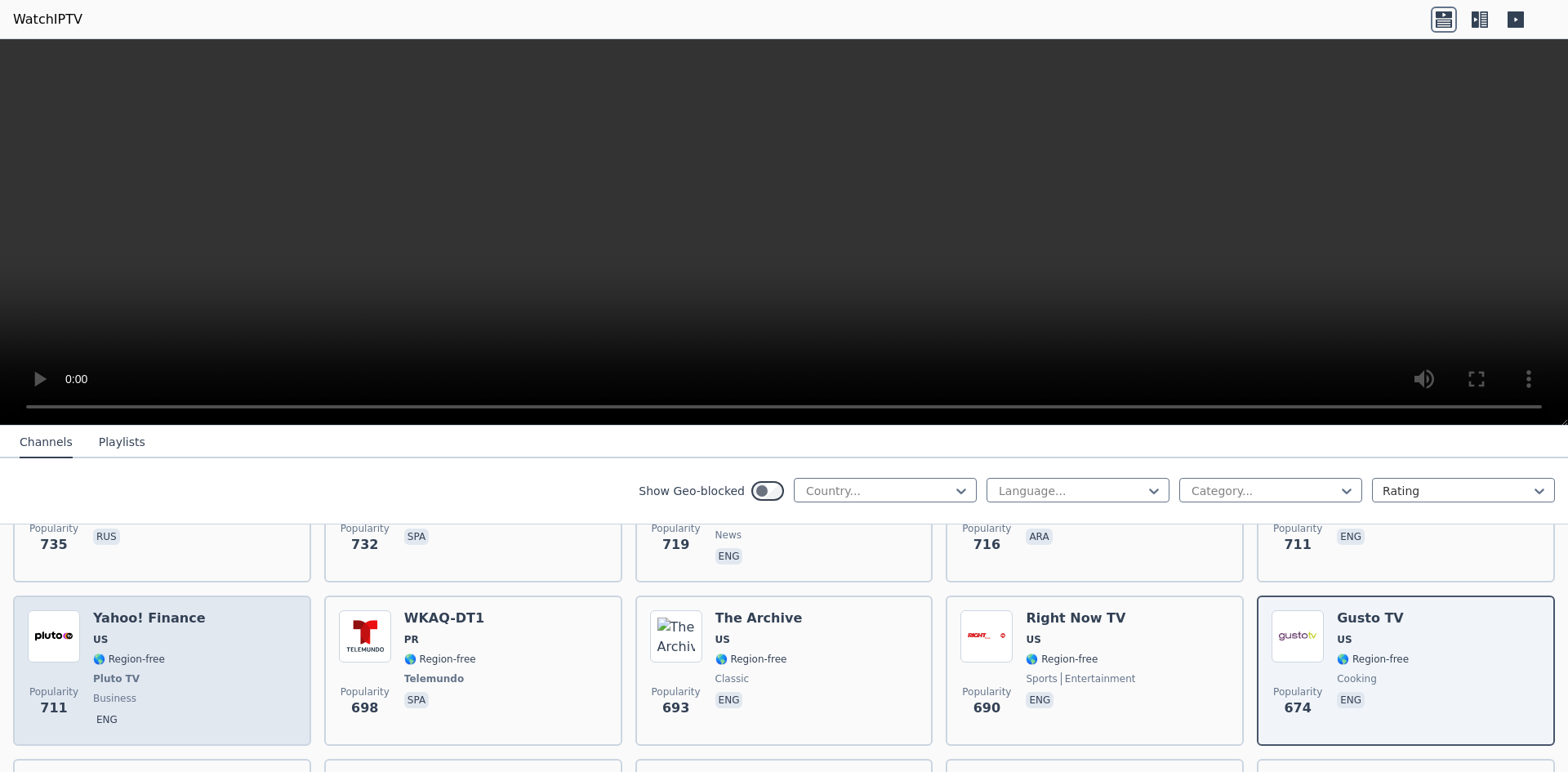
click at [178, 653] on span "🌎 Region-free" at bounding box center [149, 660] width 112 height 13
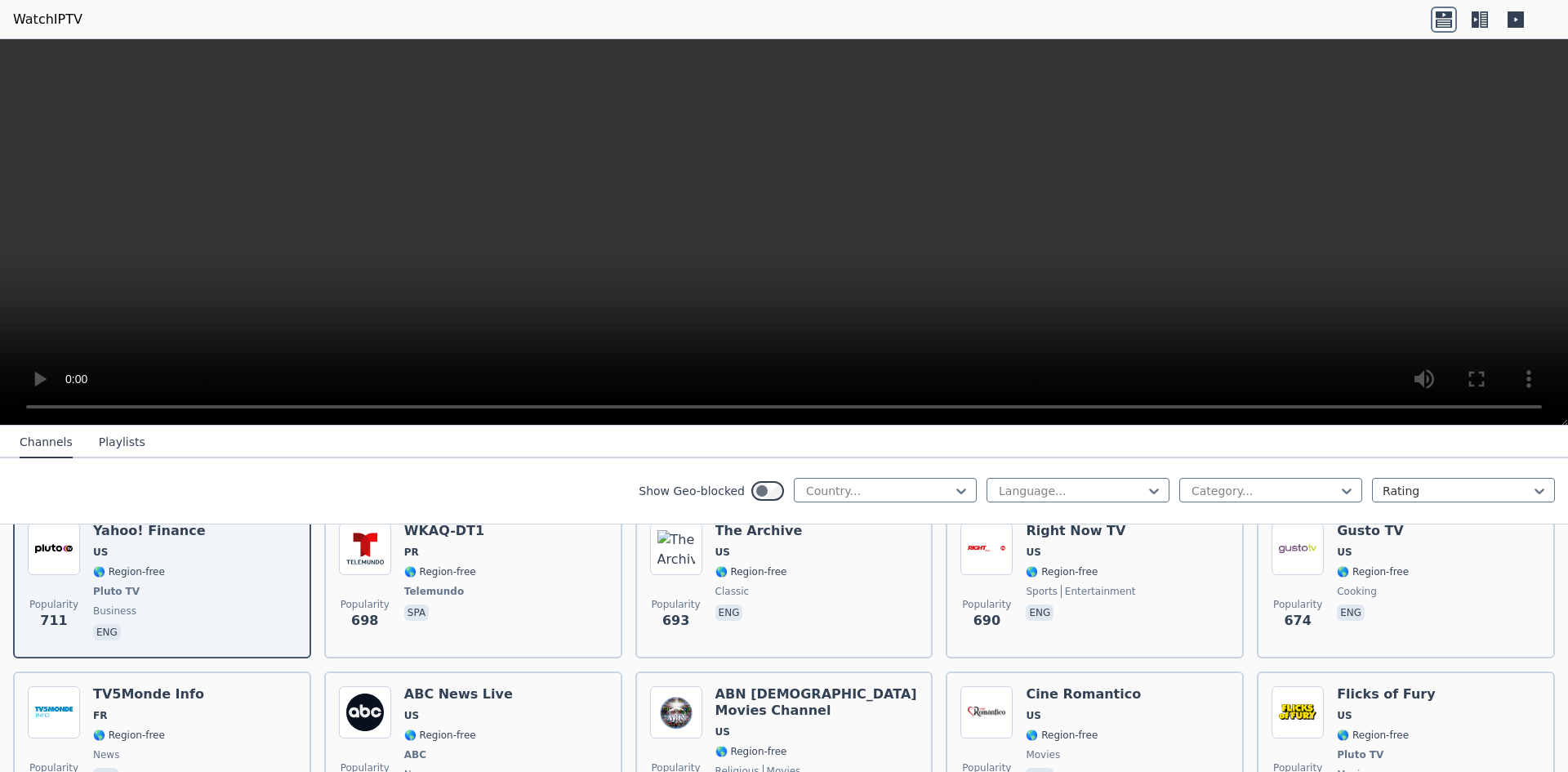
scroll to position [4004, 0]
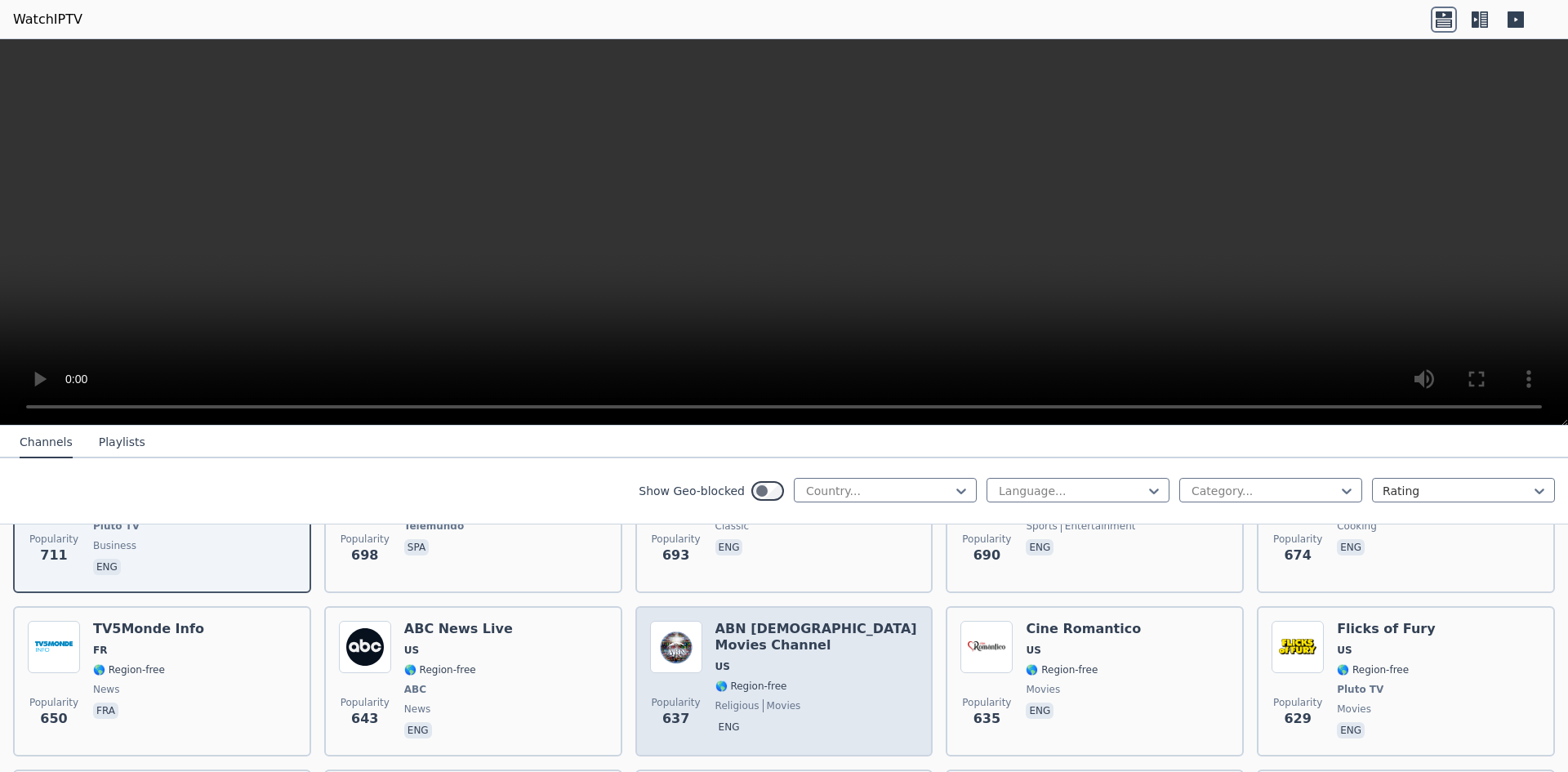
click at [791, 699] on span "religious movies" at bounding box center [817, 706] width 203 height 13
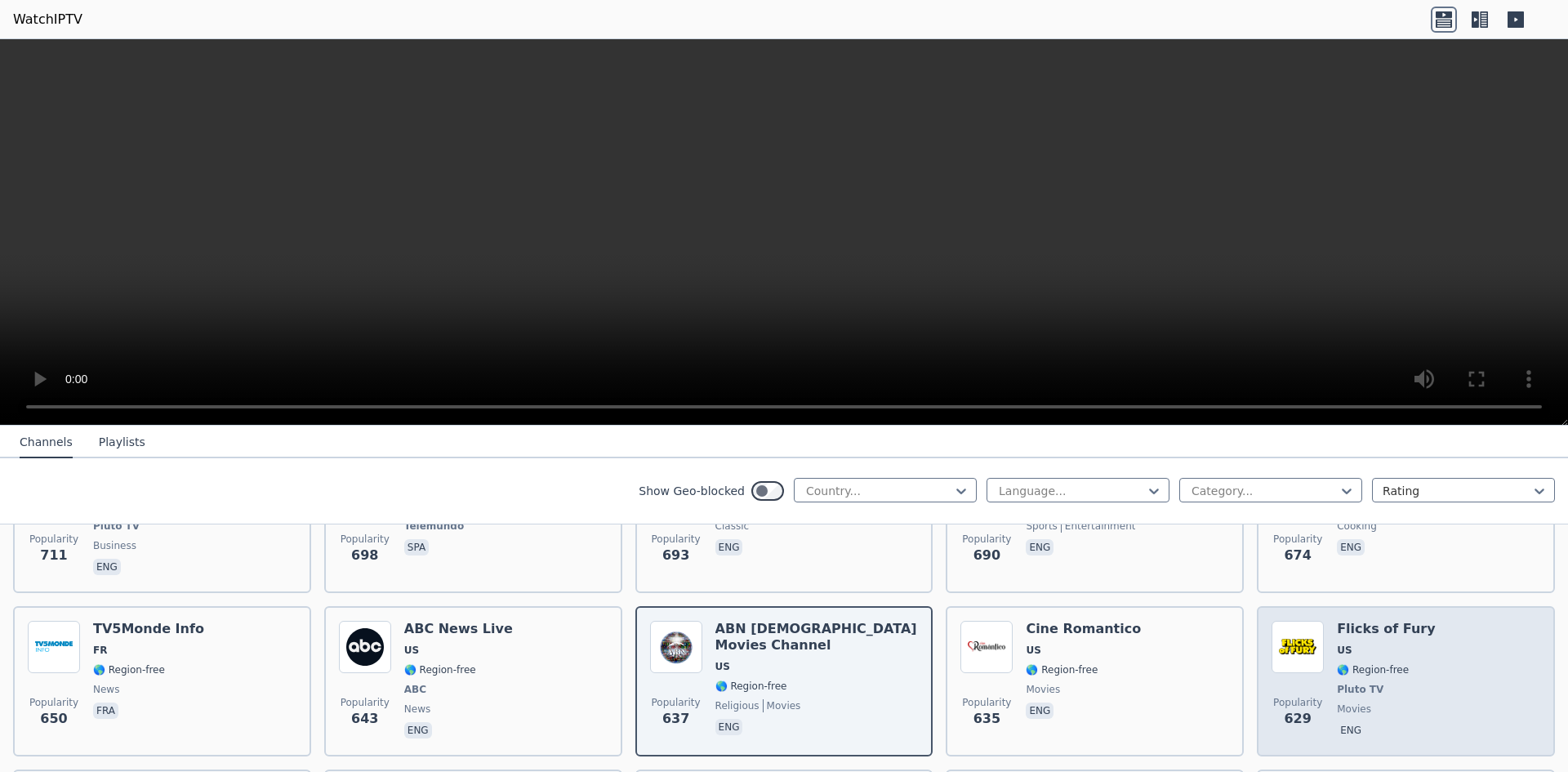
click at [1429, 653] on div "Popularity 629 Flicks of Fury US 🌎 Region-free Pluto TV movies eng" at bounding box center [1406, 681] width 269 height 121
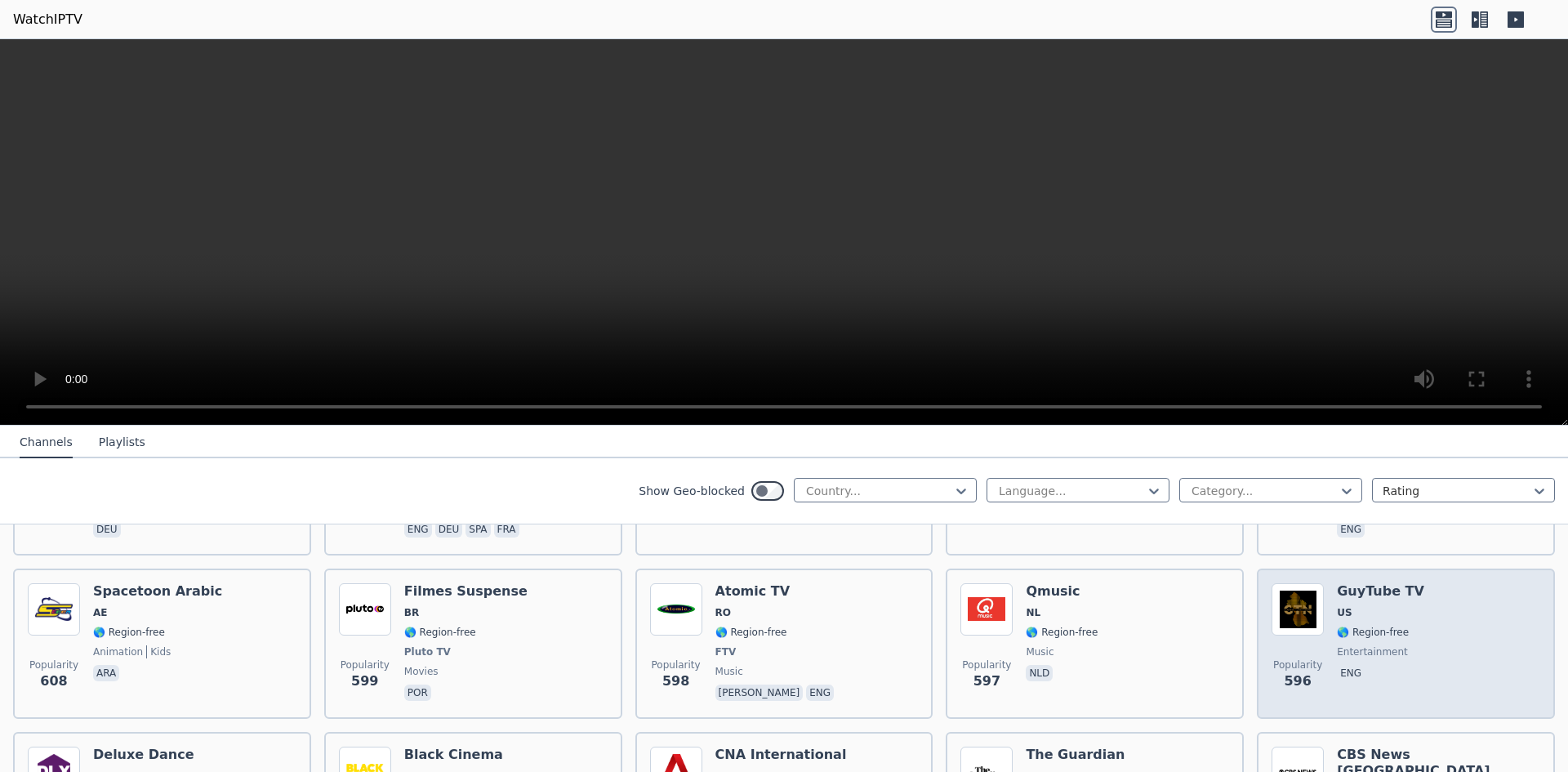
scroll to position [4618, 0]
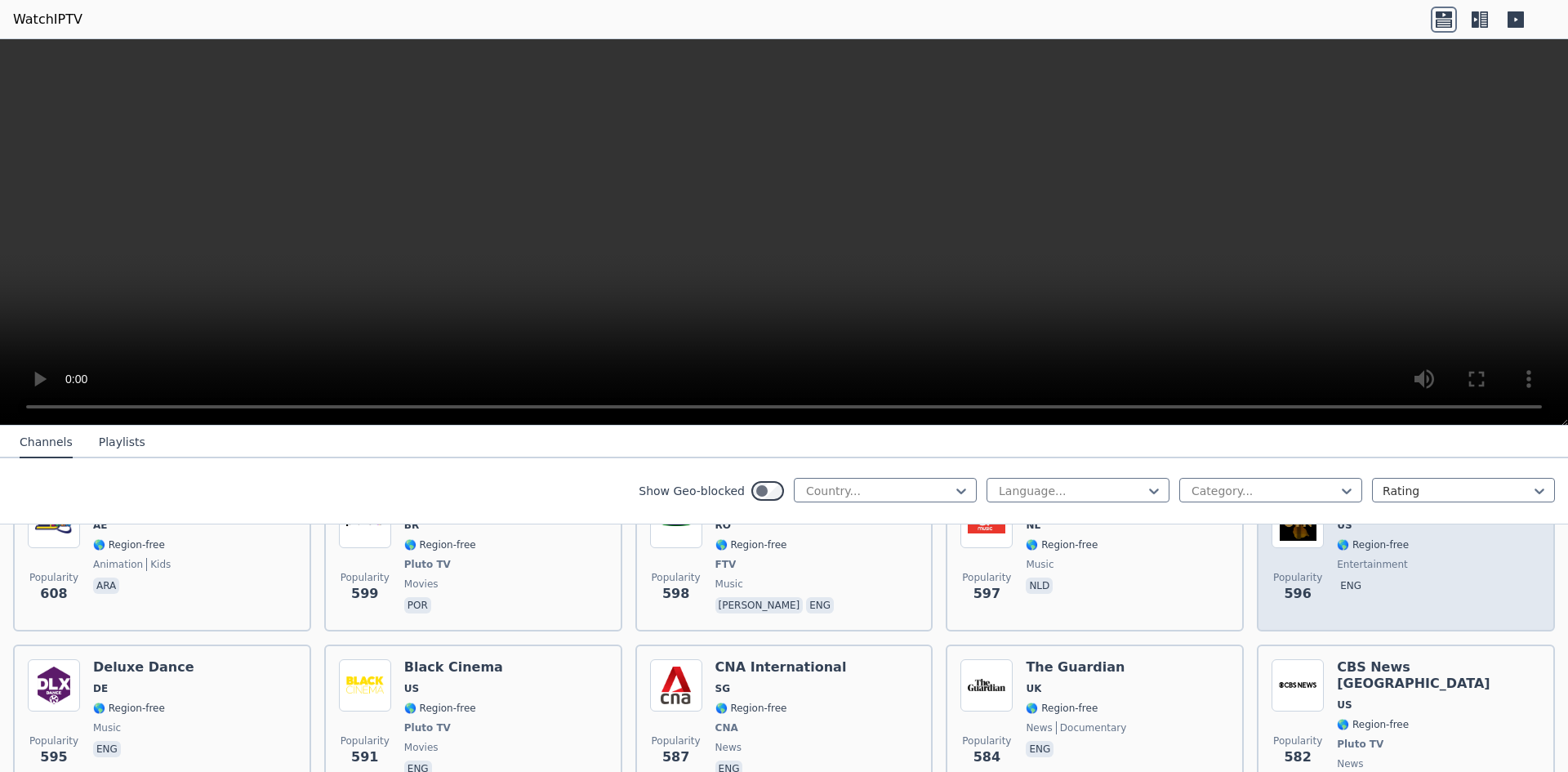
click at [1426, 569] on div "Popularity 596 GuyTube TV US 🌎 Region-free entertainment eng" at bounding box center [1406, 556] width 269 height 121
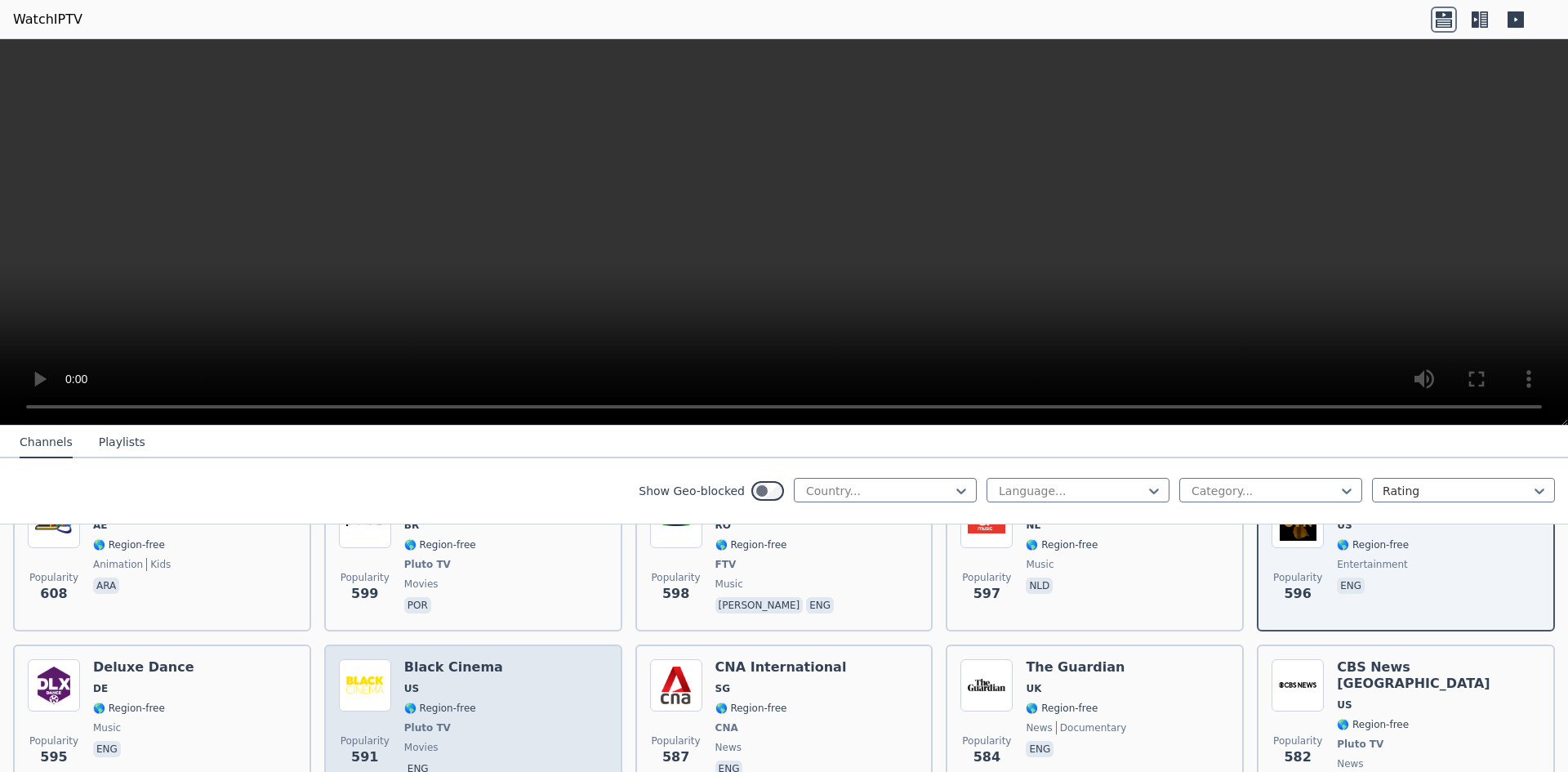
click at [395, 674] on div "Popularity 591 Black Cinema US 🌎 Region-free Pluto TV movies eng" at bounding box center [474, 728] width 269 height 137
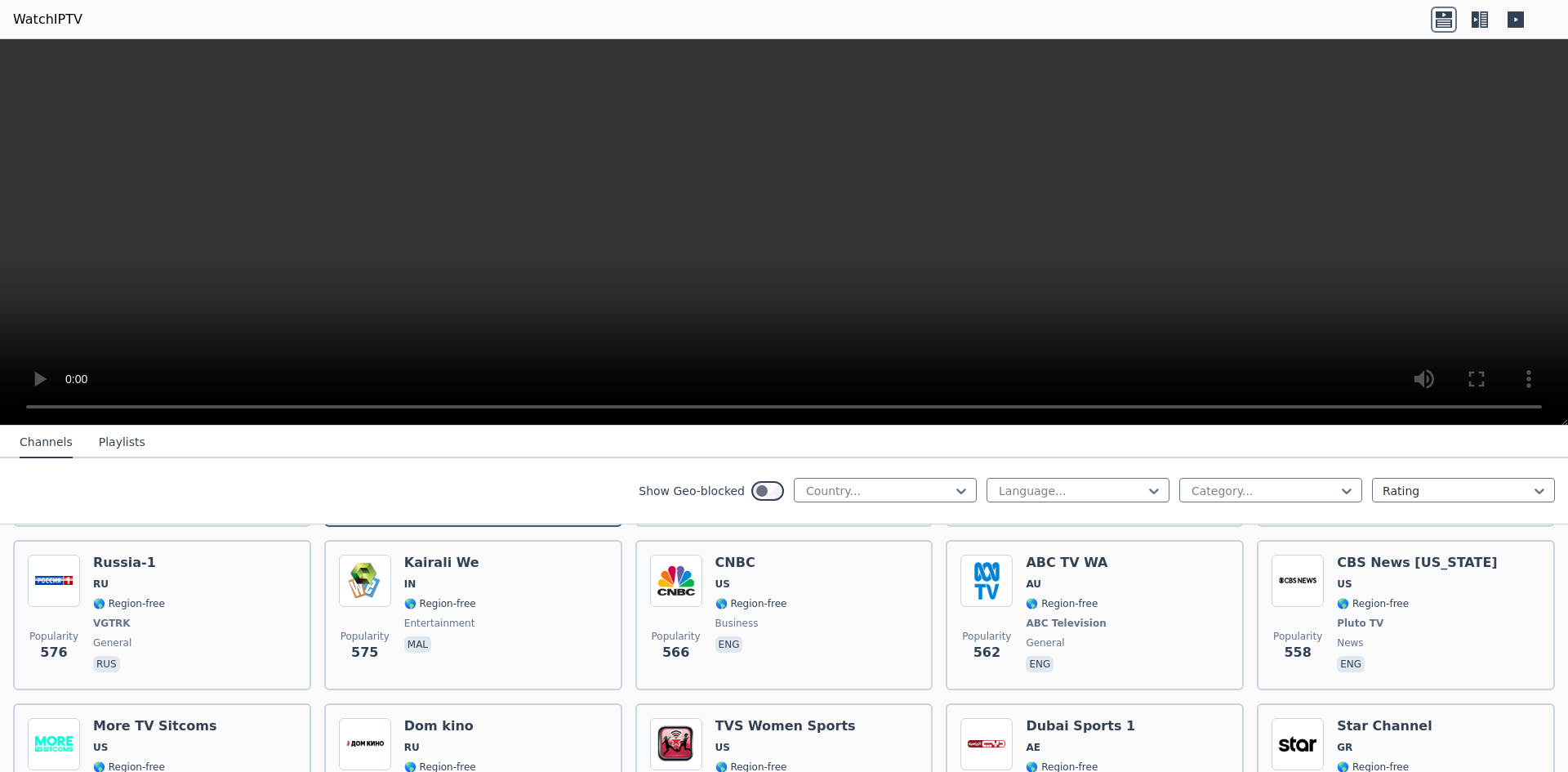
scroll to position [5012, 0]
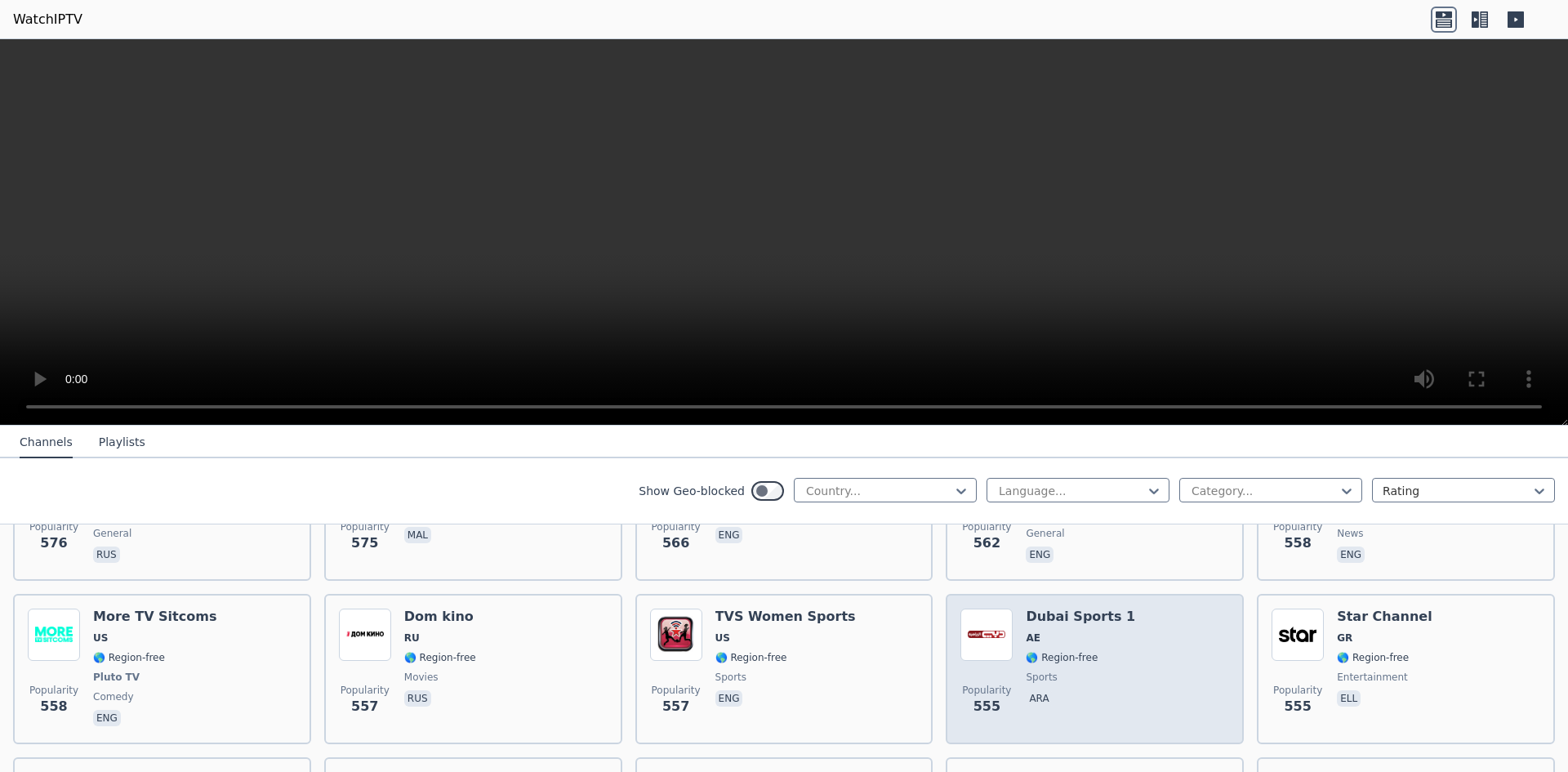
click at [1126, 628] on div "Popularity 555 Dubai Sports 1 AE 🌎 Region-free sports ara" at bounding box center [1094, 669] width 269 height 121
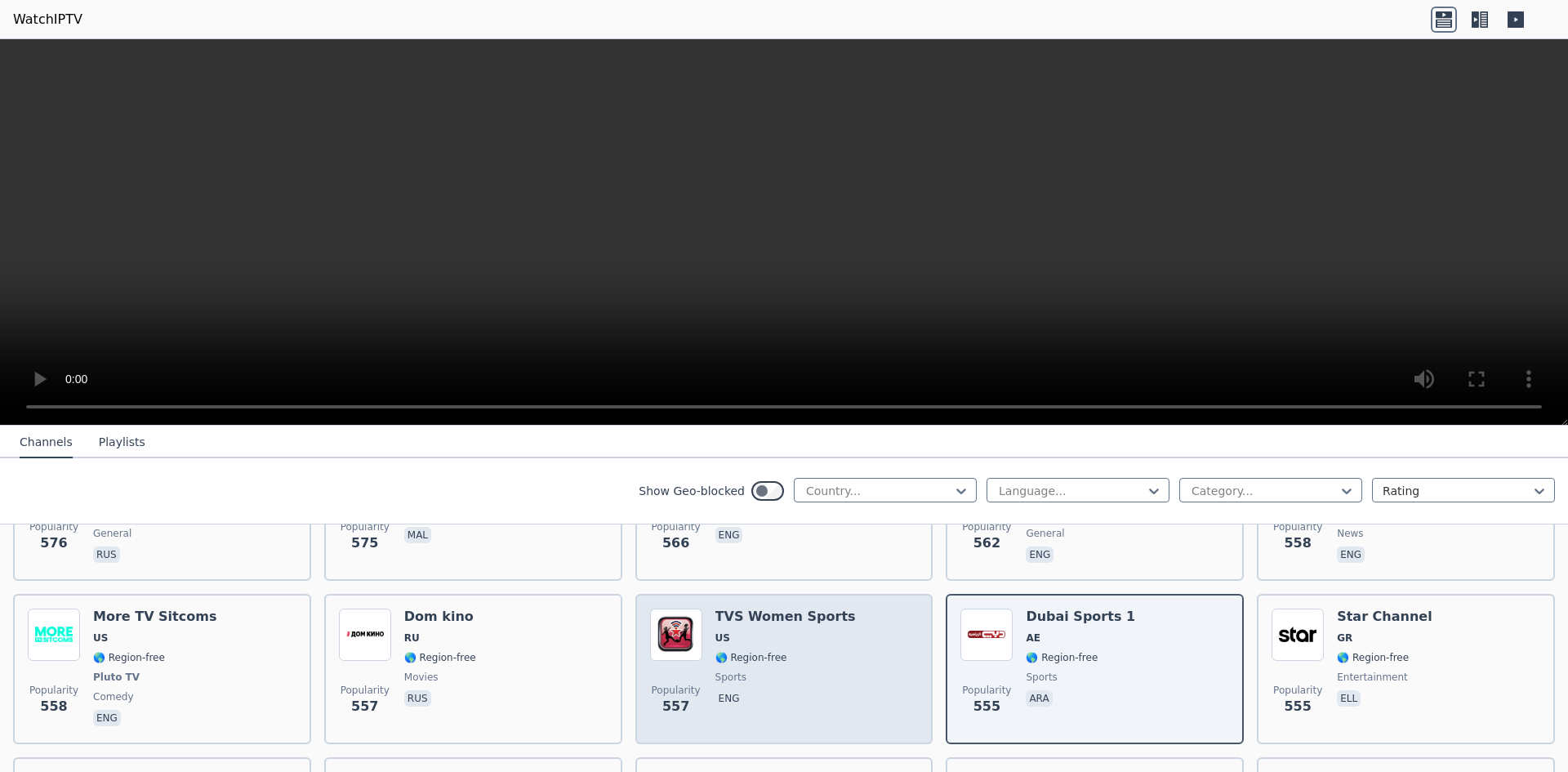
click at [776, 635] on div "TVS Women Sports US 🌎 Region-free sports eng" at bounding box center [785, 669] width 141 height 121
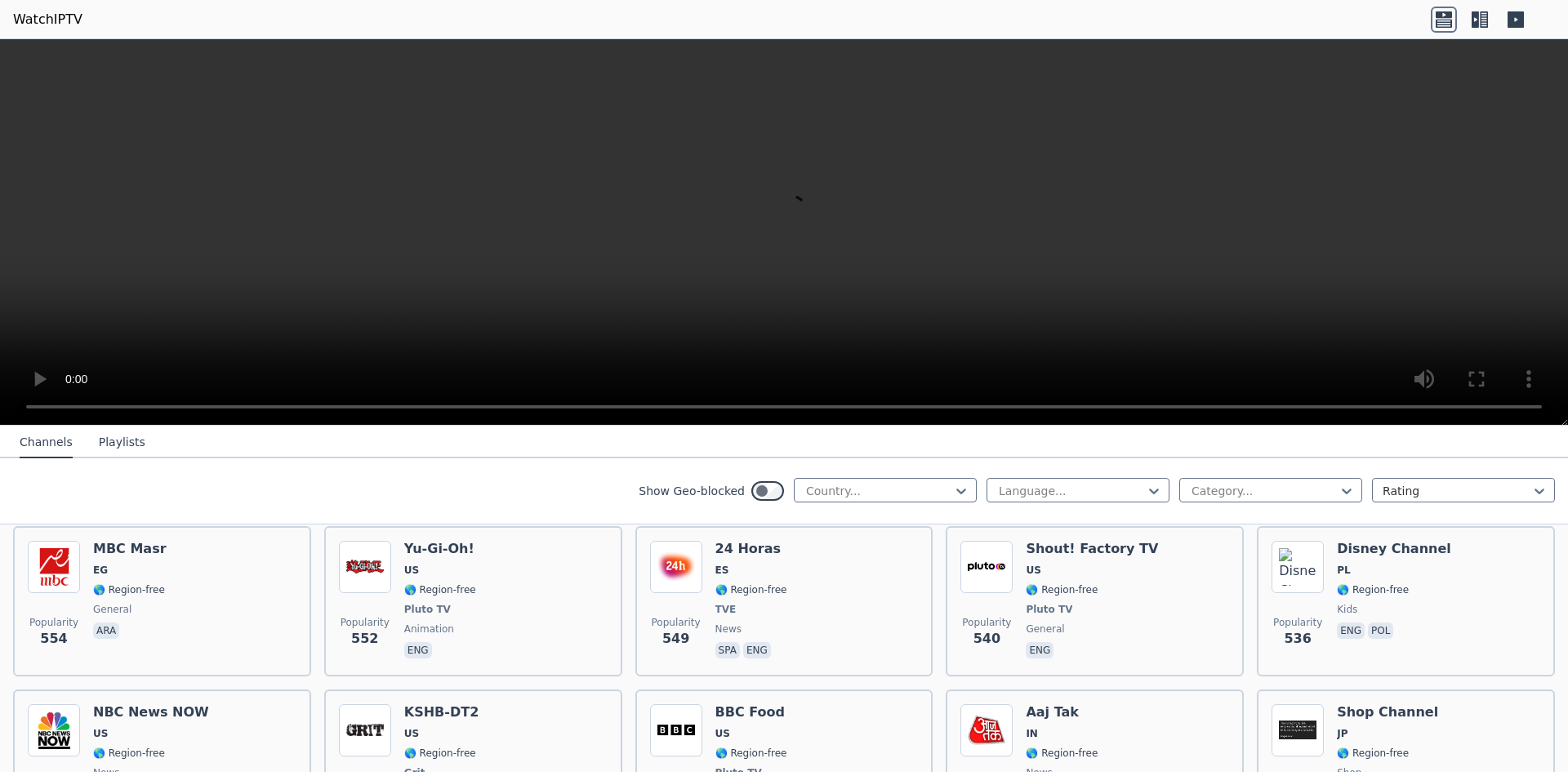
scroll to position [5264, 0]
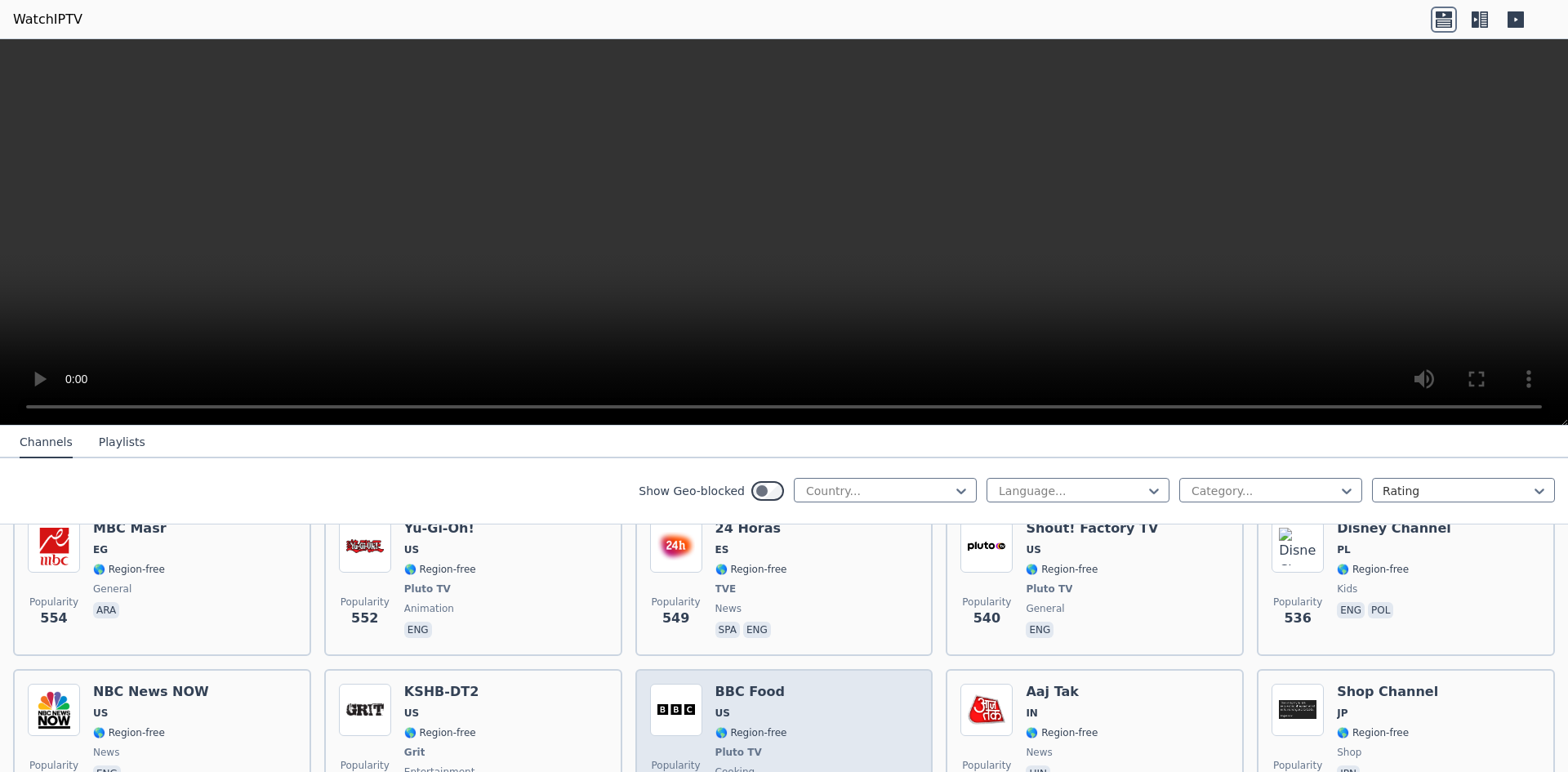
click at [762, 694] on div "BBC Food US 🌎 Region-free Pluto TV cooking eng" at bounding box center [751, 743] width 72 height 121
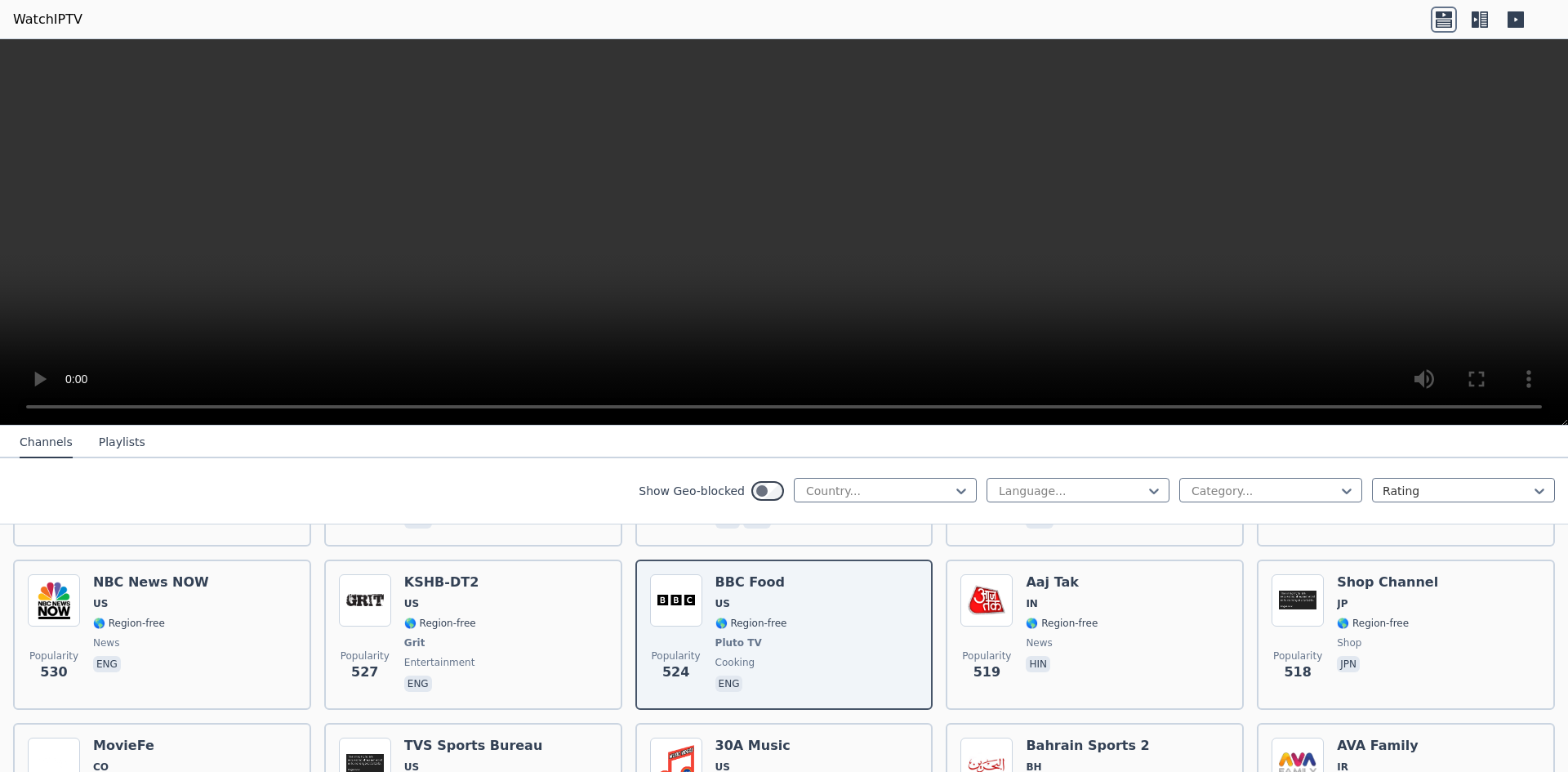
scroll to position [5417, 0]
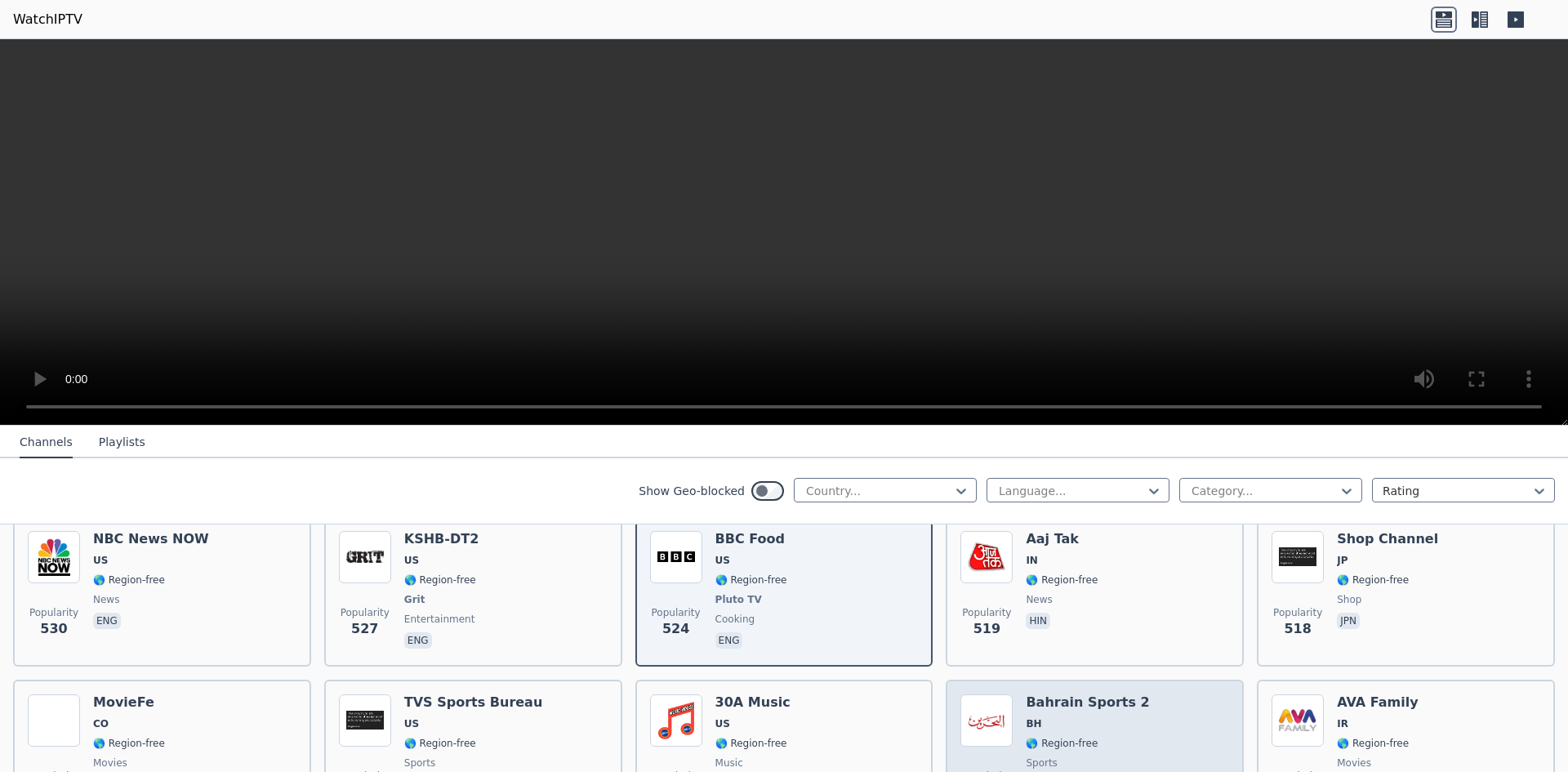
click at [1142, 707] on div "Popularity 504 Bahrain Sports 2 BH 🌎 Region-free sports ara" at bounding box center [1094, 754] width 269 height 118
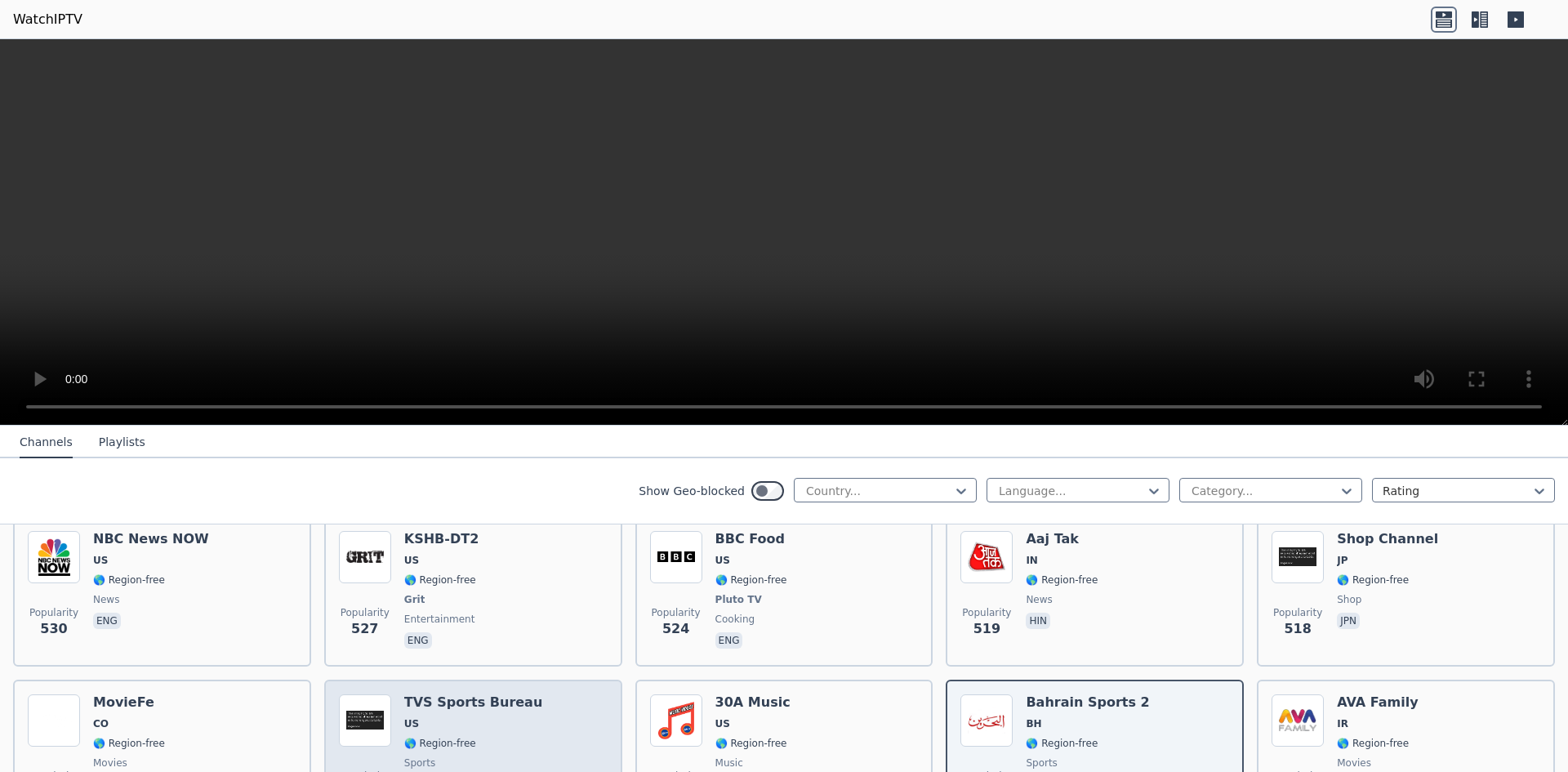
click at [462, 695] on div "TVS Sports Bureau US 🌎 Region-free sports eng" at bounding box center [474, 754] width 139 height 118
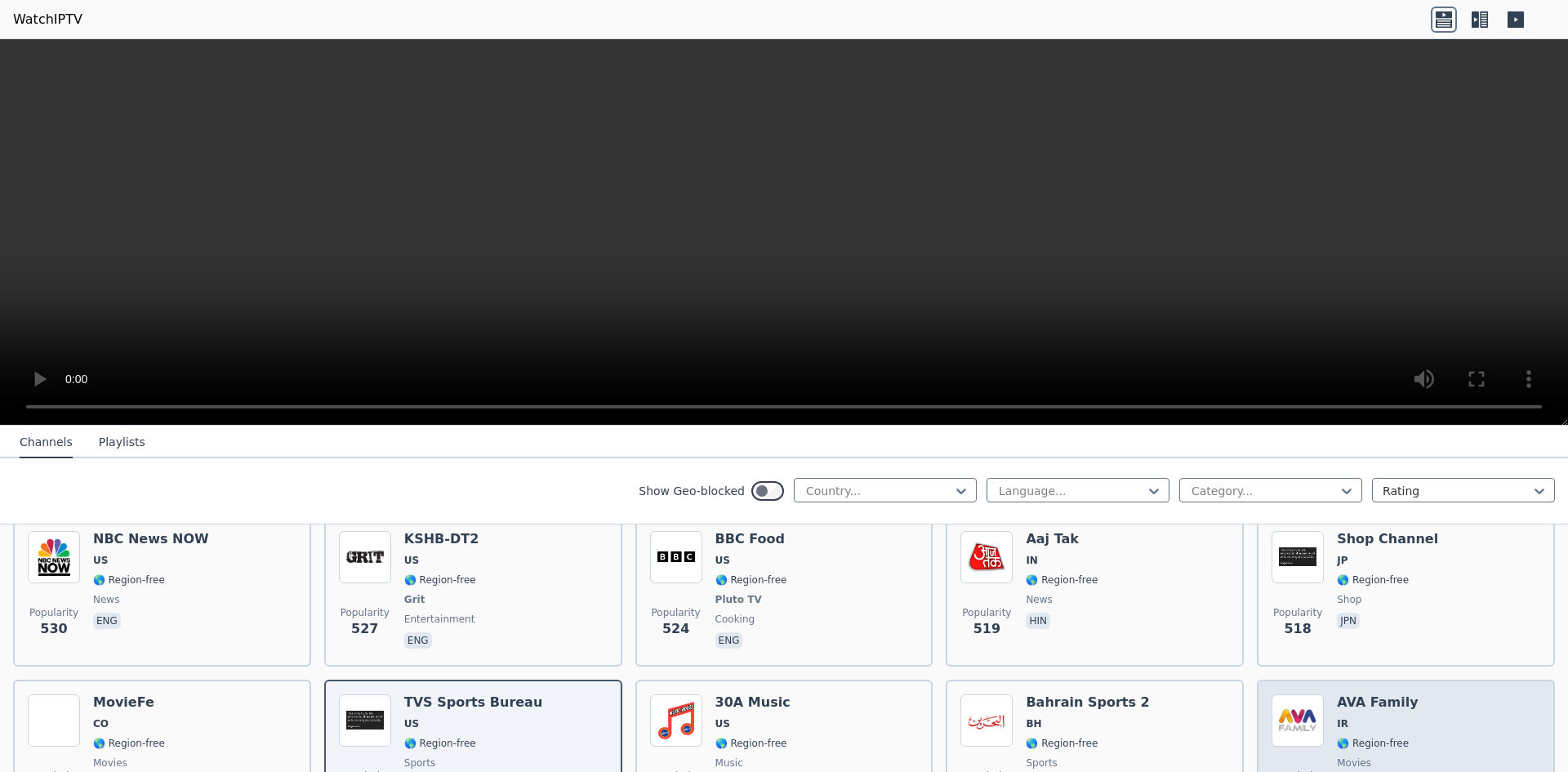
click at [1412, 705] on div "Popularity 503 AVA Family IR 🌎 Region-free movies fas eng" at bounding box center [1406, 754] width 269 height 118
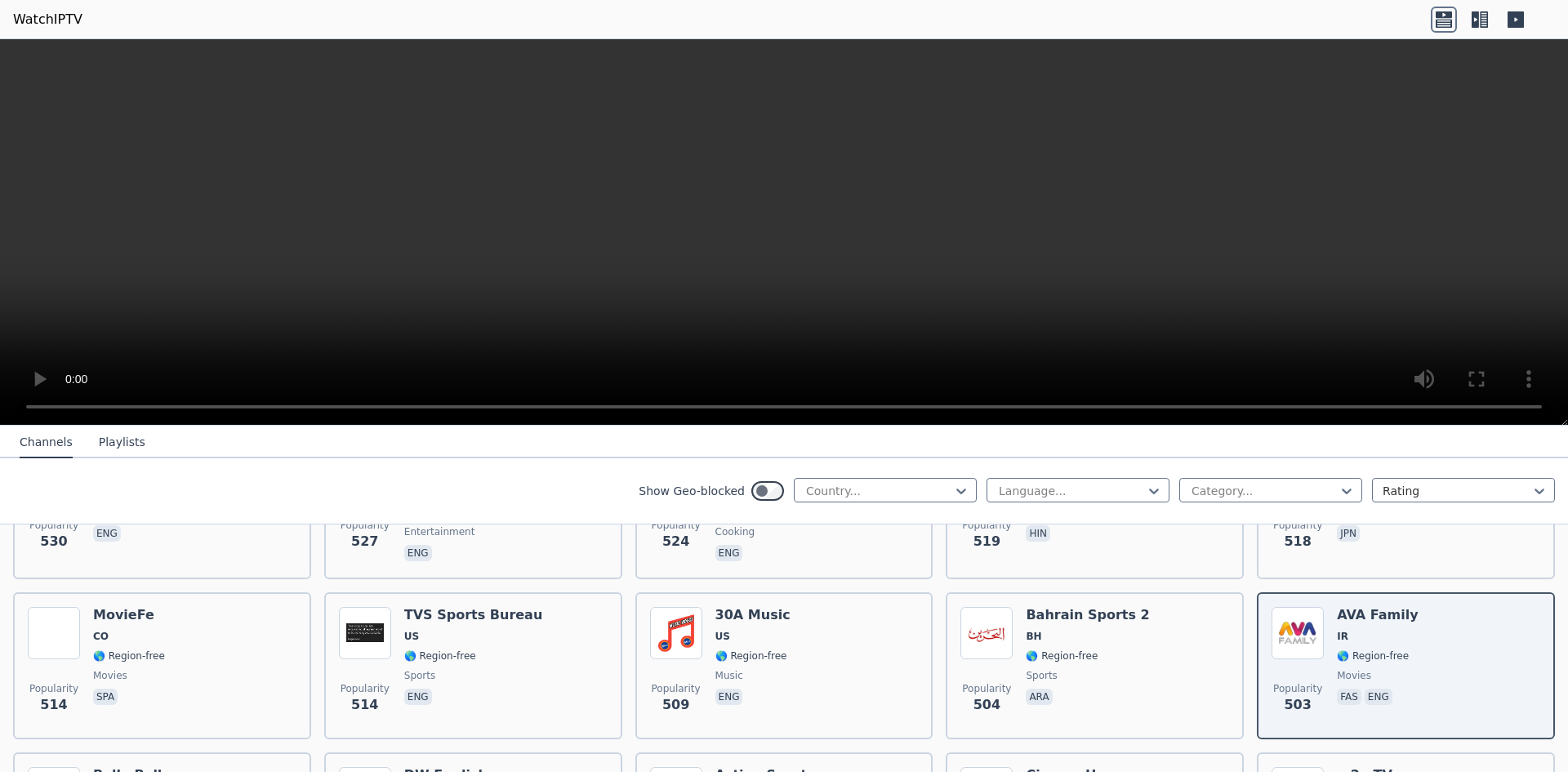
scroll to position [5592, 0]
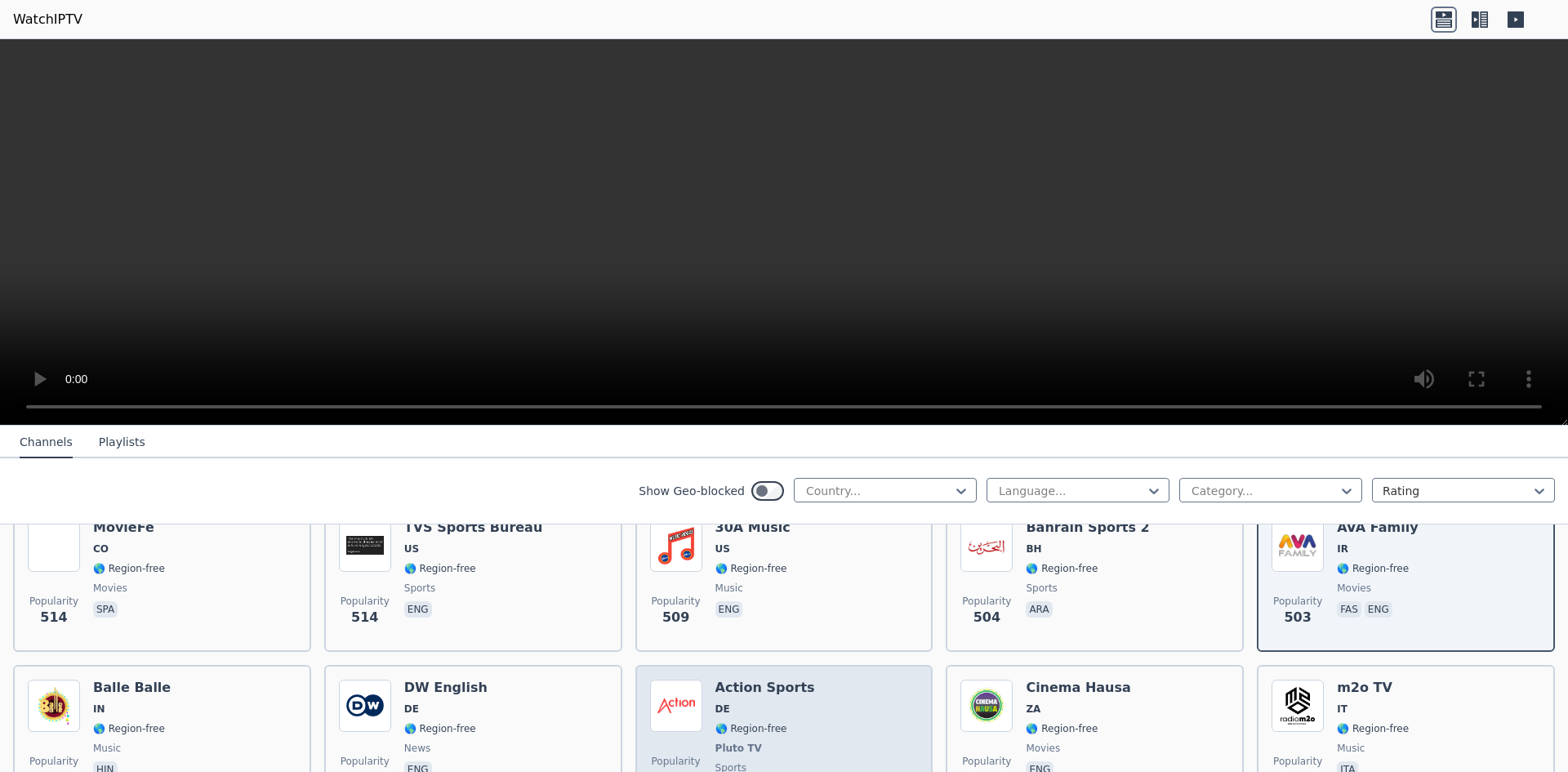
click at [807, 698] on div "Popularity 497 Action Sports DE 🌎 Region-free Pluto TV sports deu" at bounding box center [784, 740] width 269 height 121
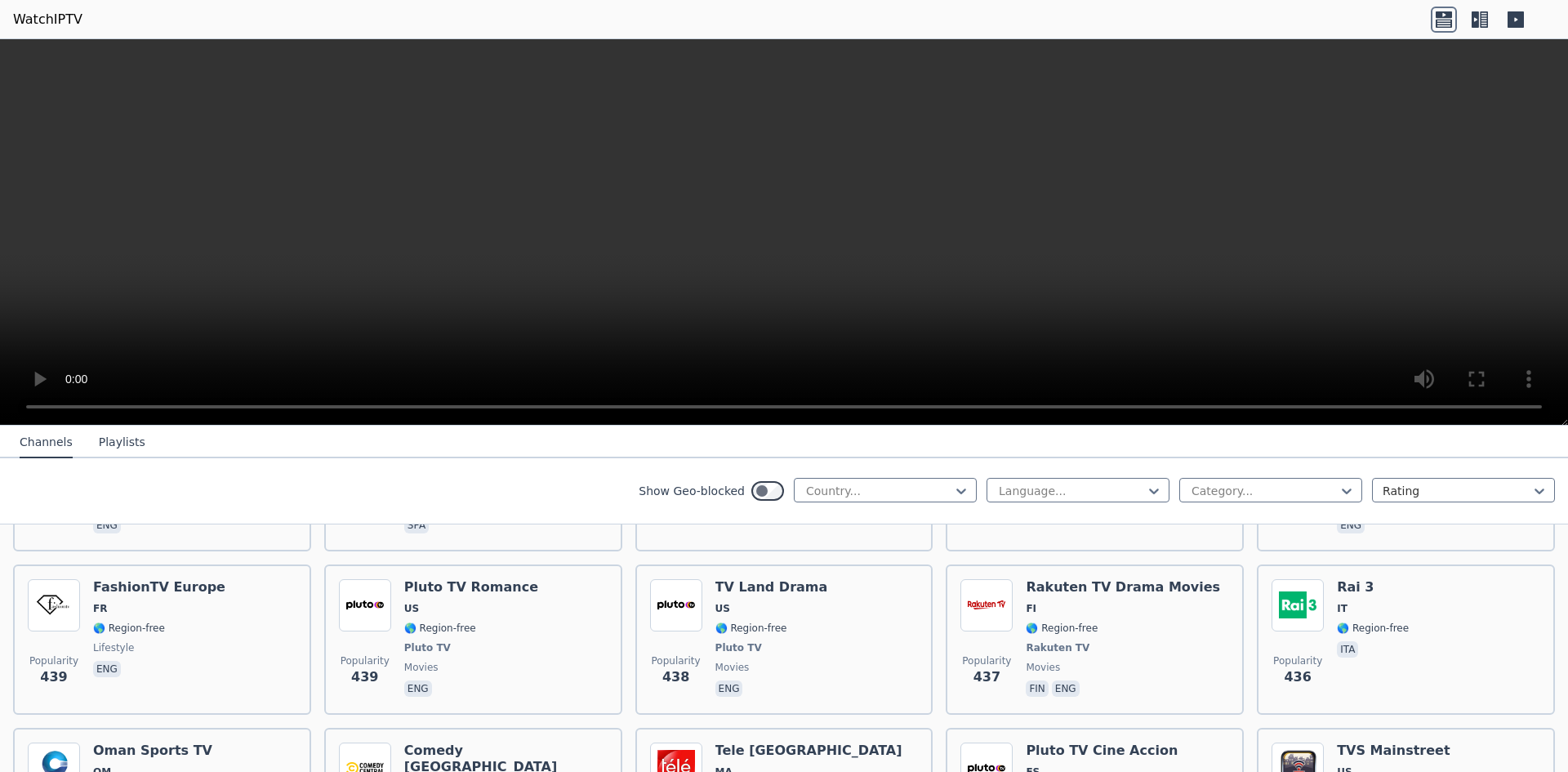
scroll to position [6642, 0]
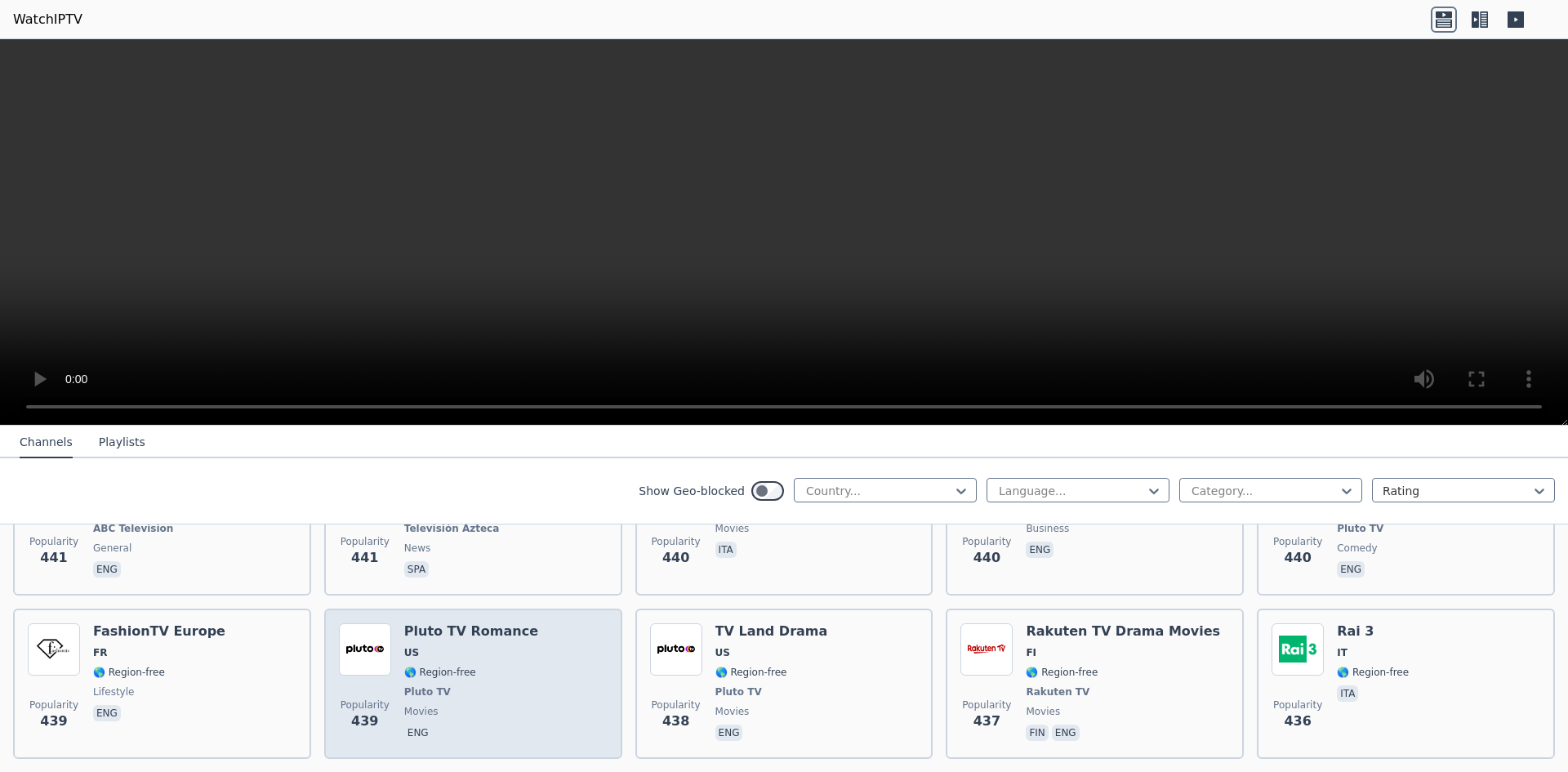
click at [478, 666] on span "🌎 Region-free" at bounding box center [472, 673] width 134 height 13
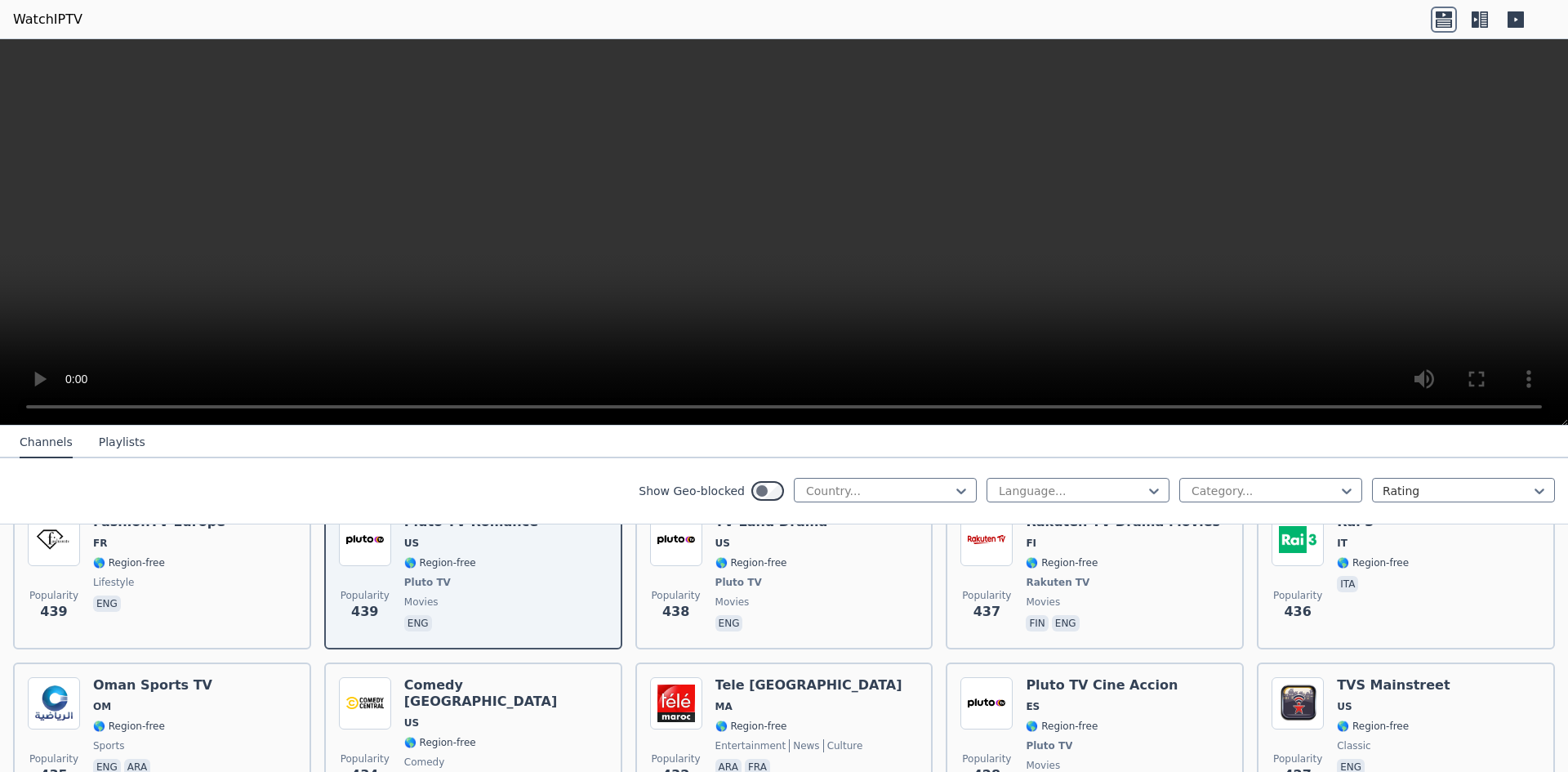
scroll to position [6816, 0]
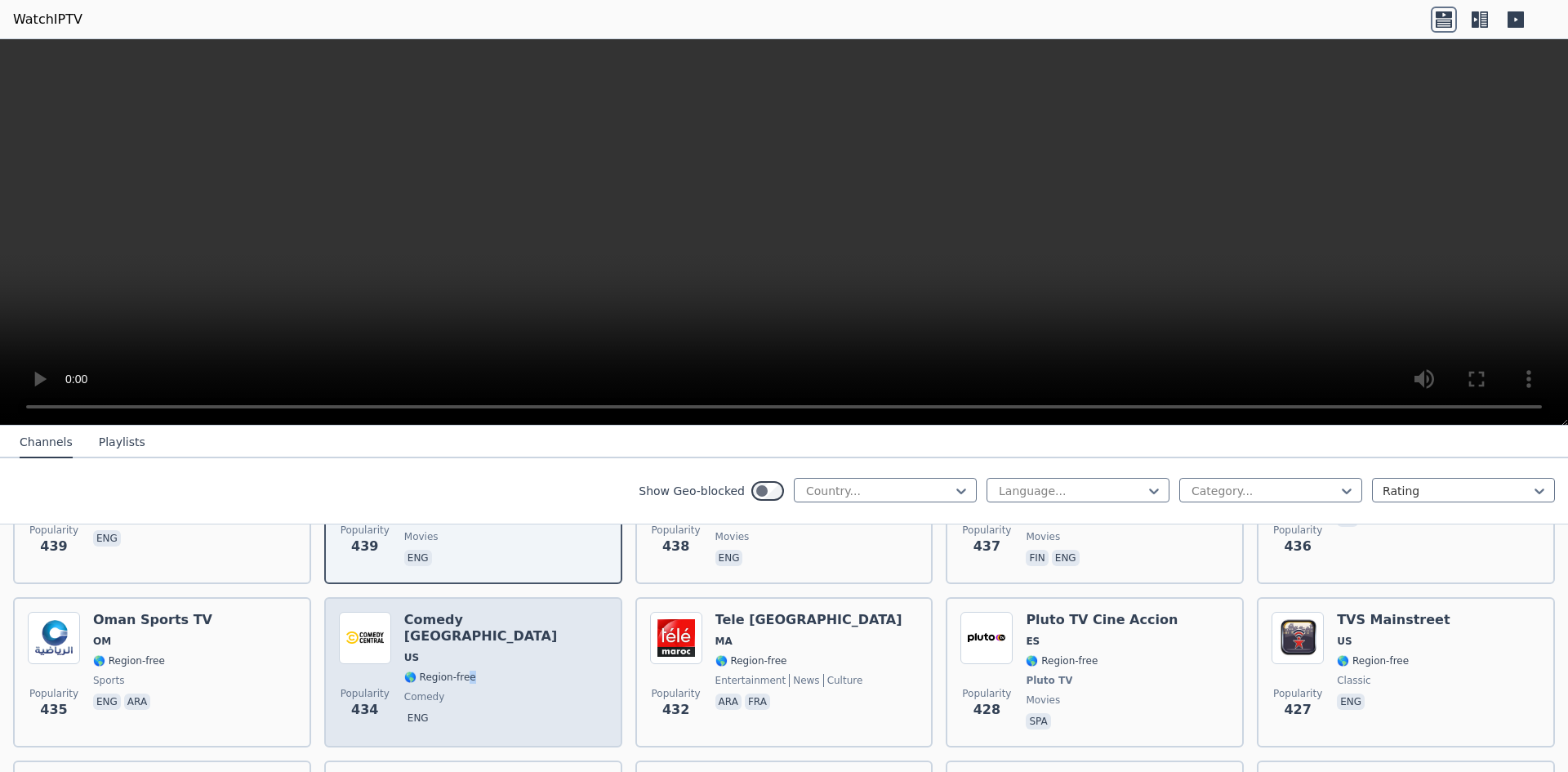
drag, startPoint x: 462, startPoint y: 614, endPoint x: 471, endPoint y: 616, distance: 9.2
click at [469, 671] on span "🌎 Region-free" at bounding box center [506, 677] width 203 height 13
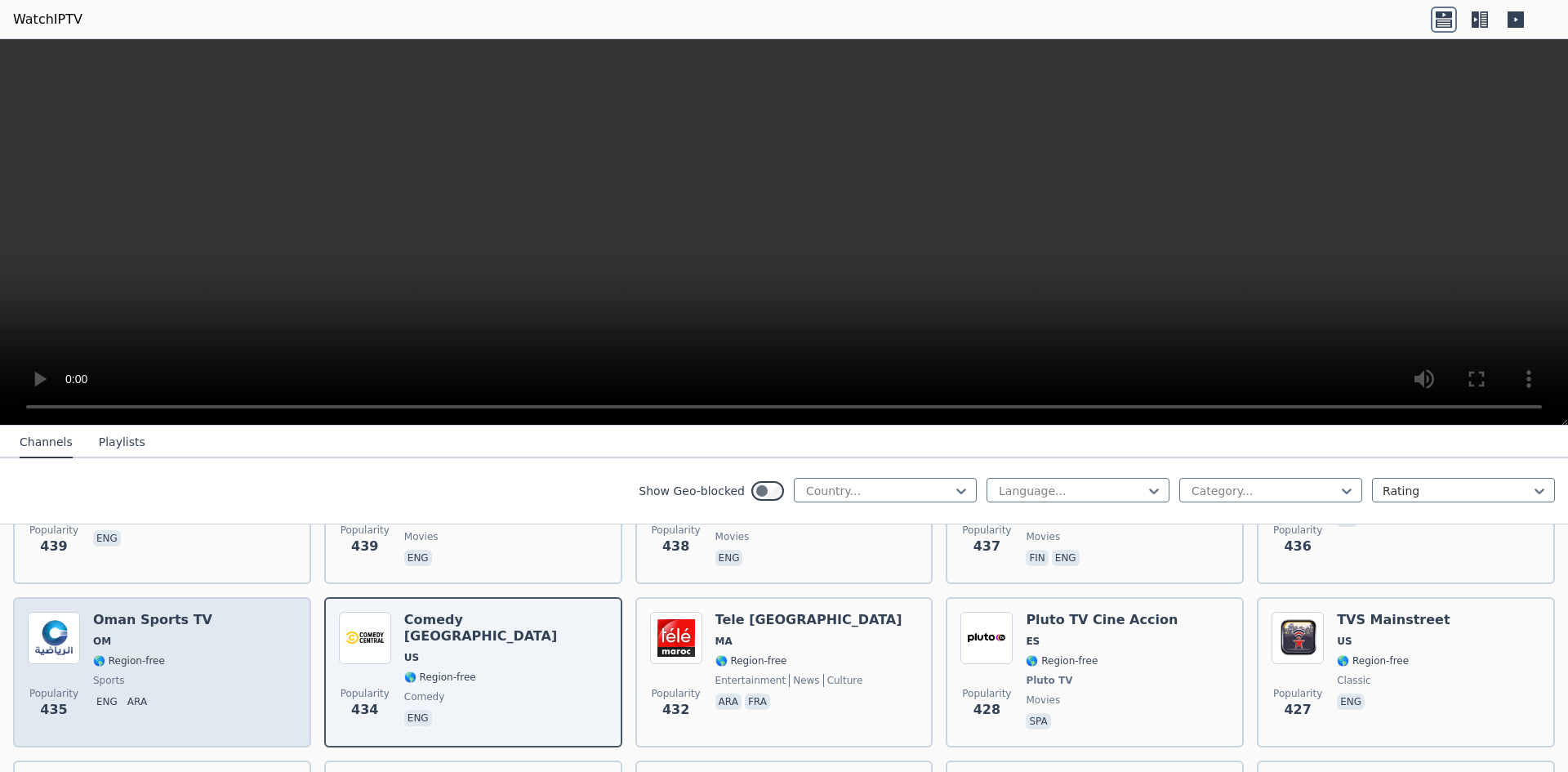
click at [157, 635] on span "OM" at bounding box center [153, 641] width 120 height 13
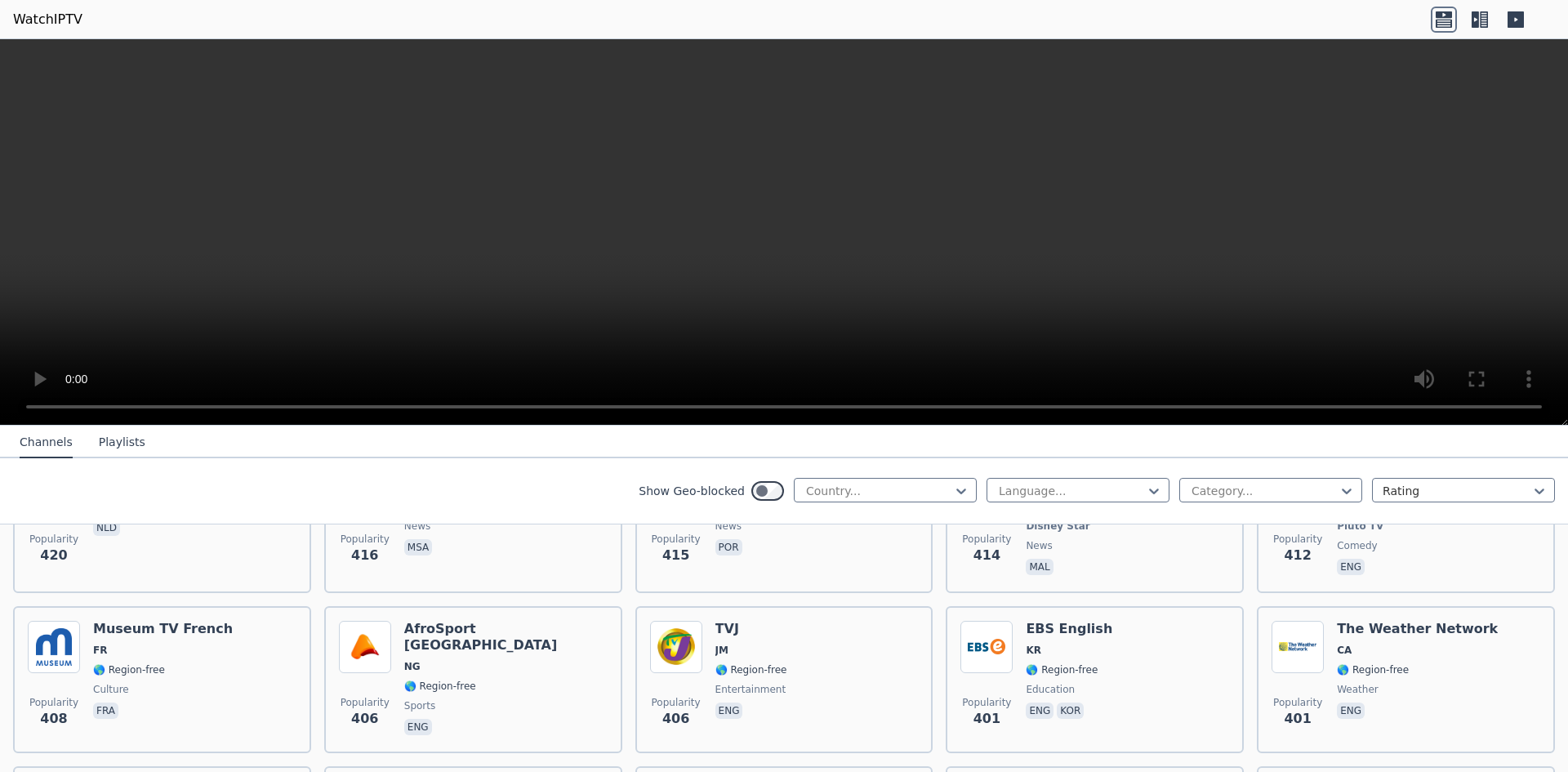
scroll to position [7320, 0]
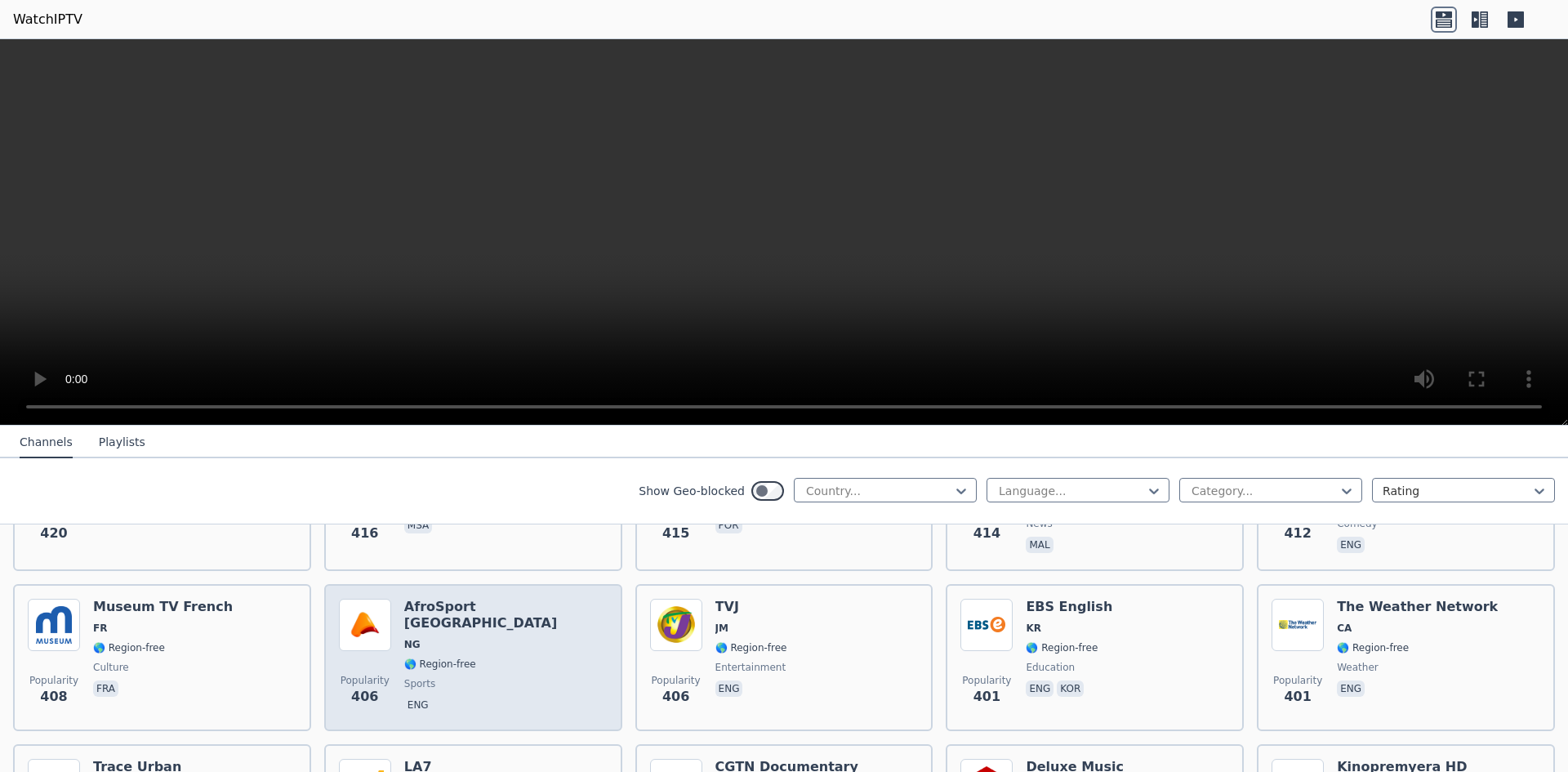
click at [464, 630] on div "AfroSport [GEOGRAPHIC_DATA] NG 🌎 Region-free sports eng" at bounding box center [506, 658] width 203 height 118
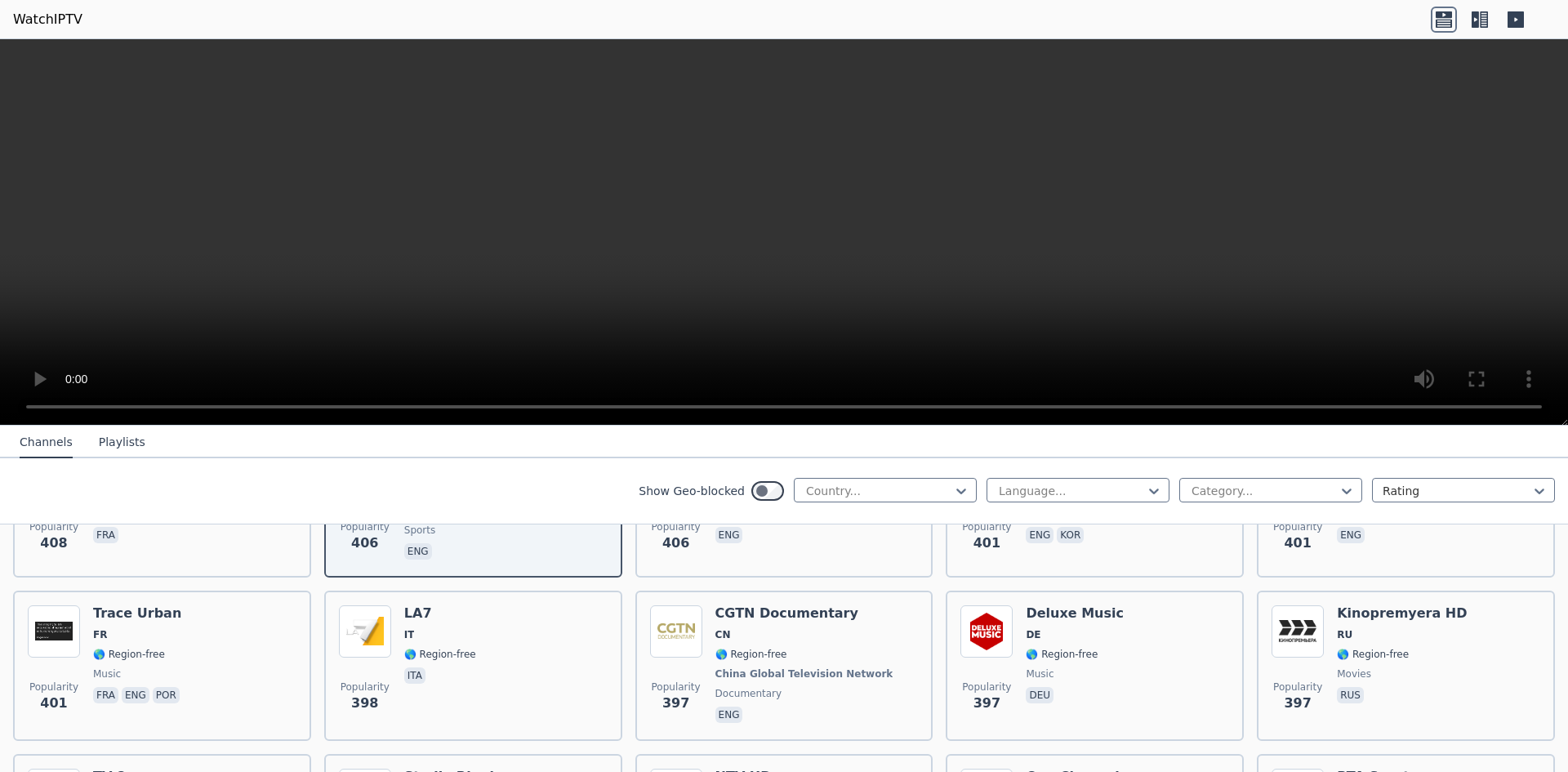
scroll to position [7495, 0]
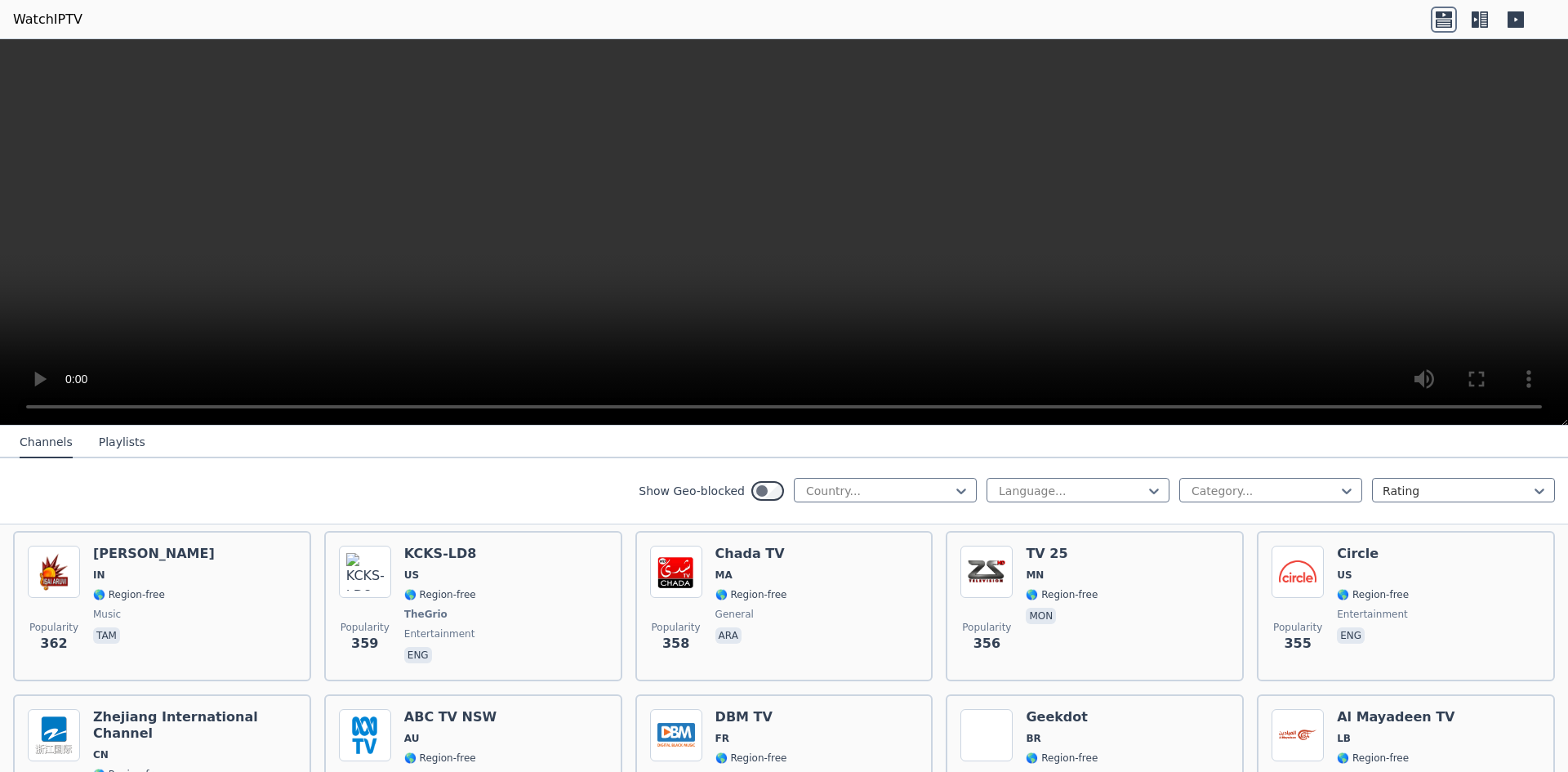
scroll to position [8042, 0]
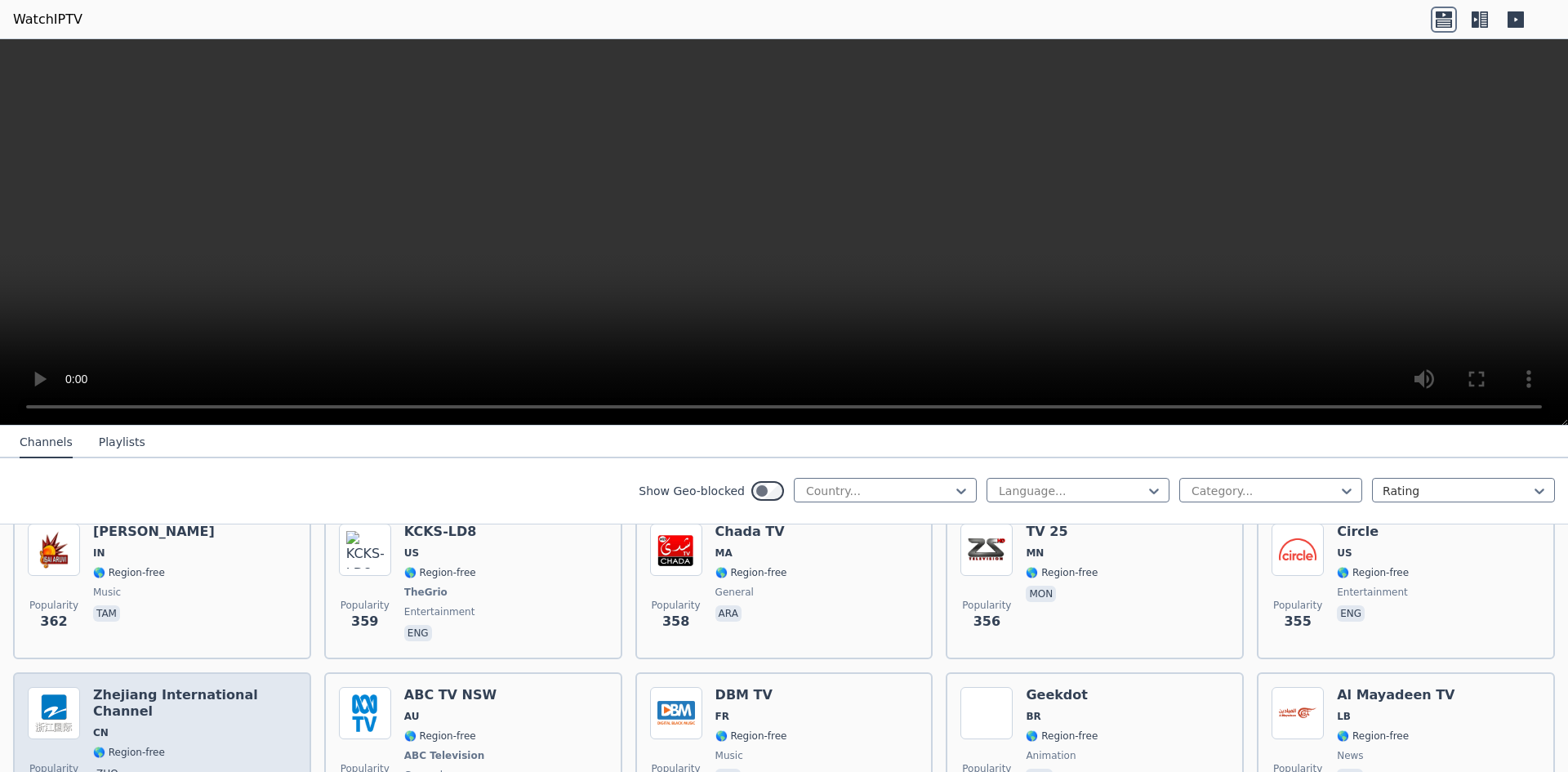
click at [166, 699] on div "Zhejiang International Channel CN 🌎 Region-free zho" at bounding box center [194, 747] width 203 height 121
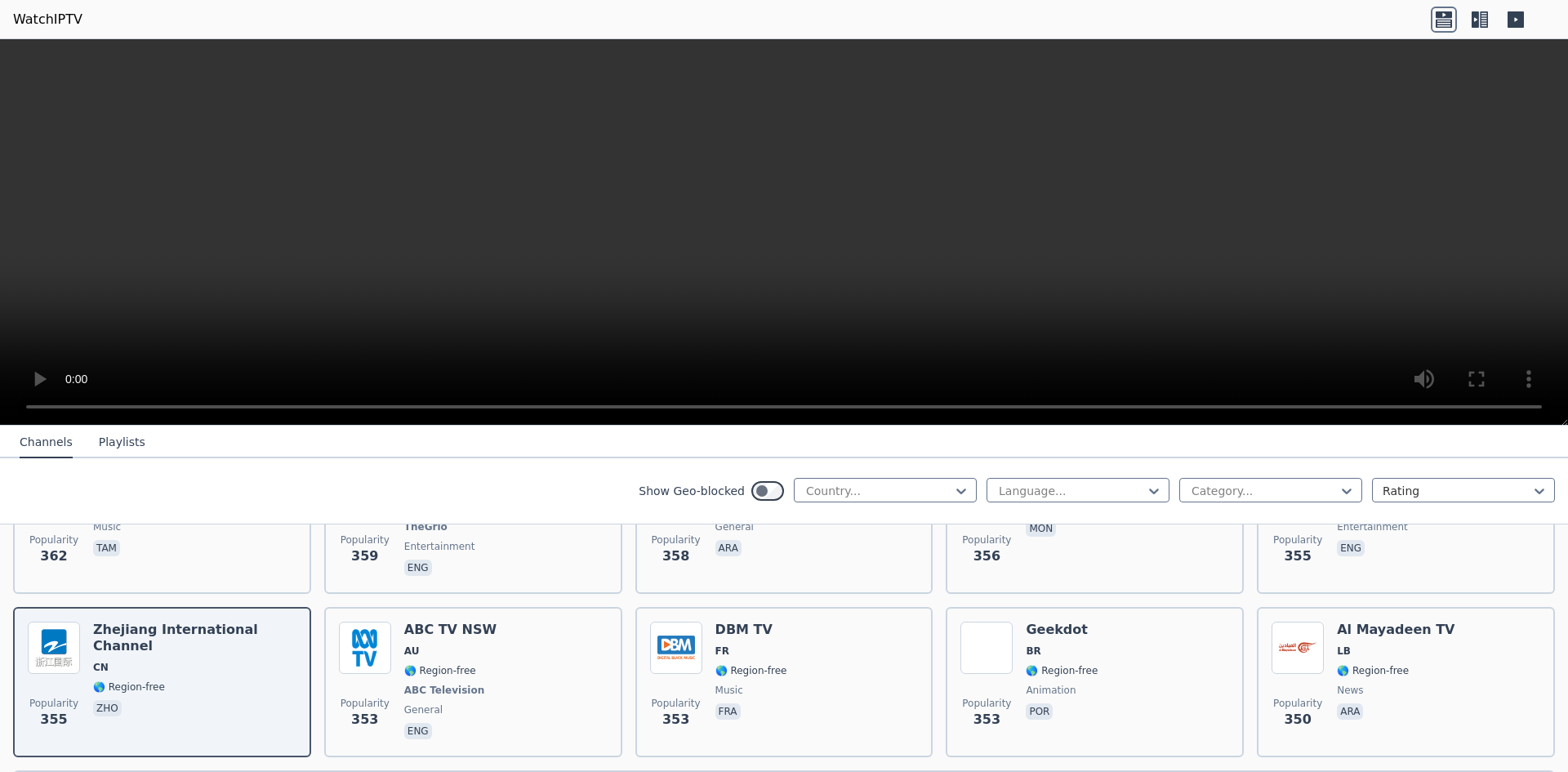
scroll to position [8115, 0]
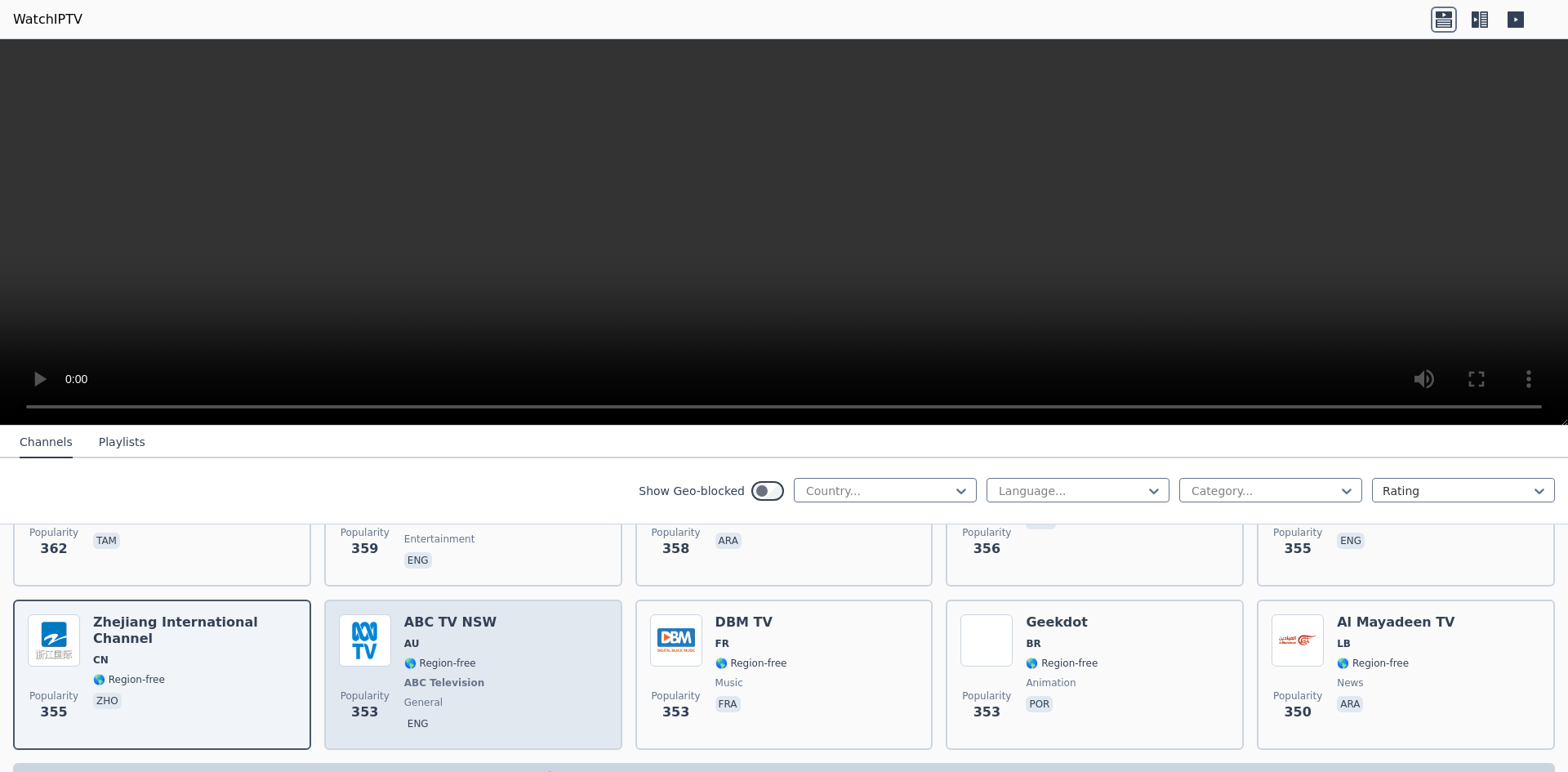
click at [493, 615] on div "Popularity 353 ABC TV NSW AU 🌎 Region-free ABC Television general eng" at bounding box center [474, 674] width 269 height 121
